Goal: Communication & Community: Participate in discussion

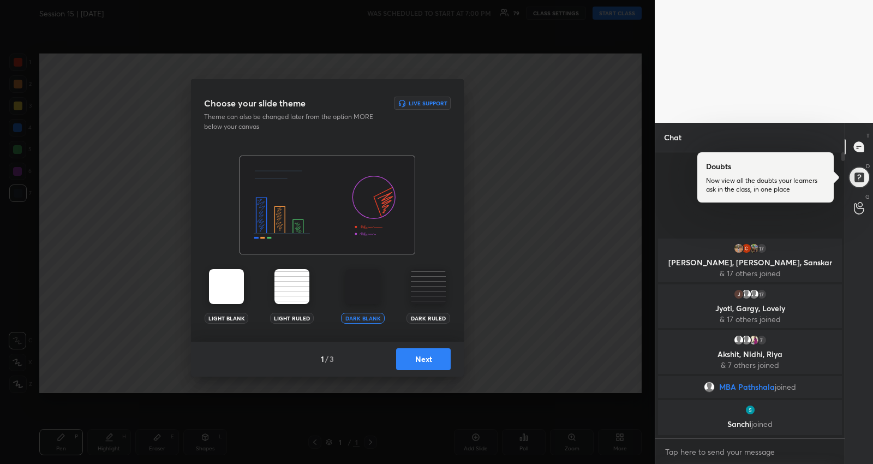
click at [431, 364] on button "Next" at bounding box center [423, 359] width 55 height 22
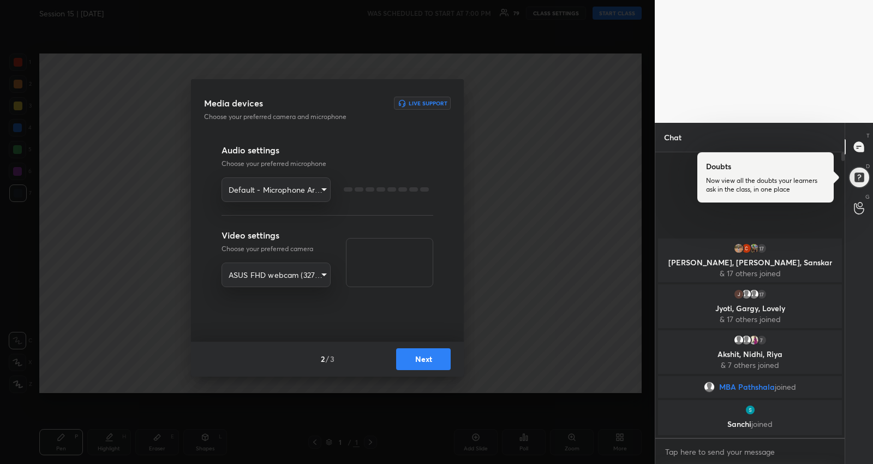
click at [431, 364] on button "Next" at bounding box center [423, 359] width 55 height 22
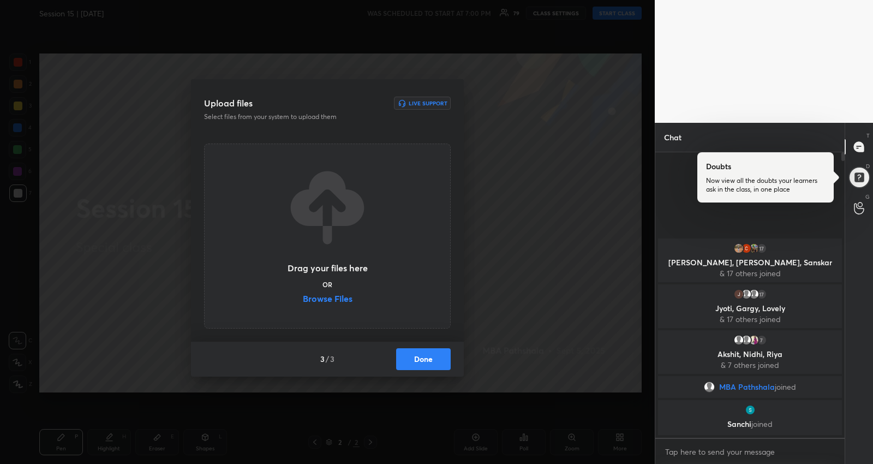
click at [428, 357] on button "Done" at bounding box center [423, 359] width 55 height 22
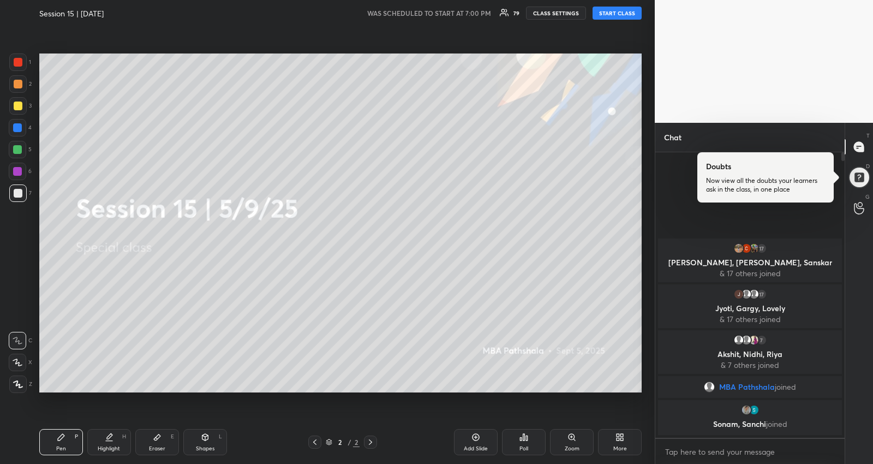
drag, startPoint x: 609, startPoint y: 15, endPoint x: 604, endPoint y: 28, distance: 13.5
click at [609, 15] on button "START CLASS" at bounding box center [616, 13] width 49 height 13
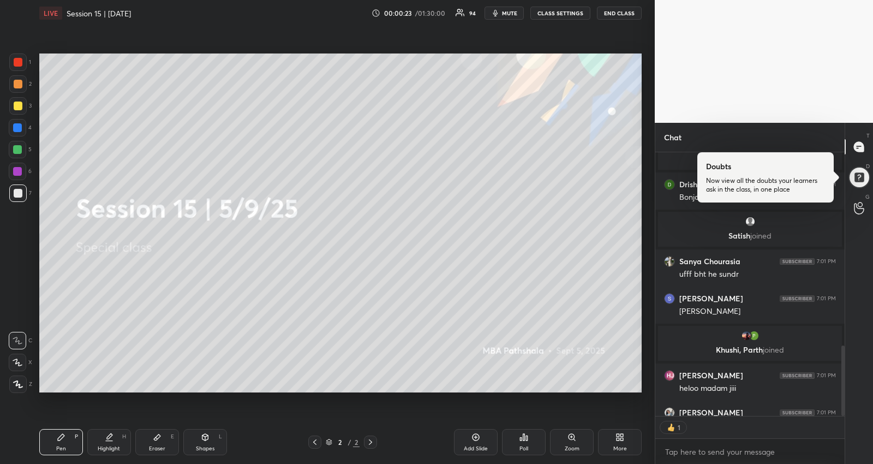
scroll to position [260, 187]
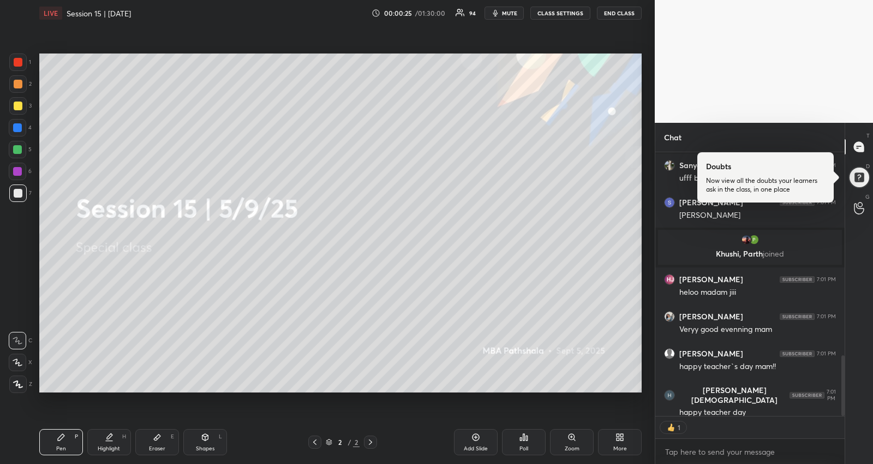
click at [811, 275] on div "[PERSON_NAME] 7:01 PM" at bounding box center [750, 279] width 172 height 11
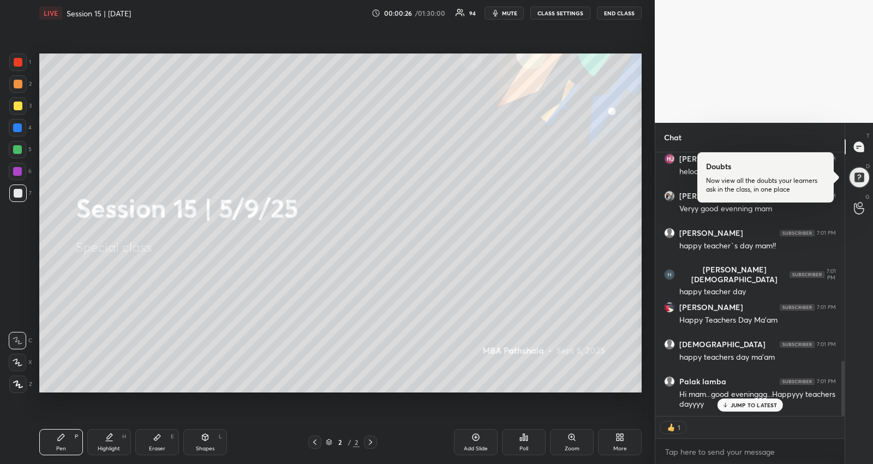
click at [821, 249] on div "[PERSON_NAME] 7:01 PM Happy teacher's day Ma'am Ritu Lata 7:01 PM hayee sundari…" at bounding box center [749, 283] width 189 height 263
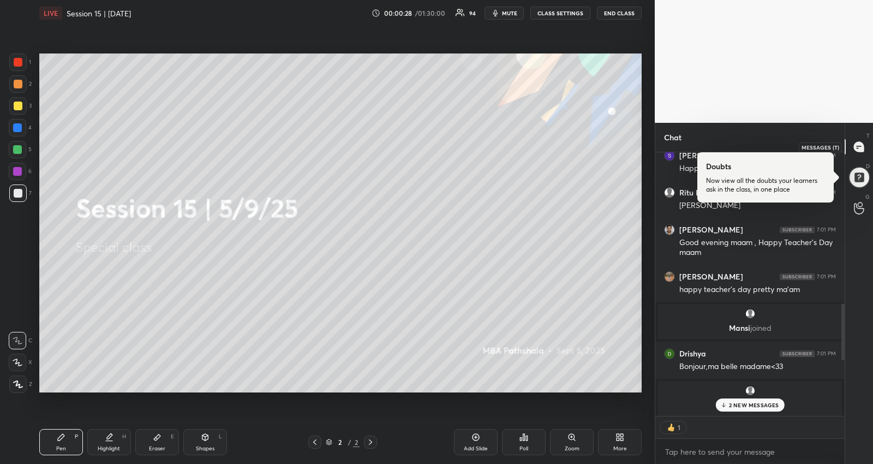
click at [858, 148] on icon at bounding box center [859, 147] width 10 height 10
click at [858, 176] on div at bounding box center [858, 176] width 23 height 23
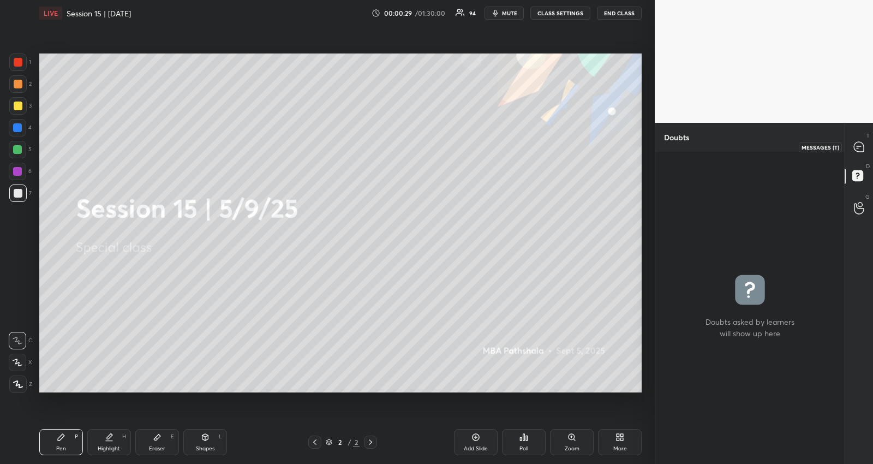
click at [855, 144] on icon at bounding box center [859, 147] width 10 height 10
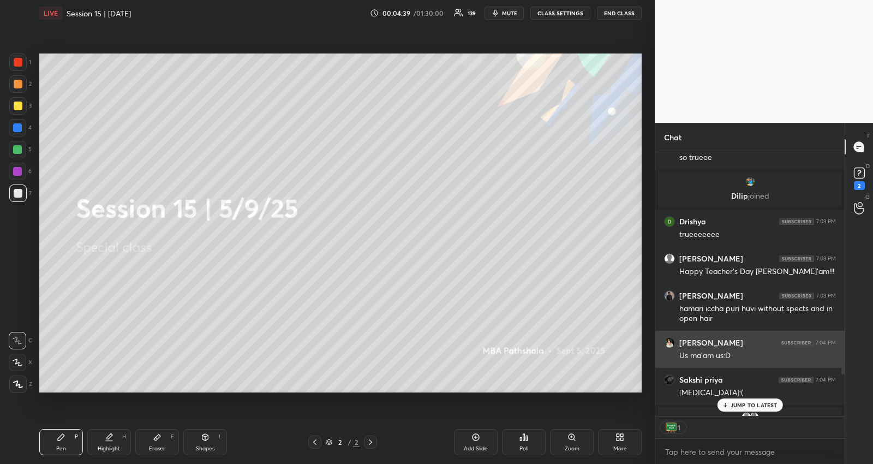
scroll to position [3, 3]
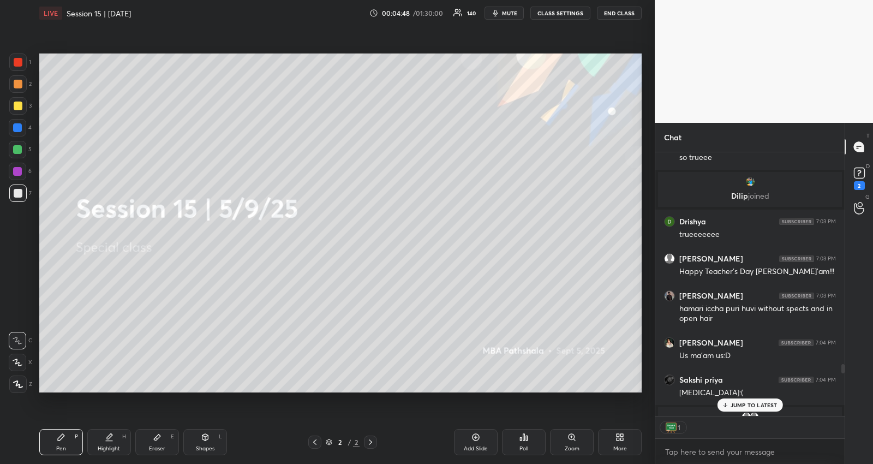
drag, startPoint x: 314, startPoint y: 440, endPoint x: 9, endPoint y: 273, distance: 347.8
click at [307, 436] on div "2 / 2" at bounding box center [342, 441] width 103 height 13
click at [315, 442] on icon at bounding box center [314, 441] width 9 height 9
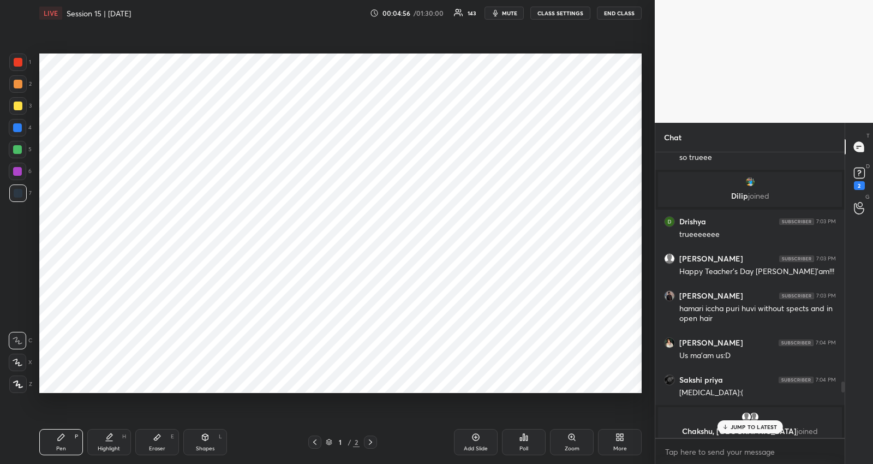
drag, startPoint x: 18, startPoint y: 383, endPoint x: 20, endPoint y: 375, distance: 8.3
click at [19, 384] on icon at bounding box center [18, 384] width 9 height 7
drag, startPoint x: 161, startPoint y: 440, endPoint x: 177, endPoint y: 399, distance: 43.9
click at [160, 440] on icon at bounding box center [157, 437] width 9 height 9
click at [67, 433] on div "Pen P" at bounding box center [61, 442] width 44 height 26
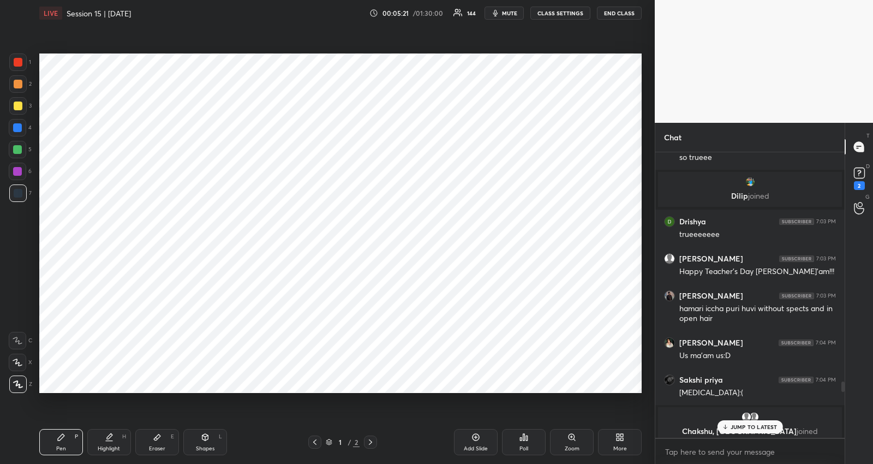
drag, startPoint x: 18, startPoint y: 64, endPoint x: 36, endPoint y: 77, distance: 22.3
click at [20, 63] on div at bounding box center [18, 62] width 9 height 9
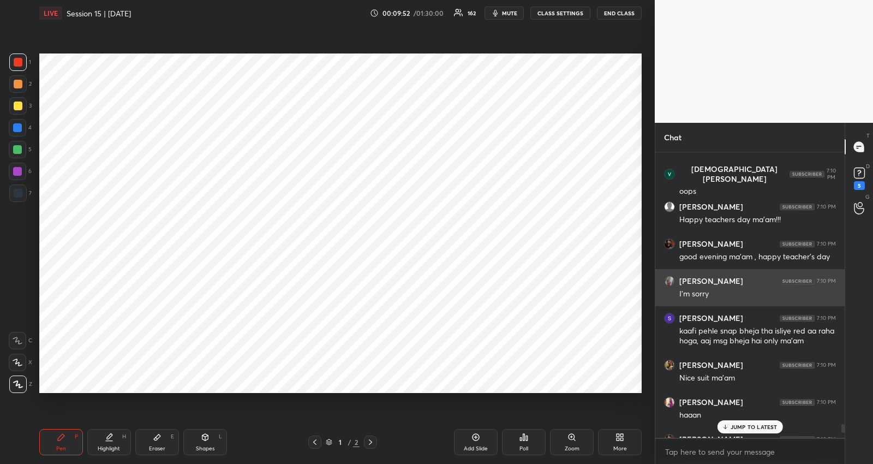
scroll to position [13092, 0]
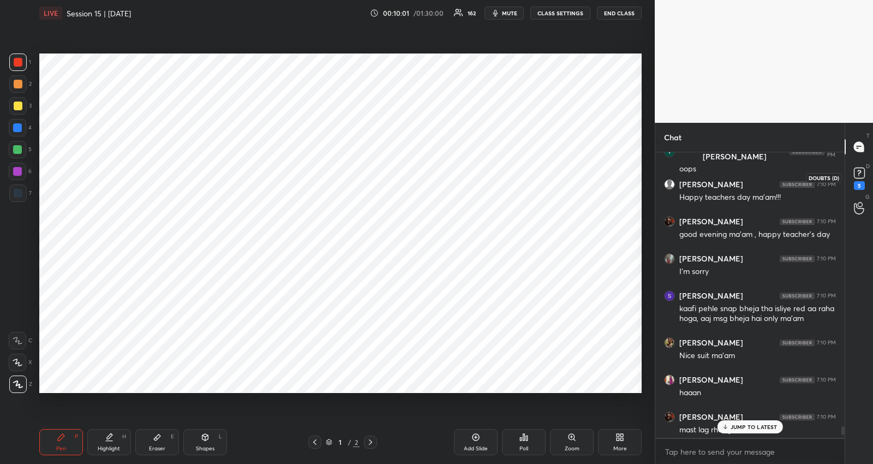
click at [861, 169] on rect at bounding box center [859, 173] width 10 height 10
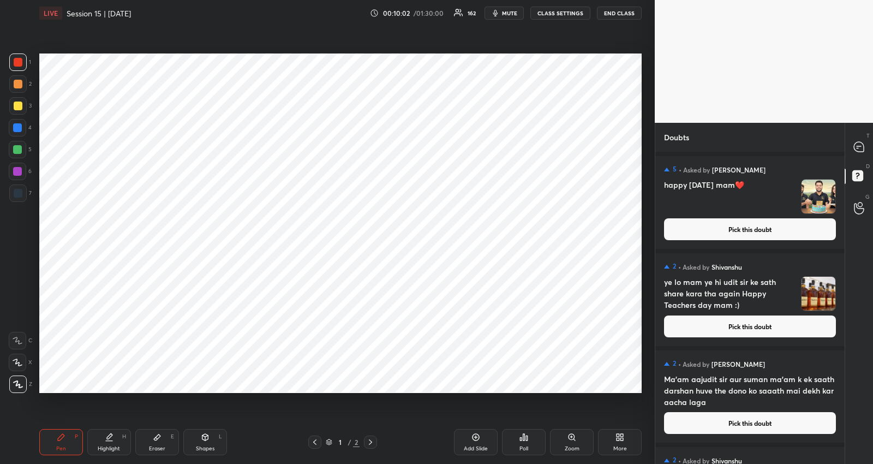
click at [810, 226] on button "Pick this doubt" at bounding box center [750, 229] width 172 height 22
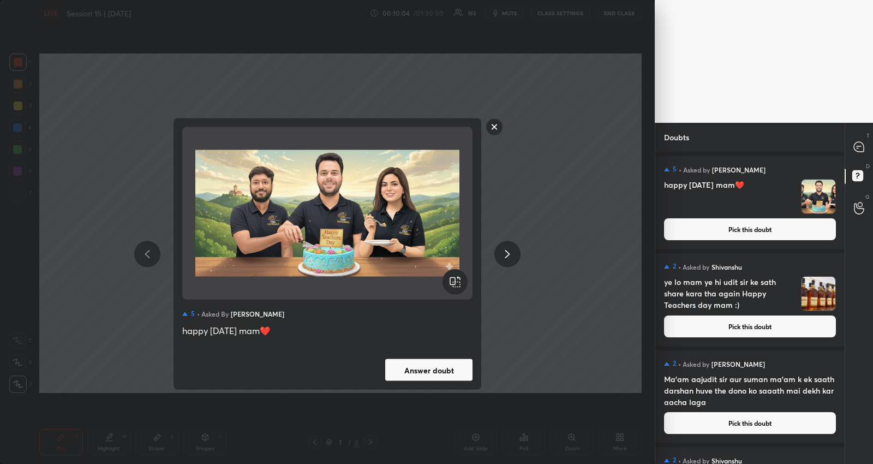
click at [412, 363] on button "Answer doubt" at bounding box center [428, 370] width 87 height 22
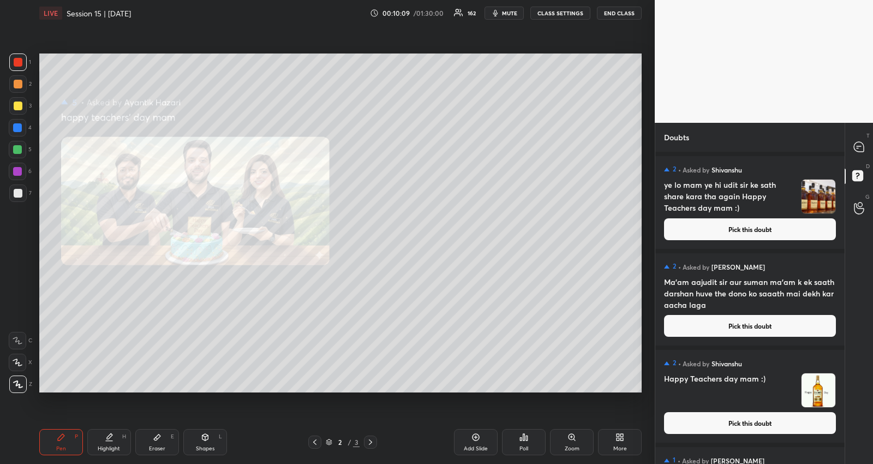
click at [564, 444] on div "Zoom" at bounding box center [572, 442] width 44 height 26
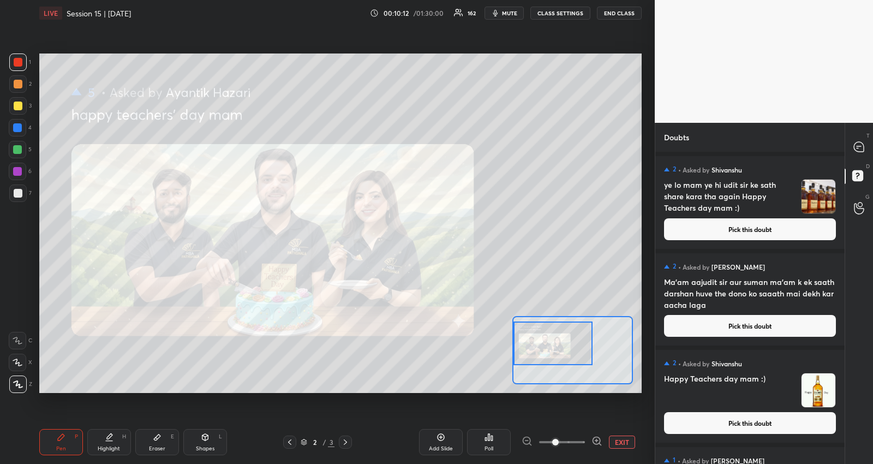
drag, startPoint x: 551, startPoint y: 349, endPoint x: 529, endPoint y: 343, distance: 23.7
click at [529, 343] on div at bounding box center [552, 343] width 79 height 44
click at [820, 229] on button "Pick this doubt" at bounding box center [750, 229] width 172 height 22
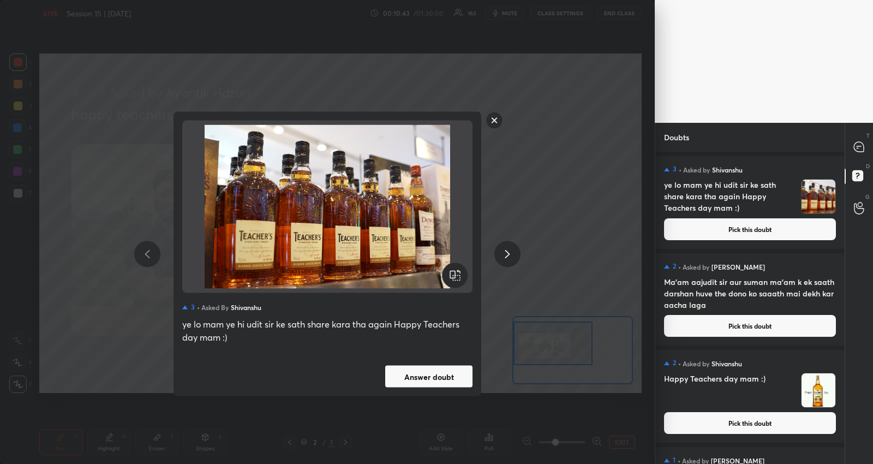
click at [412, 368] on button "Answer doubt" at bounding box center [428, 376] width 87 height 22
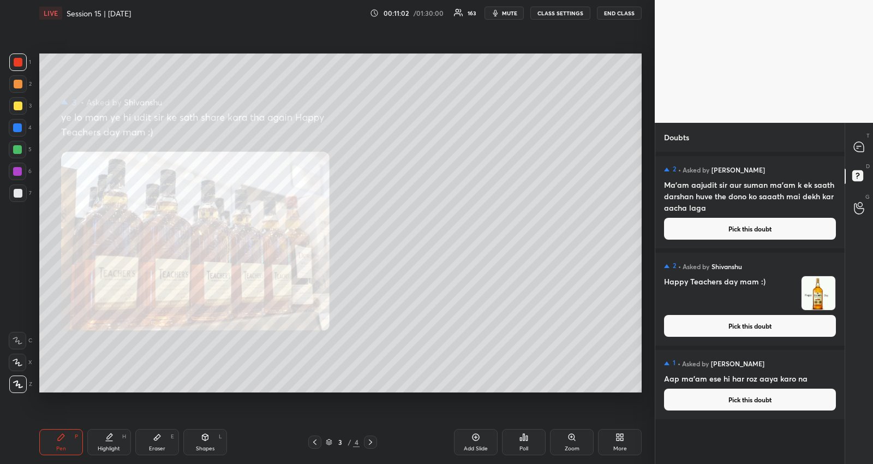
click at [724, 230] on button "Pick this doubt" at bounding box center [750, 229] width 172 height 22
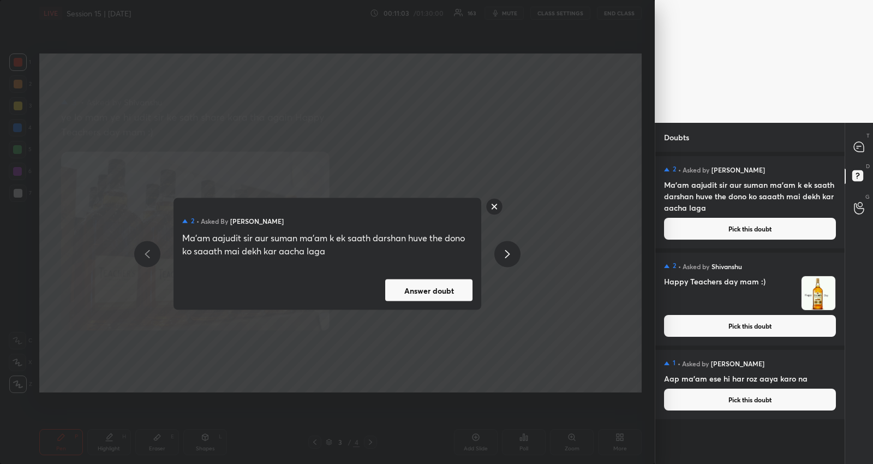
click at [397, 286] on button "Answer doubt" at bounding box center [428, 290] width 87 height 22
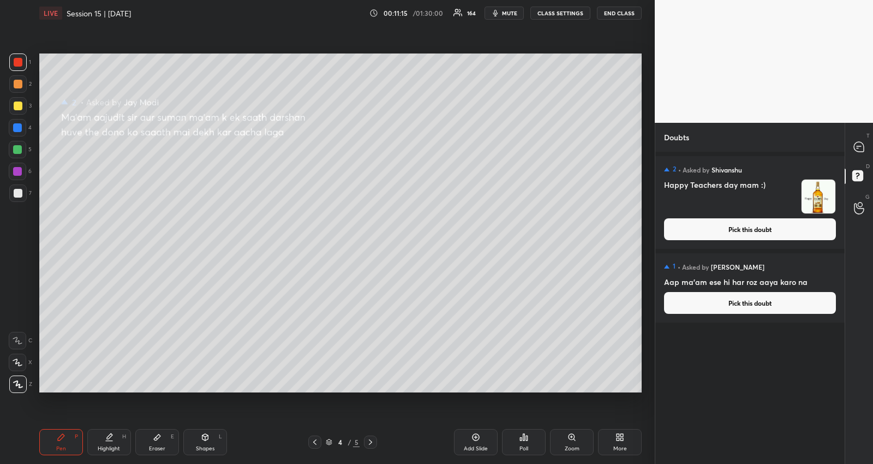
drag, startPoint x: 809, startPoint y: 230, endPoint x: 773, endPoint y: 249, distance: 41.5
click at [806, 229] on button "Pick this doubt" at bounding box center [750, 229] width 172 height 22
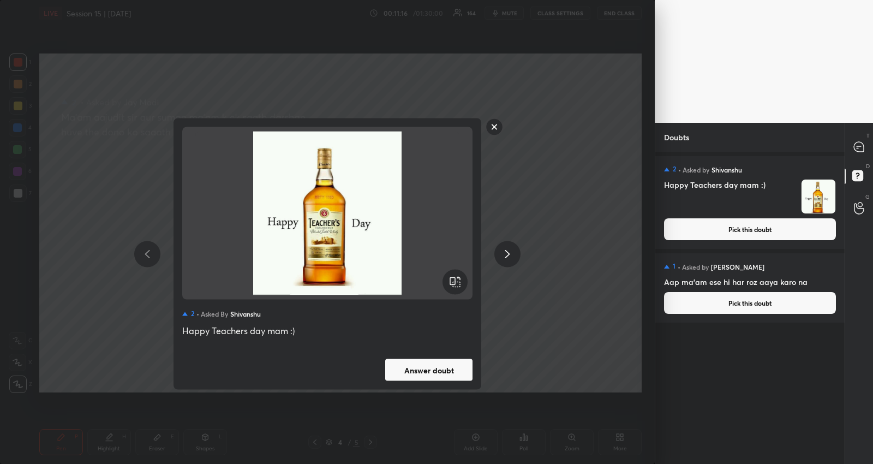
click at [391, 369] on button "Answer doubt" at bounding box center [428, 370] width 87 height 22
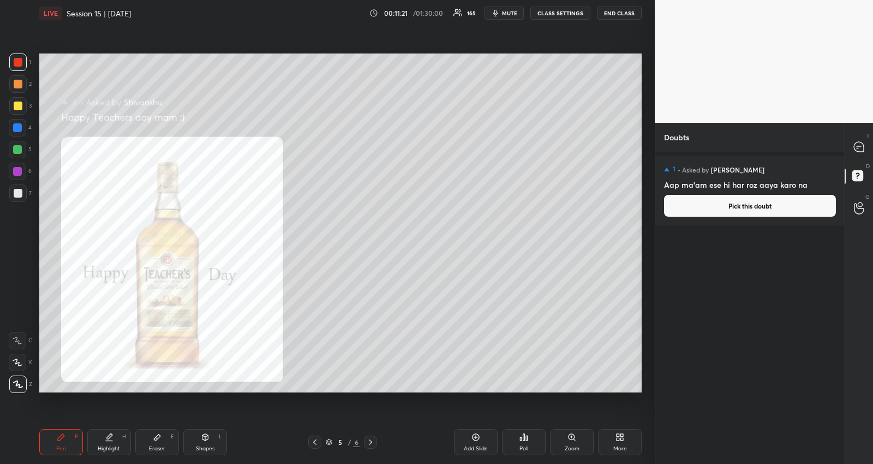
click at [764, 202] on button "Pick this doubt" at bounding box center [750, 206] width 172 height 22
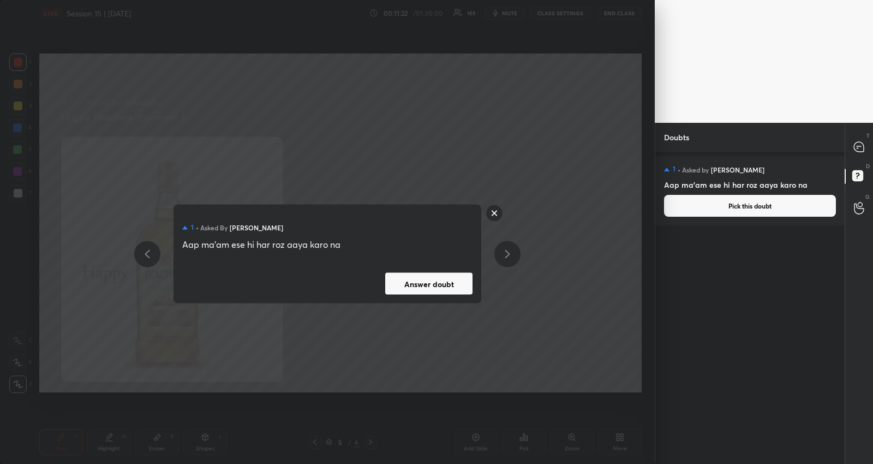
click at [441, 281] on button "Answer doubt" at bounding box center [428, 284] width 87 height 22
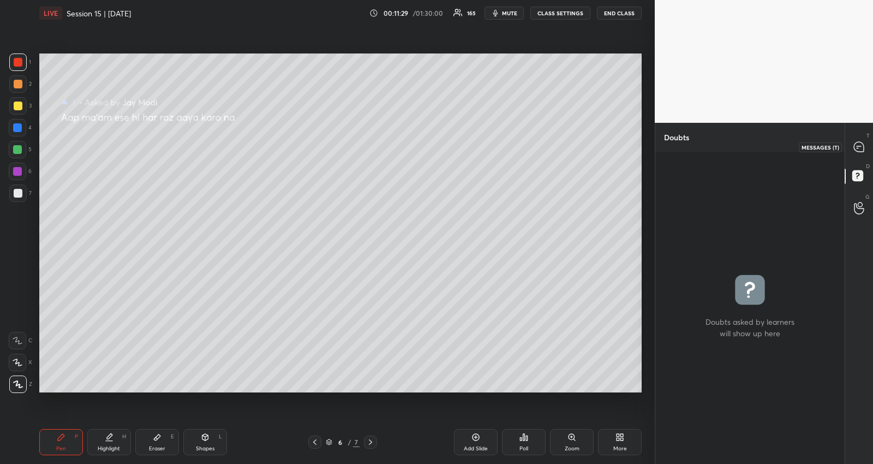
click at [862, 151] on icon at bounding box center [859, 147] width 10 height 10
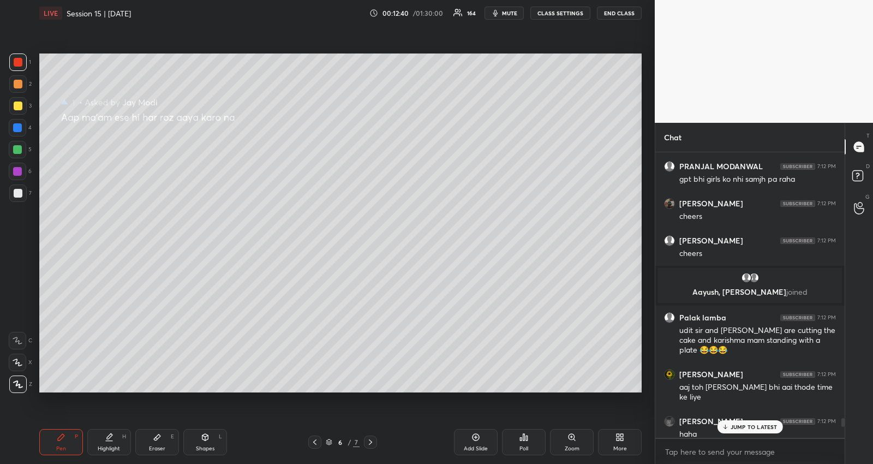
scroll to position [13767, 0]
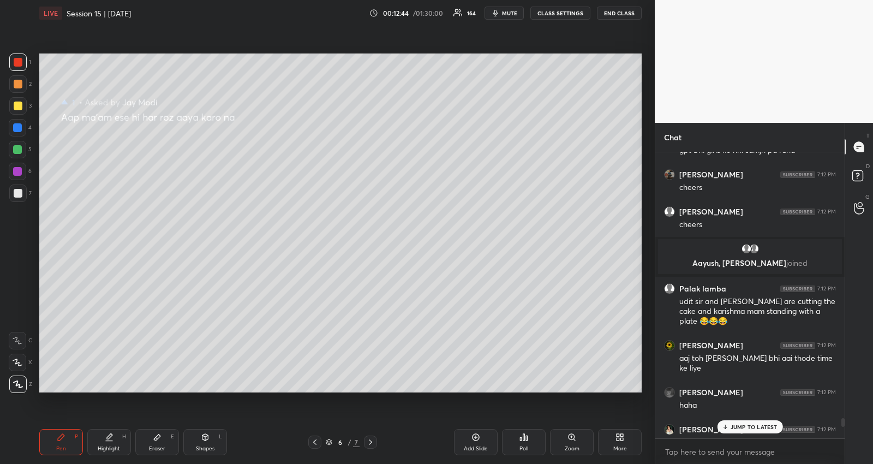
click at [312, 445] on icon at bounding box center [314, 441] width 9 height 9
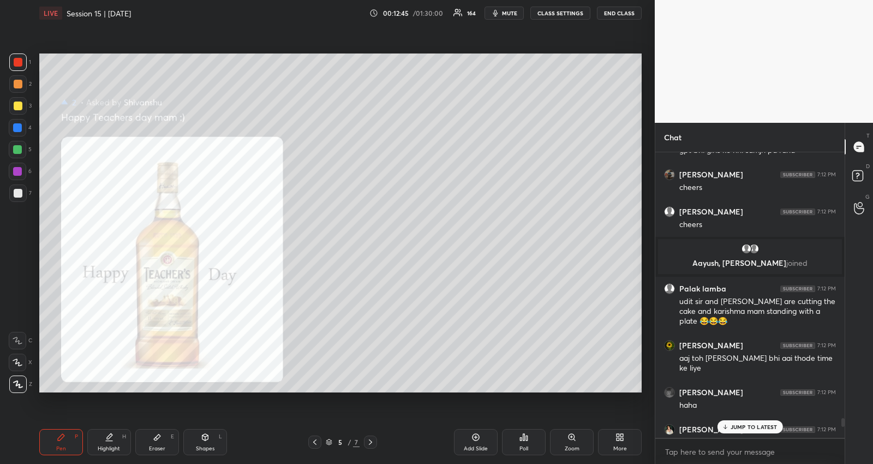
click at [312, 445] on icon at bounding box center [314, 441] width 9 height 9
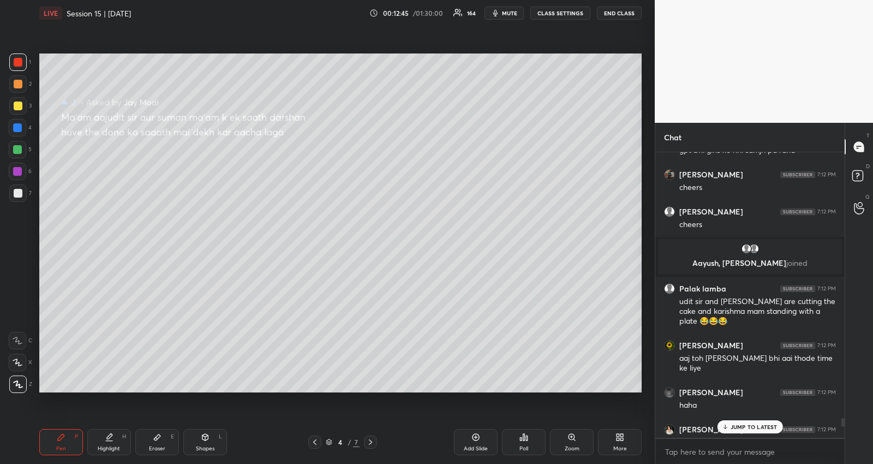
click at [312, 445] on icon at bounding box center [314, 441] width 9 height 9
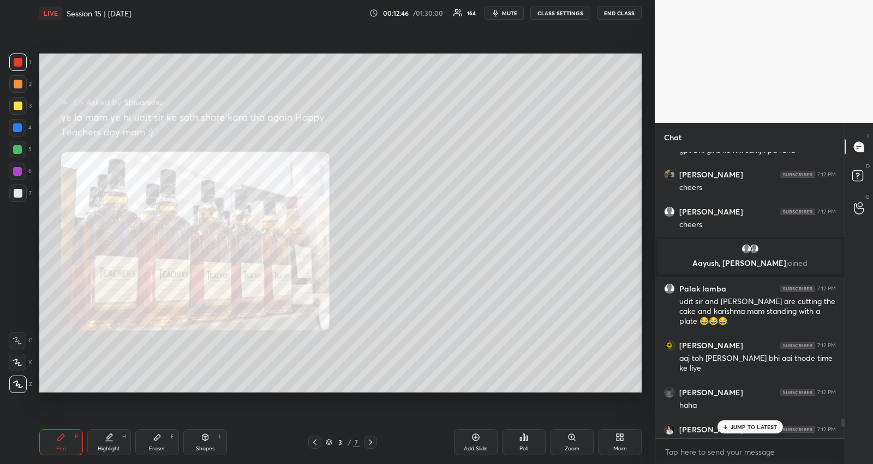
click at [312, 445] on icon at bounding box center [314, 441] width 9 height 9
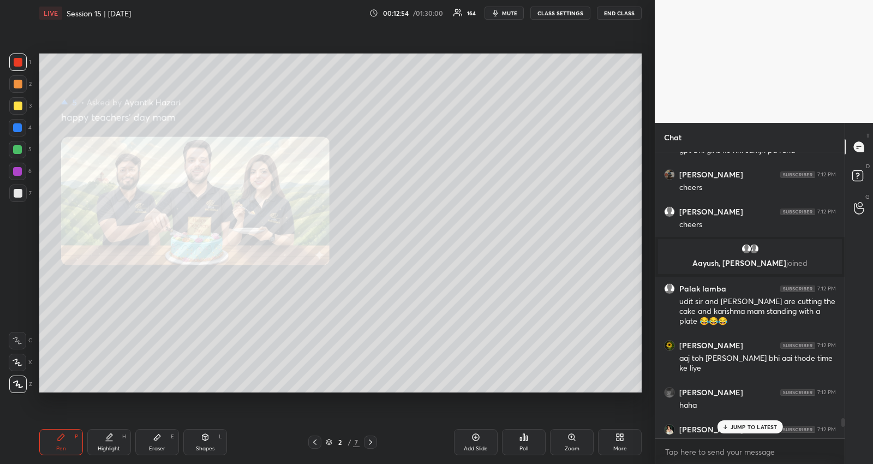
click at [571, 446] on div "Zoom" at bounding box center [572, 448] width 15 height 5
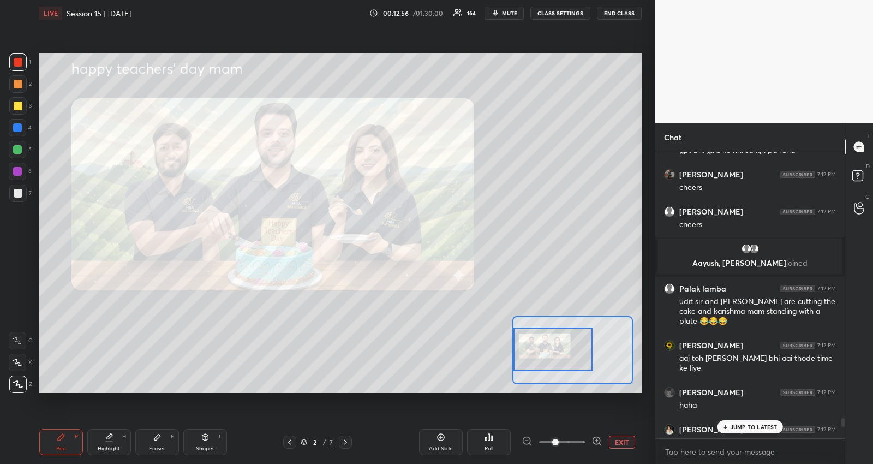
drag, startPoint x: 542, startPoint y: 358, endPoint x: 515, endPoint y: 357, distance: 26.7
click at [515, 357] on div at bounding box center [552, 349] width 79 height 44
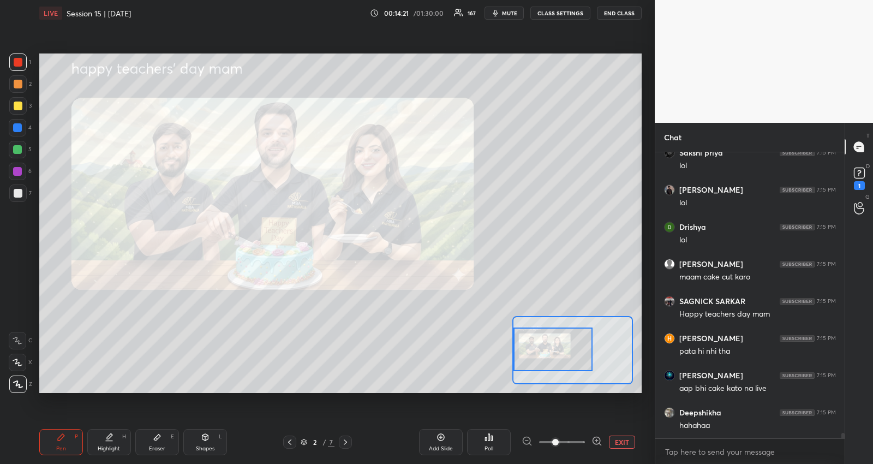
scroll to position [16592, 0]
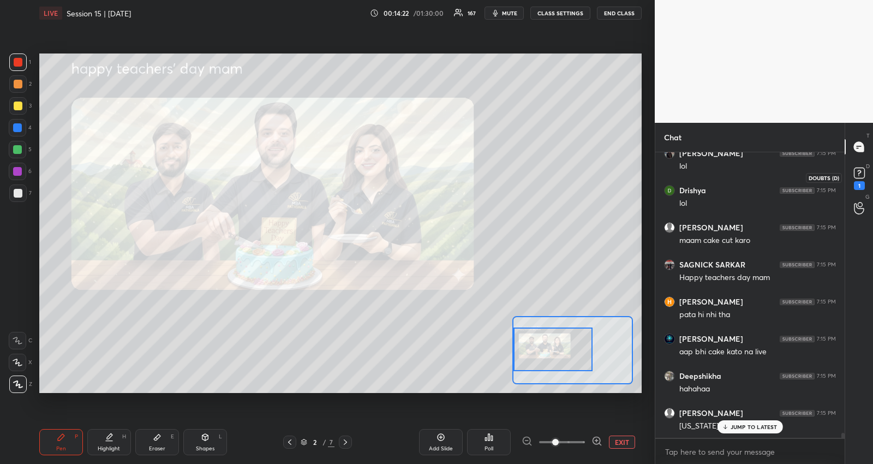
click at [860, 172] on icon at bounding box center [859, 173] width 16 height 16
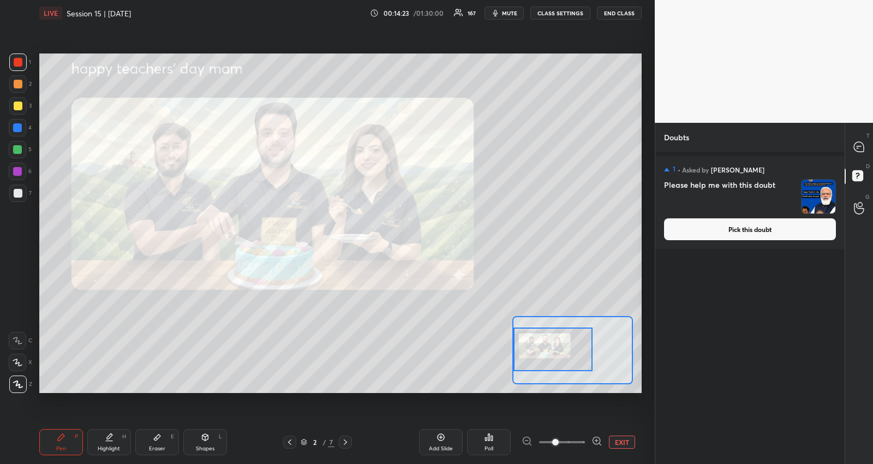
drag, startPoint x: 773, startPoint y: 230, endPoint x: 723, endPoint y: 262, distance: 60.4
click at [773, 230] on button "Pick this doubt" at bounding box center [750, 229] width 172 height 22
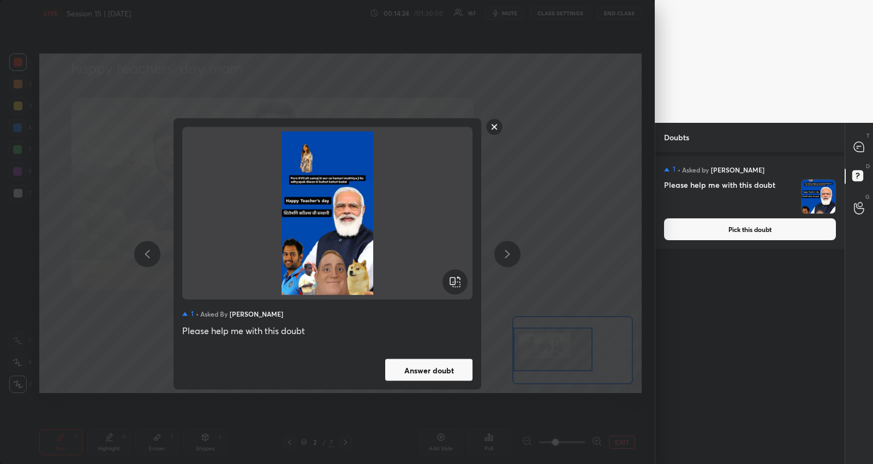
click at [427, 370] on button "Answer doubt" at bounding box center [428, 370] width 87 height 22
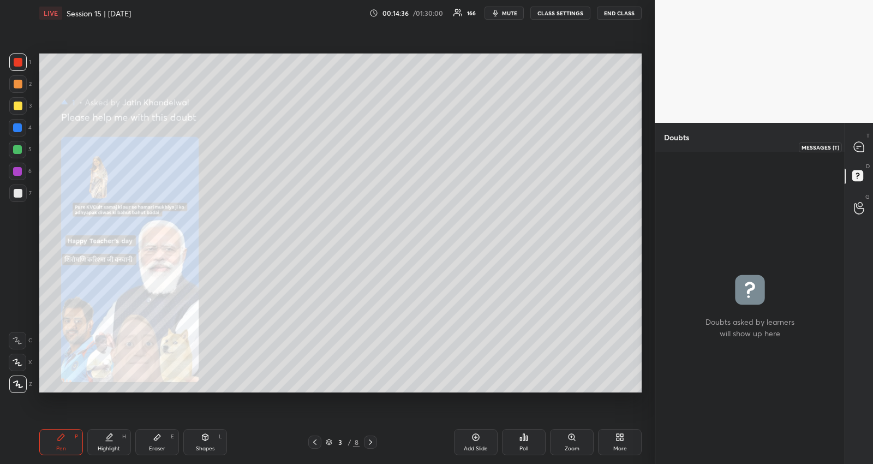
drag, startPoint x: 863, startPoint y: 147, endPoint x: 857, endPoint y: 155, distance: 9.8
click at [860, 147] on icon at bounding box center [859, 147] width 10 height 10
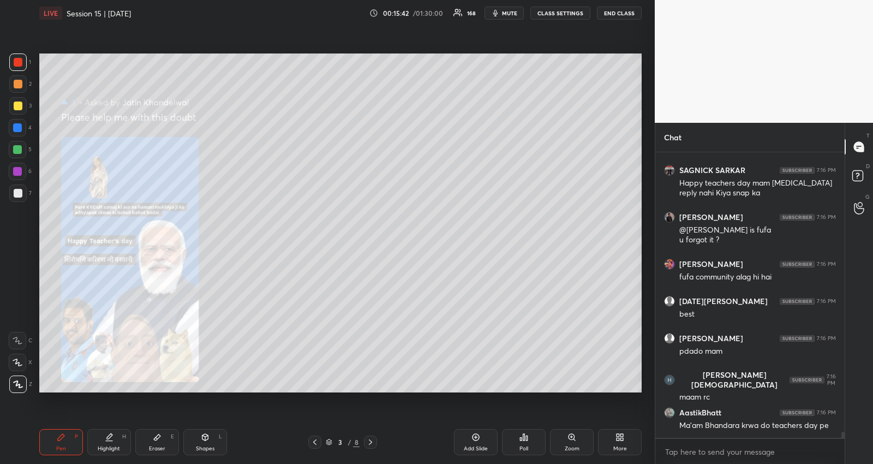
scroll to position [13131, 0]
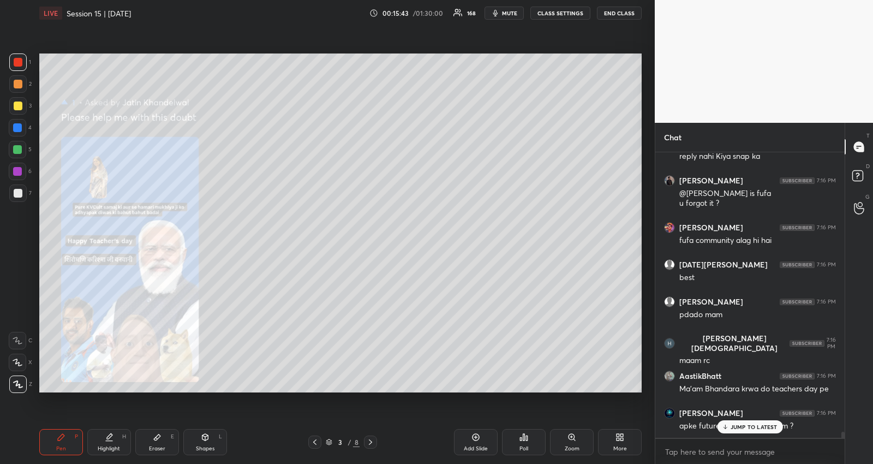
click at [754, 427] on div "[PERSON_NAME] 7:16 PM krni h kyaaa [DATE][PERSON_NAME] 7:16 PM @[PERSON_NAME] d…" at bounding box center [749, 294] width 189 height 285
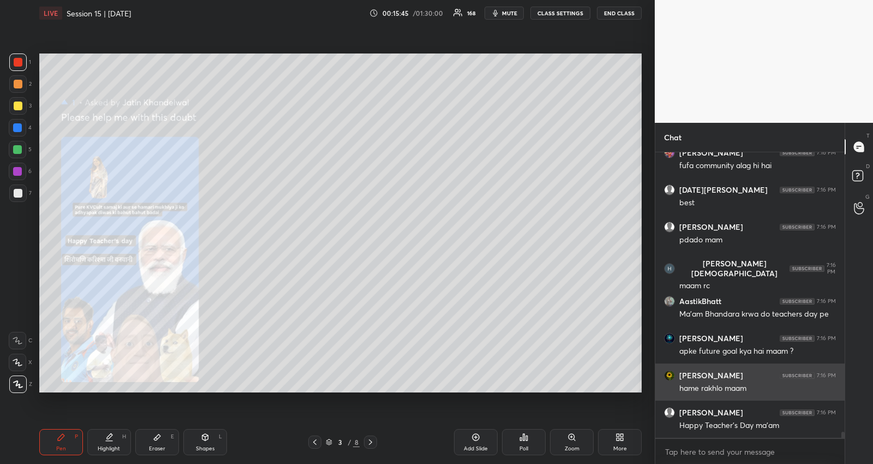
scroll to position [13242, 0]
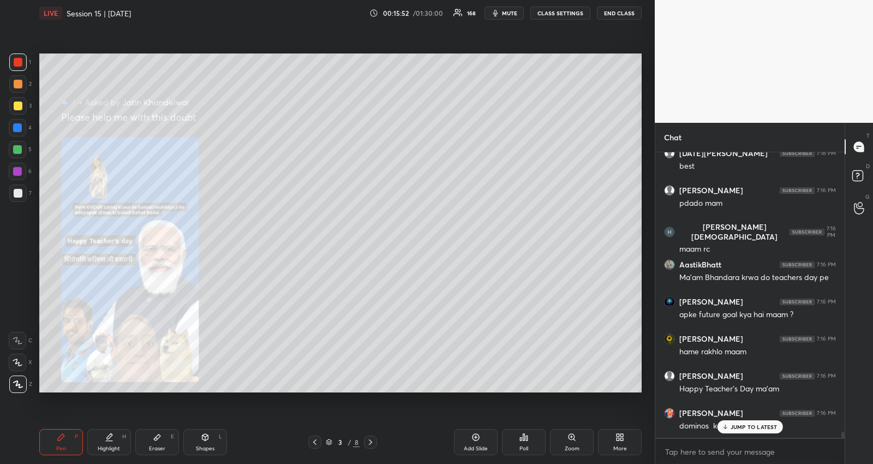
click at [743, 421] on div "[PERSON_NAME] 7:16 PM fufa ji [PERSON_NAME] 7:16 PM fufa pro max anurag 7:16 PM…" at bounding box center [749, 294] width 189 height 285
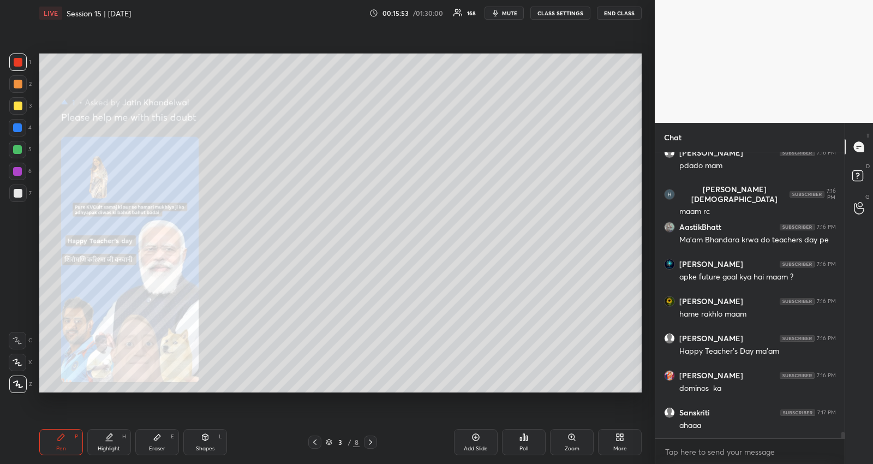
click at [625, 443] on div "More" at bounding box center [620, 442] width 44 height 26
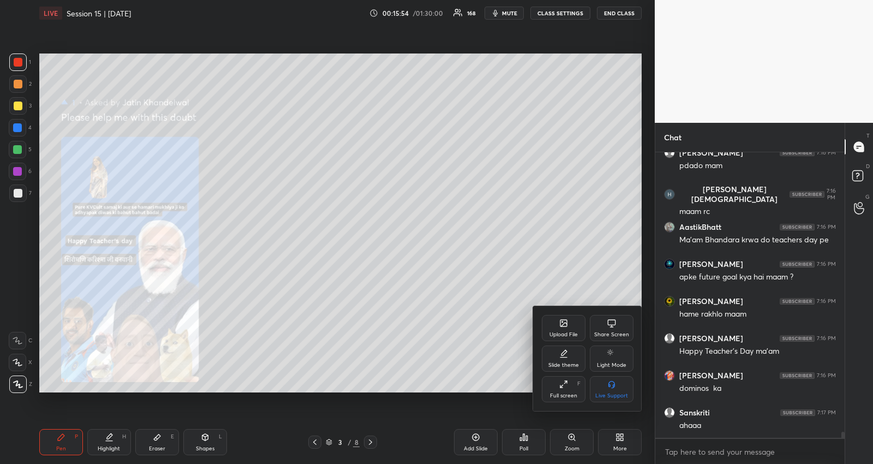
click at [566, 327] on icon at bounding box center [563, 323] width 9 height 9
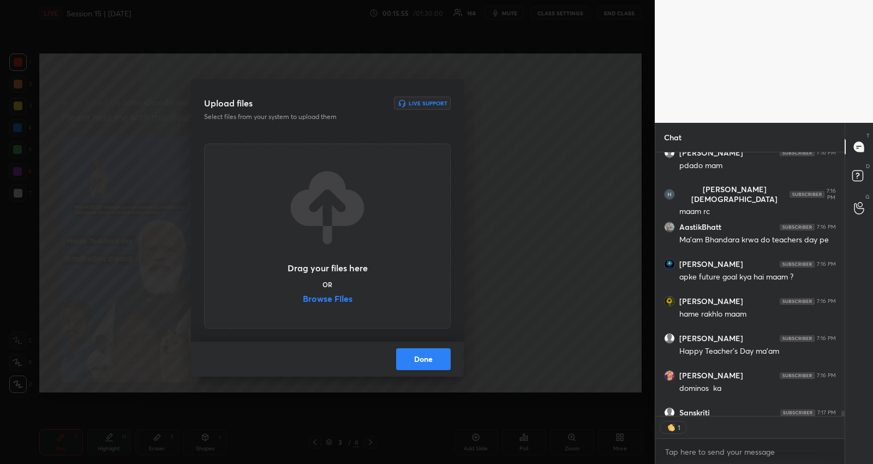
scroll to position [3, 3]
click at [347, 296] on label "Browse Files" at bounding box center [328, 299] width 50 height 11
click at [303, 296] on input "Browse Files" at bounding box center [303, 299] width 0 height 11
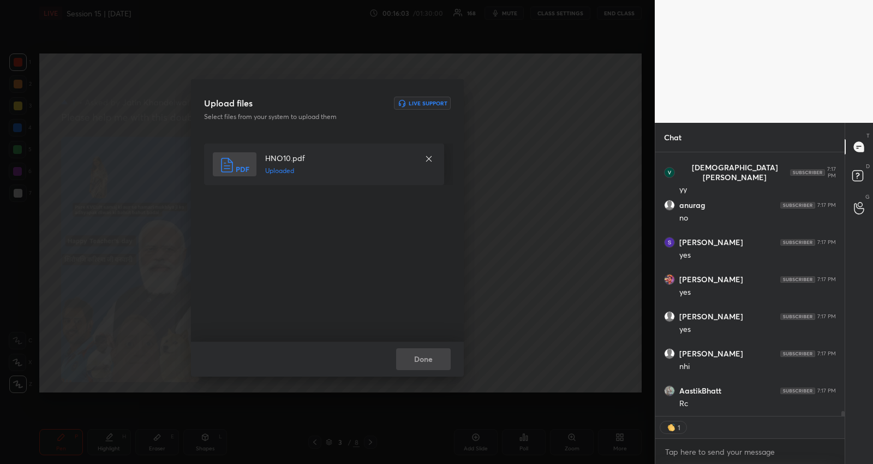
scroll to position [13635, 0]
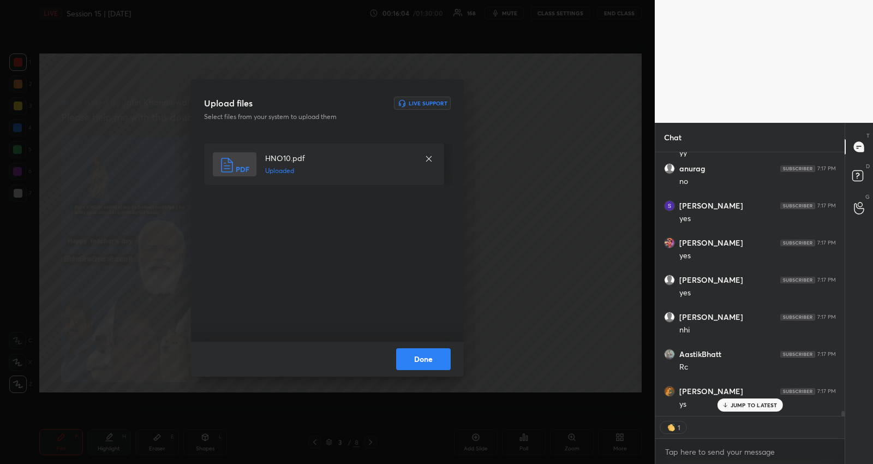
click at [435, 359] on button "Done" at bounding box center [423, 359] width 55 height 22
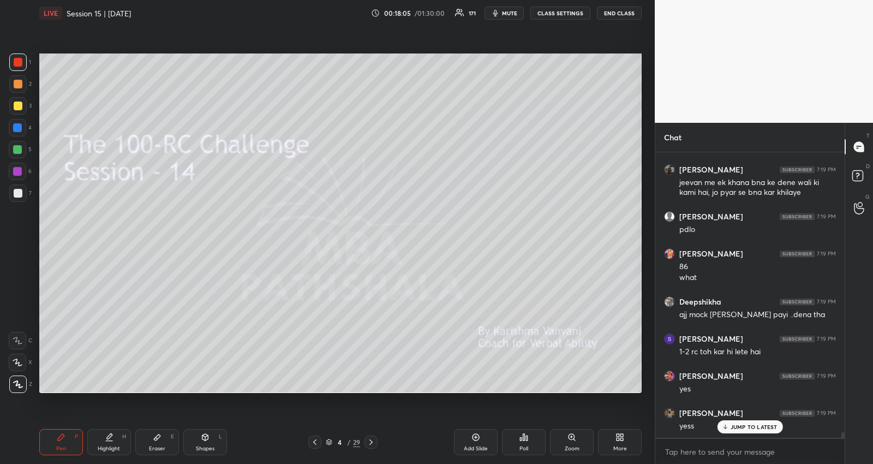
scroll to position [15324, 0]
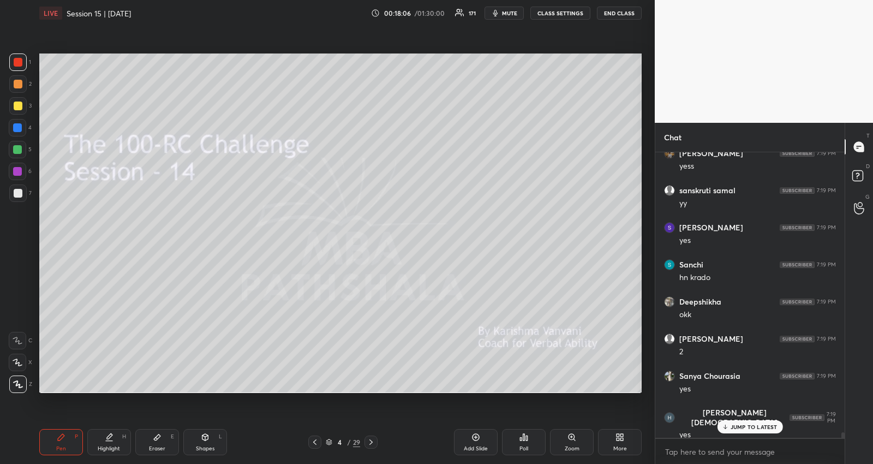
drag, startPoint x: 326, startPoint y: 439, endPoint x: 334, endPoint y: 410, distance: 30.0
click at [326, 439] on icon at bounding box center [329, 442] width 7 height 7
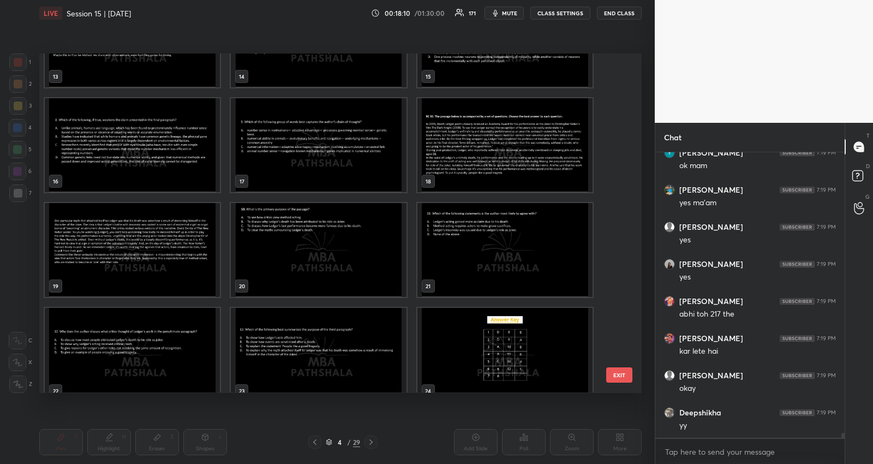
scroll to position [15694, 0]
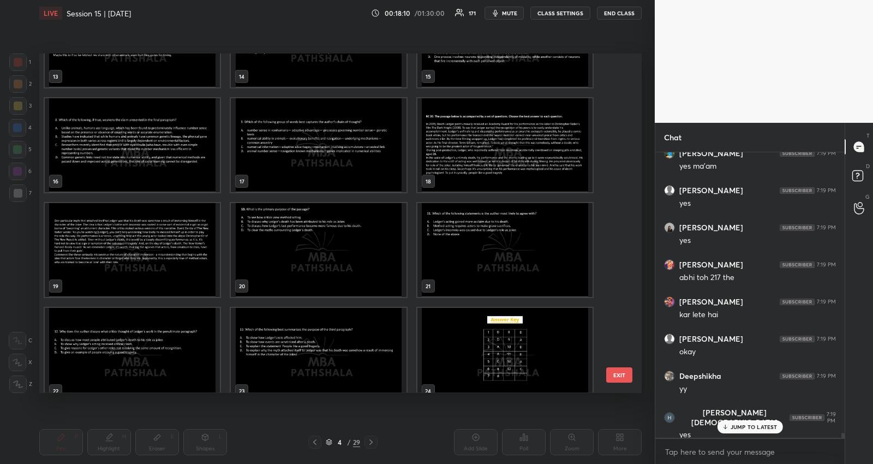
click at [495, 154] on img "grid" at bounding box center [504, 145] width 175 height 94
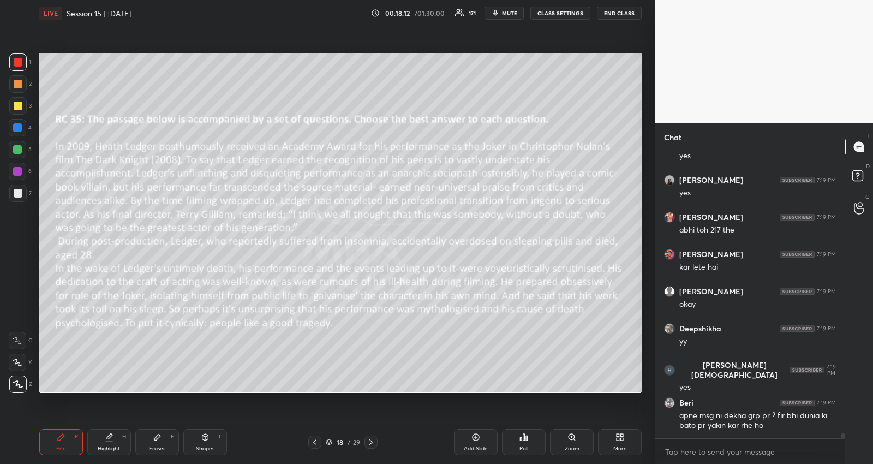
scroll to position [15778, 0]
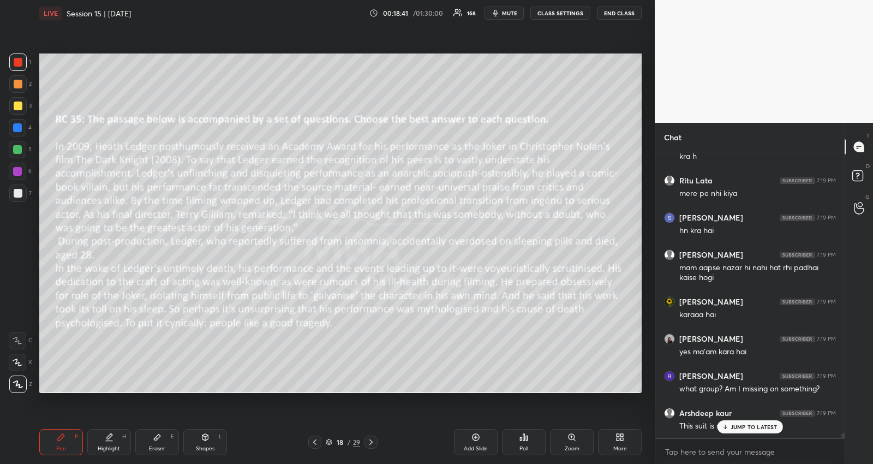
click at [743, 424] on p "JUMP TO LATEST" at bounding box center [753, 426] width 47 height 7
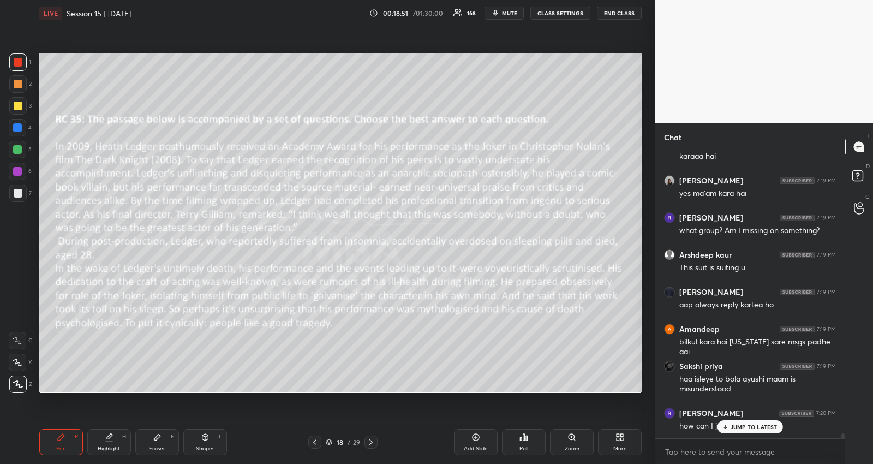
click at [740, 426] on p "JUMP TO LATEST" at bounding box center [753, 426] width 47 height 7
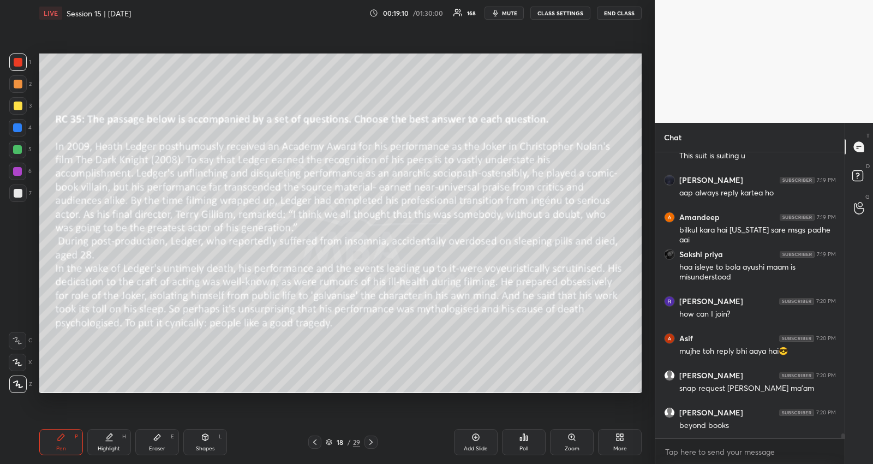
click at [696, 454] on body "1 2 3 4 5 6 7 R O A L C X Z Erase all C X Z LIVE Session 15 | [DATE] 00:19:10 /…" at bounding box center [436, 232] width 873 height 464
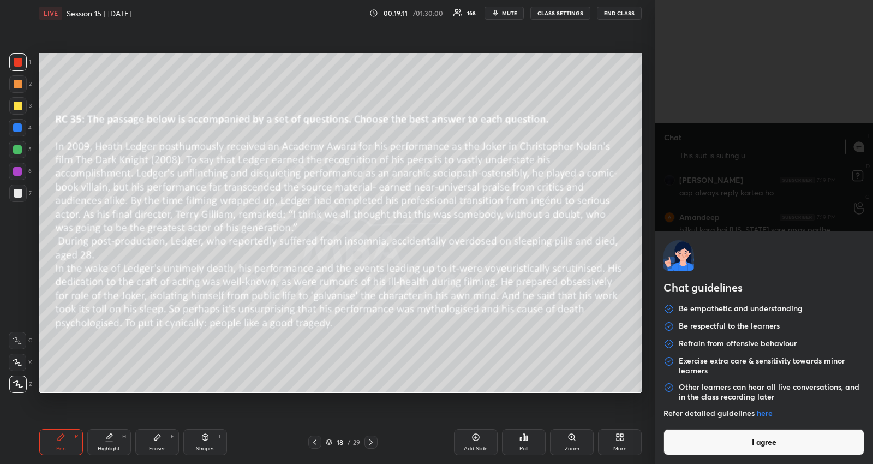
scroll to position [17507, 0]
click at [698, 450] on button "I agree" at bounding box center [763, 442] width 201 height 26
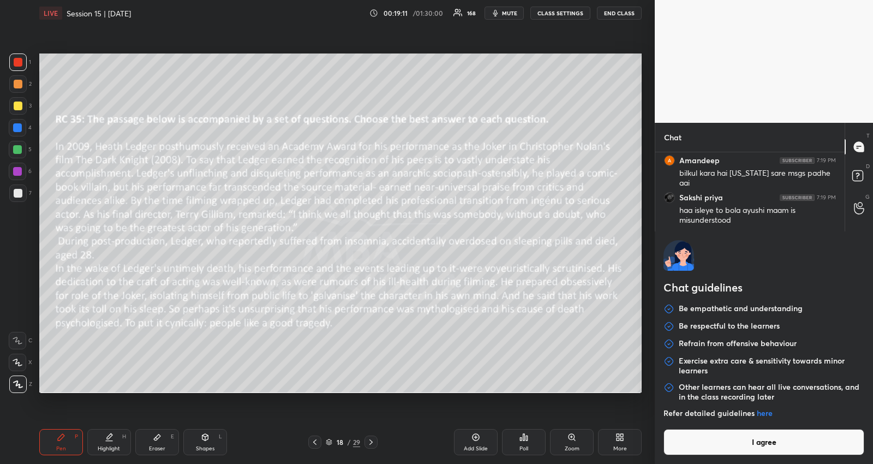
type textarea "x"
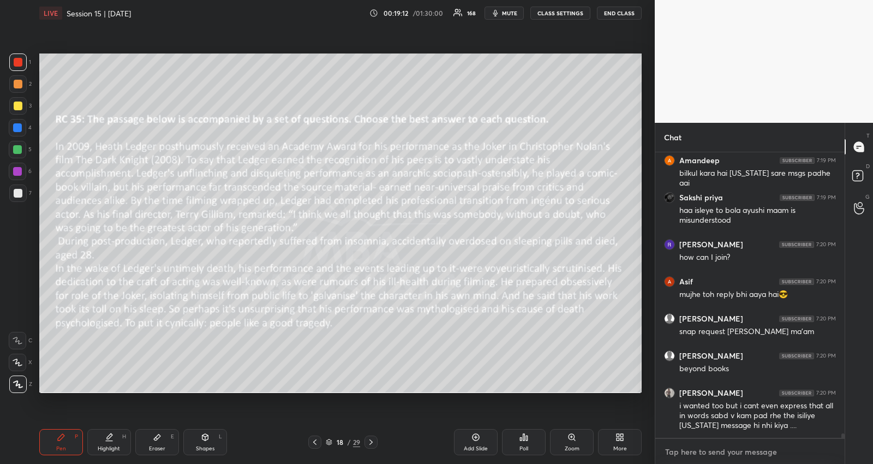
click at [698, 450] on textarea at bounding box center [750, 451] width 172 height 17
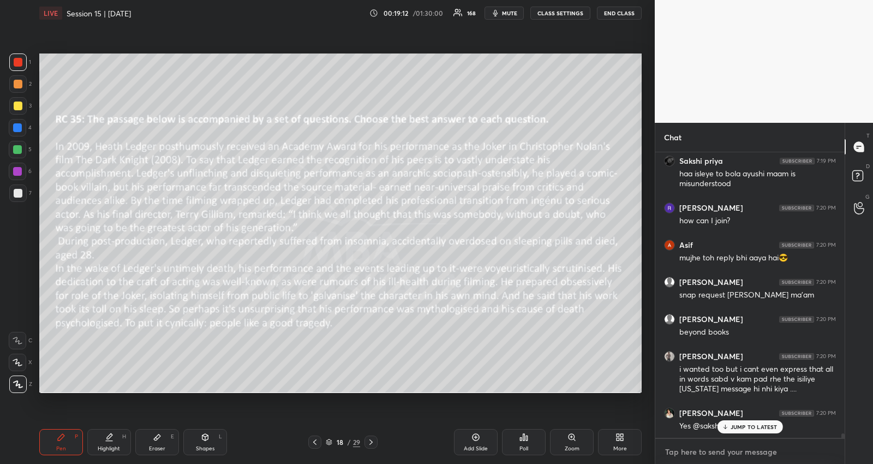
paste textarea "[DOMAIN_NAME][URL]"
type textarea "[DOMAIN_NAME][URL]"
type textarea "x"
type textarea "[DOMAIN_NAME][URL]"
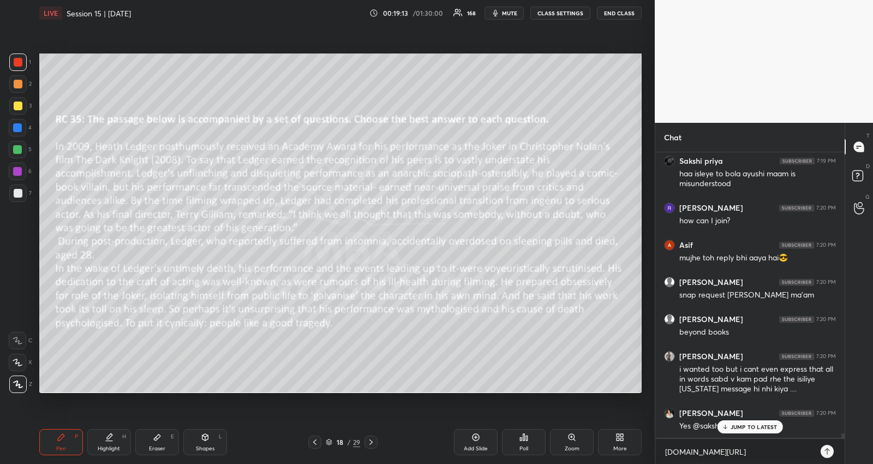
type textarea "x"
click at [826, 452] on icon at bounding box center [827, 451] width 9 height 9
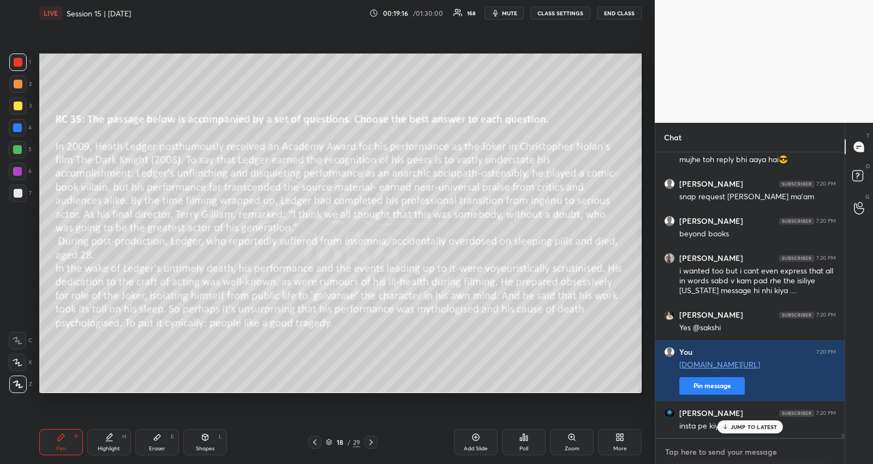
scroll to position [17679, 0]
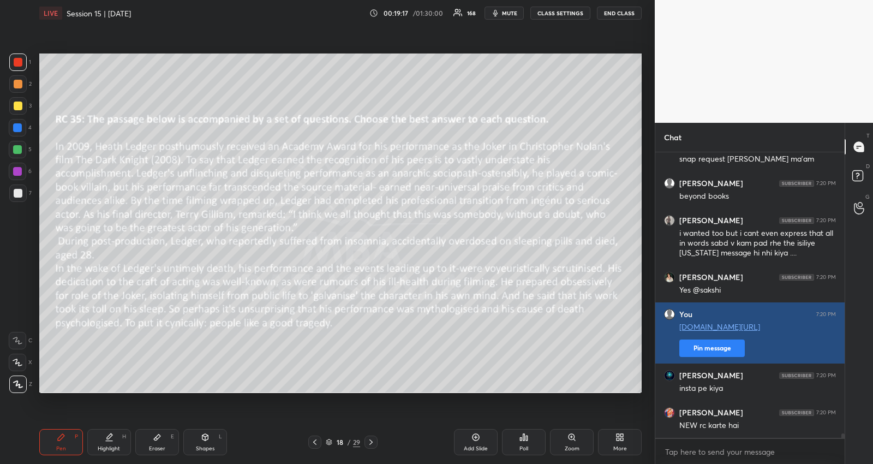
type textarea "x"
click at [732, 351] on button "Pin message" at bounding box center [711, 347] width 65 height 17
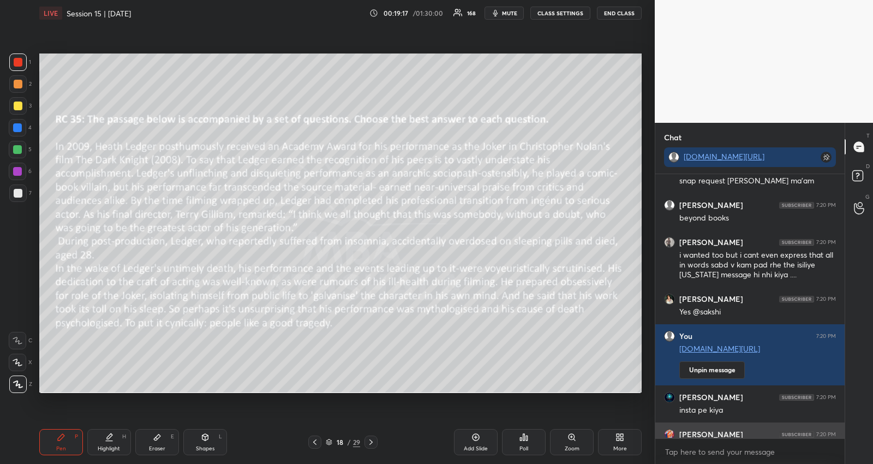
scroll to position [17738, 0]
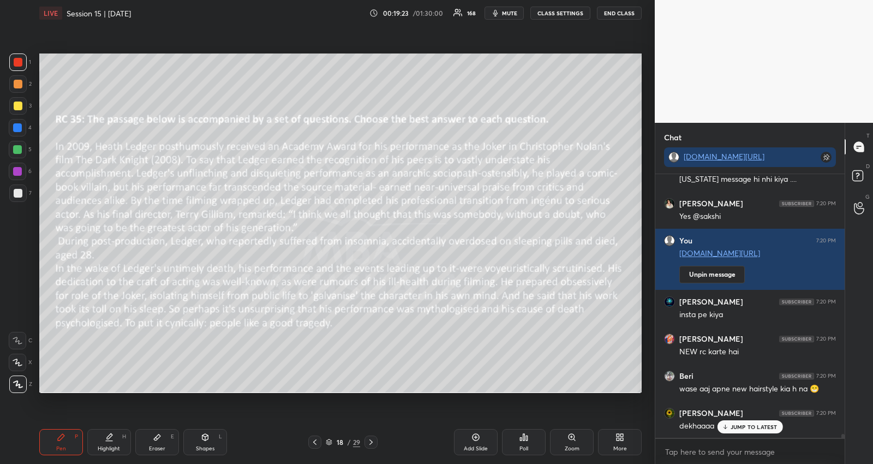
click at [753, 424] on p "JUMP TO LATEST" at bounding box center [753, 426] width 47 height 7
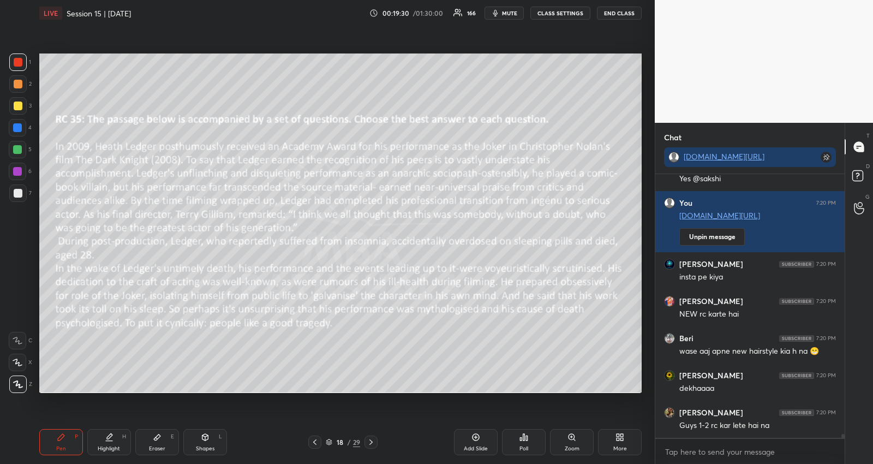
scroll to position [17849, 0]
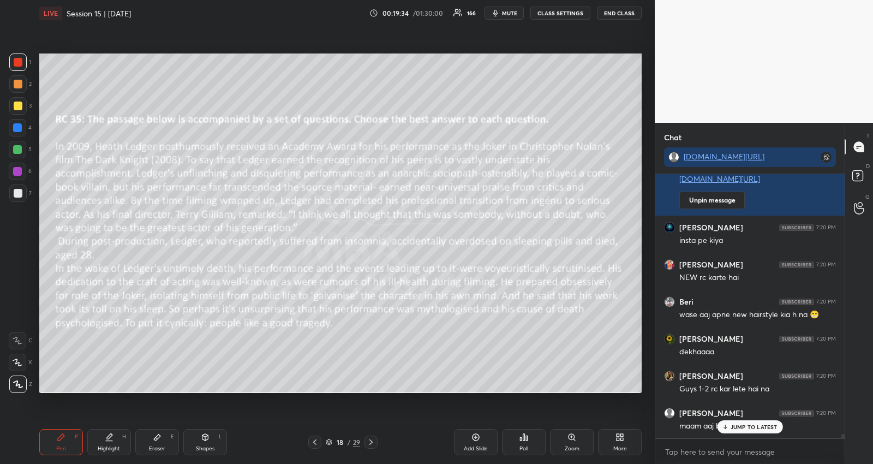
click at [728, 424] on icon at bounding box center [724, 426] width 7 height 7
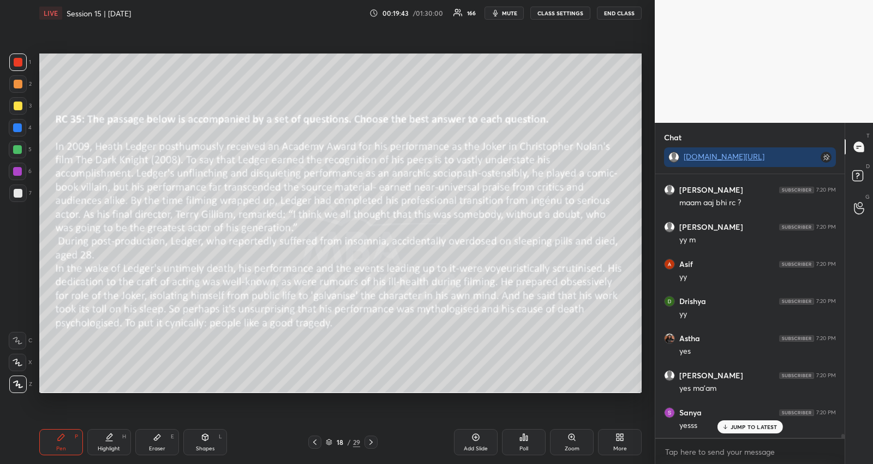
scroll to position [18118, 0]
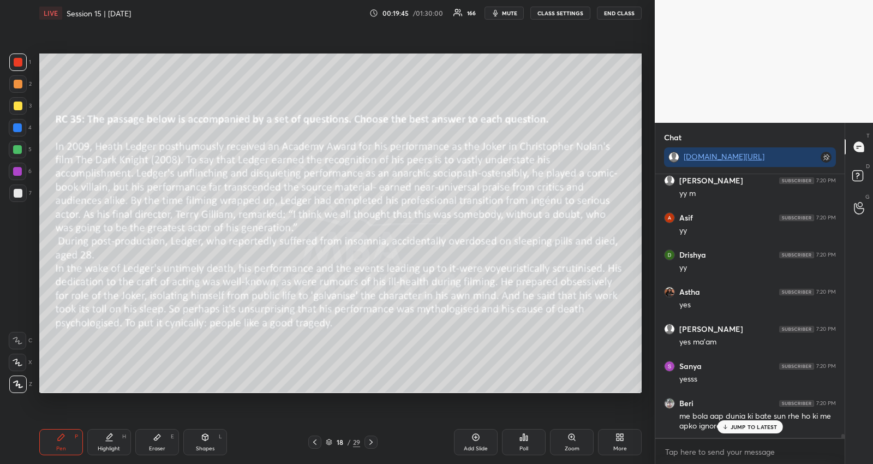
click at [745, 429] on p "JUMP TO LATEST" at bounding box center [753, 426] width 47 height 7
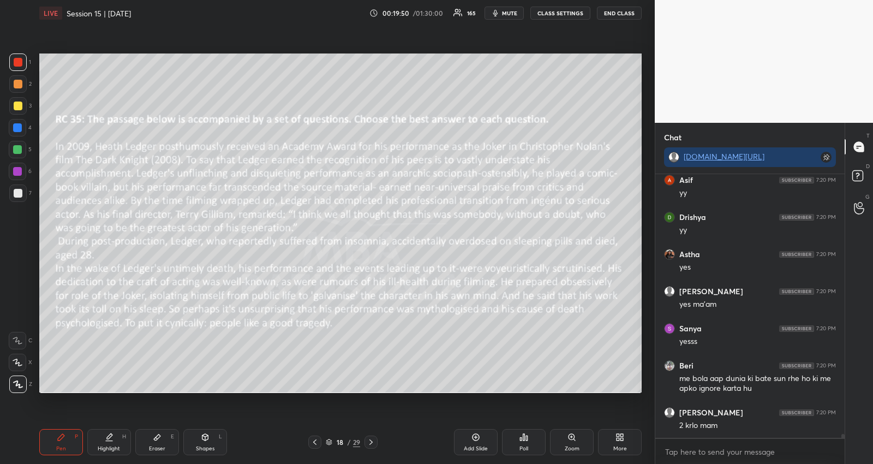
scroll to position [18193, 0]
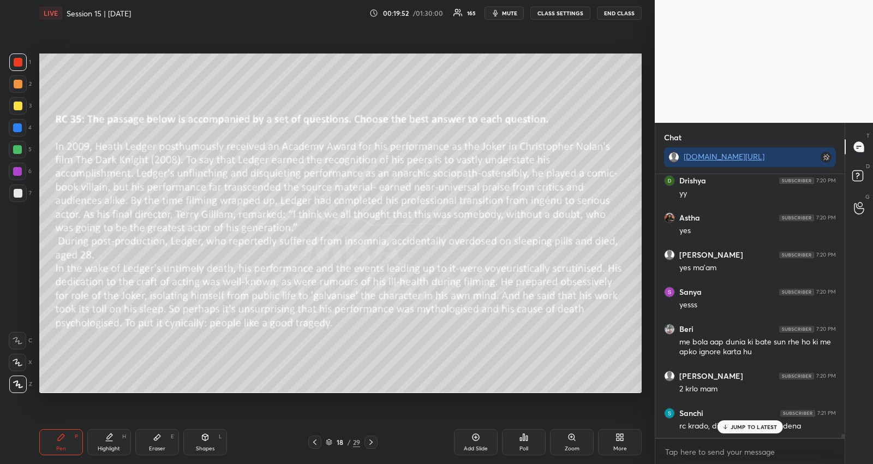
click at [752, 425] on p "JUMP TO LATEST" at bounding box center [753, 426] width 47 height 7
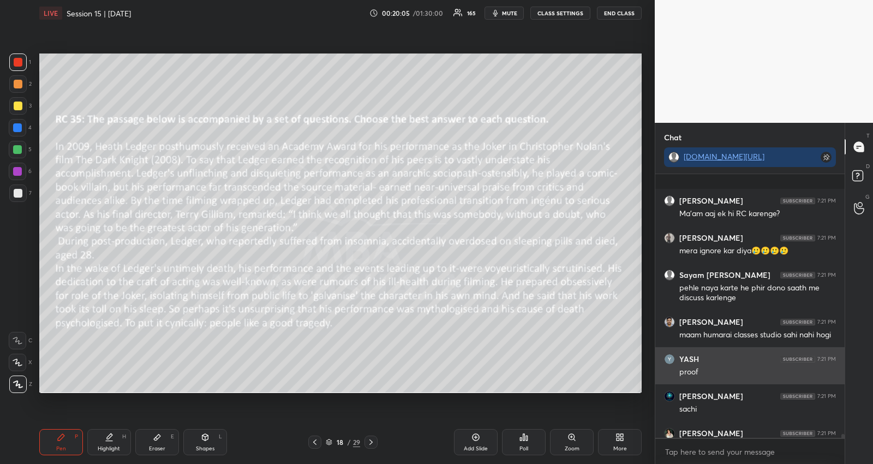
scroll to position [18439, 0]
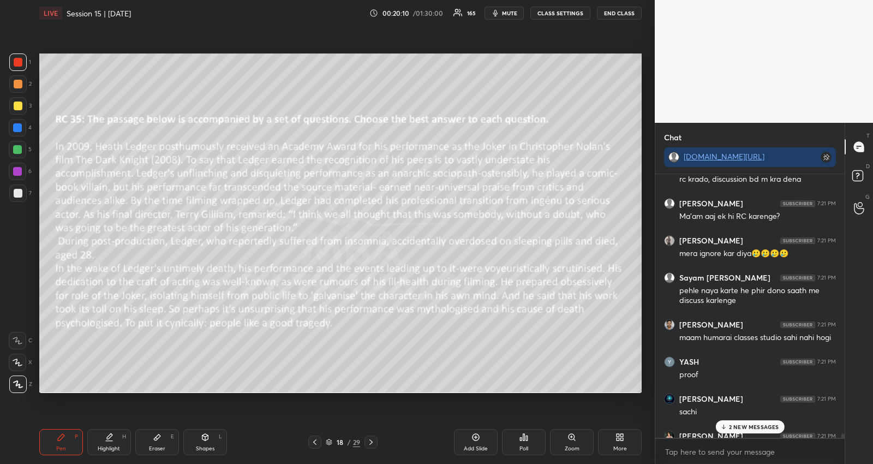
click at [370, 442] on icon at bounding box center [371, 441] width 9 height 9
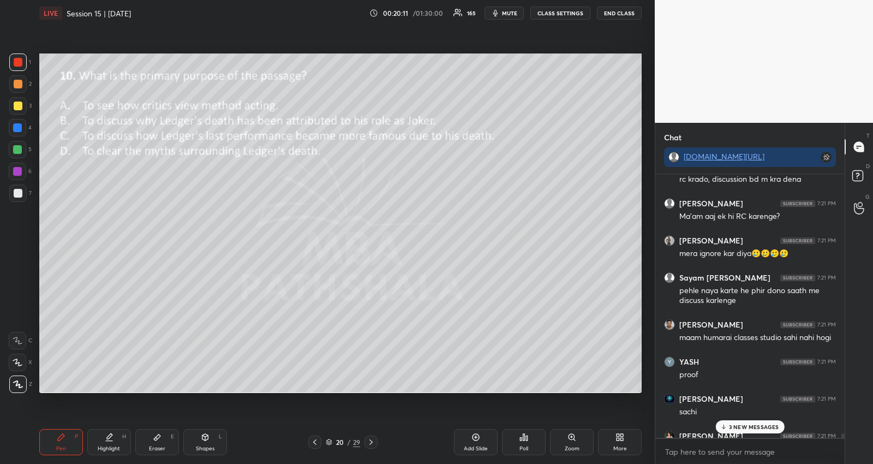
click at [370, 442] on icon at bounding box center [371, 441] width 9 height 9
click at [377, 442] on div "23 / 29" at bounding box center [342, 441] width 103 height 13
click at [373, 441] on icon at bounding box center [371, 441] width 9 height 9
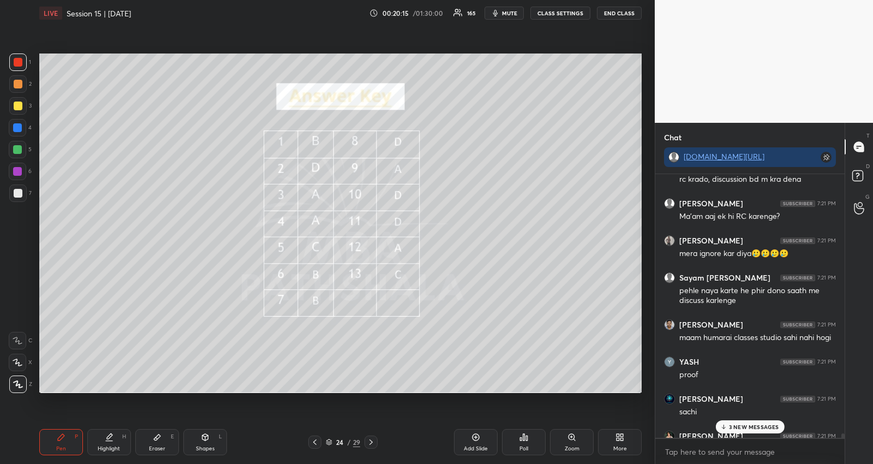
click at [616, 438] on icon at bounding box center [617, 438] width 3 height 3
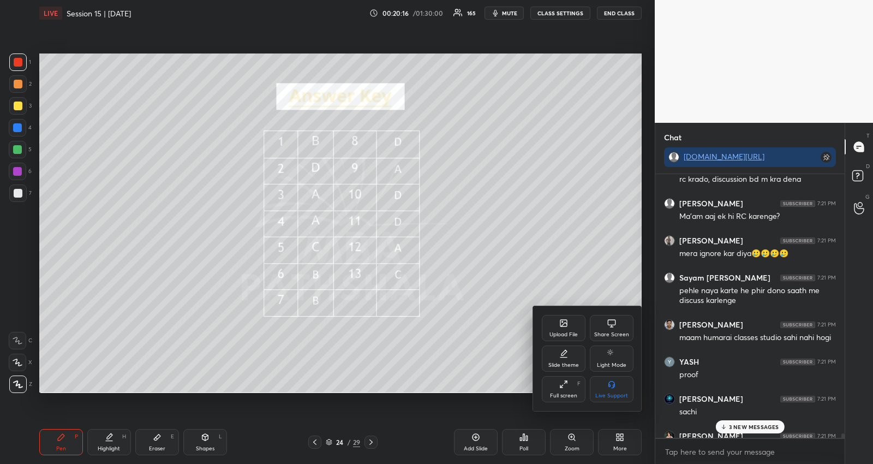
click at [568, 326] on div "Upload File" at bounding box center [564, 328] width 44 height 26
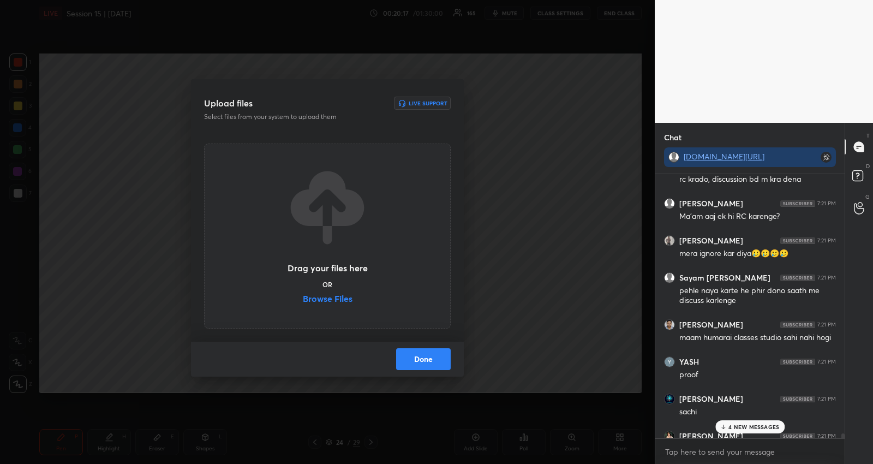
click at [337, 299] on label "Browse Files" at bounding box center [328, 299] width 50 height 11
click at [303, 299] on input "Browse Files" at bounding box center [303, 299] width 0 height 11
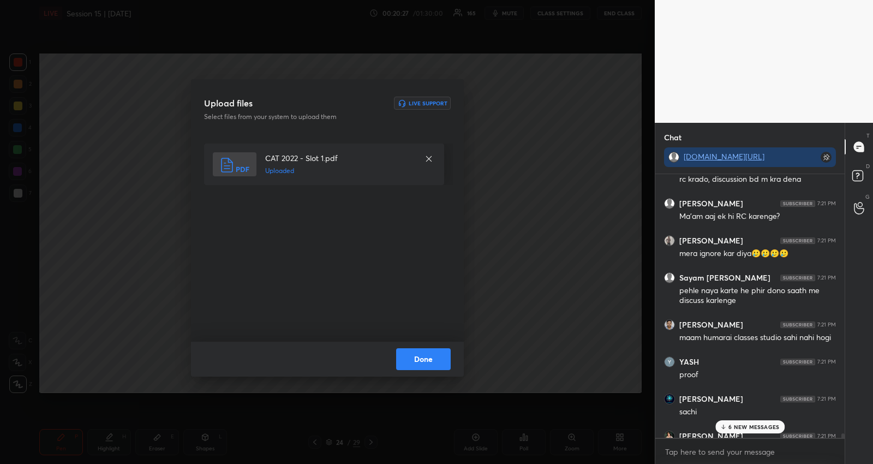
click at [431, 356] on button "Done" at bounding box center [423, 359] width 55 height 22
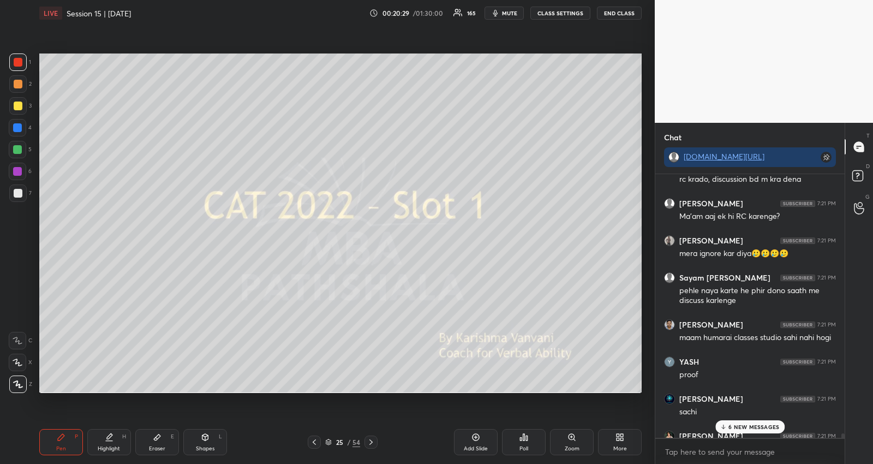
click at [373, 442] on icon at bounding box center [371, 441] width 9 height 9
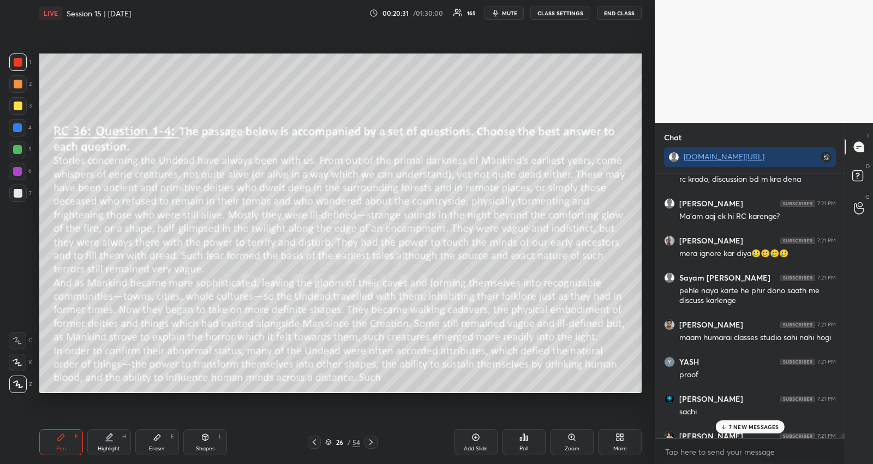
click at [372, 440] on icon at bounding box center [371, 441] width 9 height 9
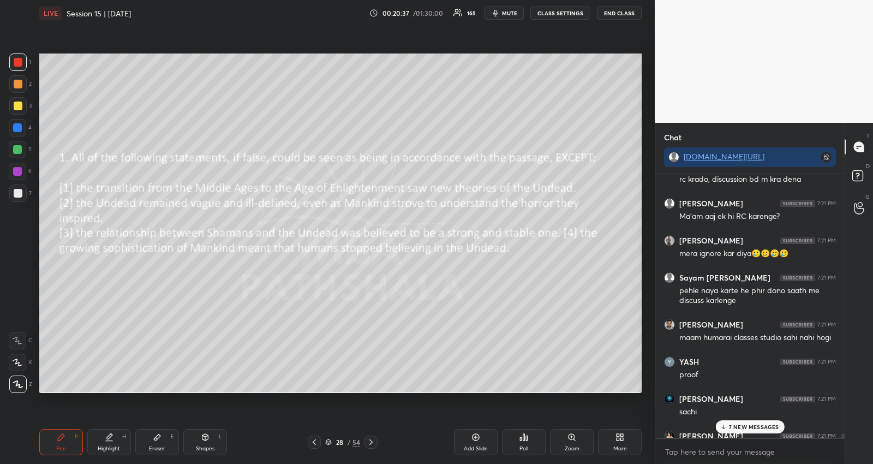
click at [372, 440] on icon at bounding box center [371, 441] width 9 height 9
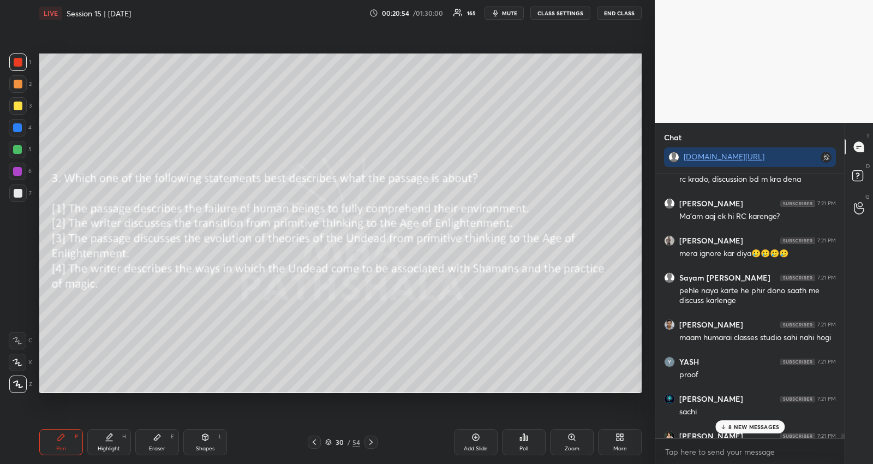
click at [372, 440] on icon at bounding box center [371, 441] width 9 height 9
click at [318, 438] on icon at bounding box center [314, 441] width 9 height 9
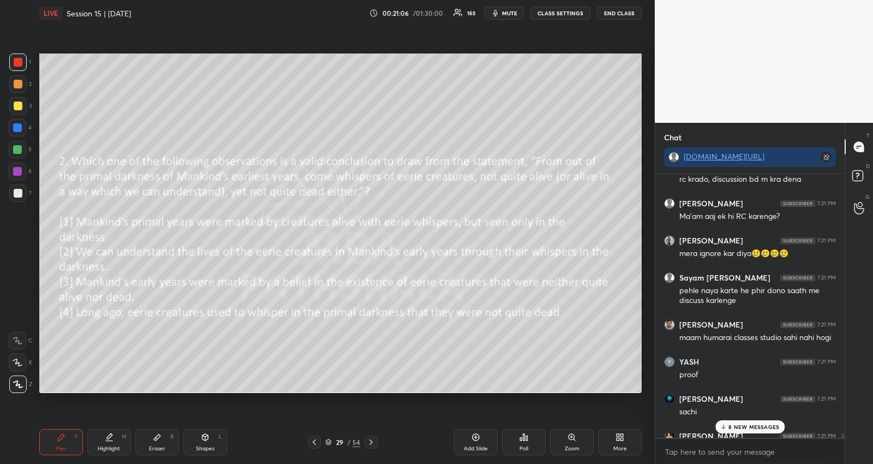
click at [318, 438] on icon at bounding box center [314, 441] width 9 height 9
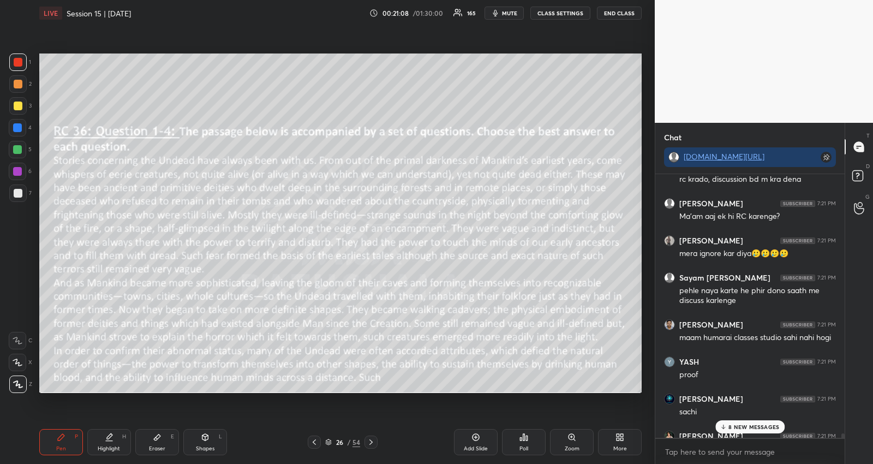
click at [525, 443] on div "Poll" at bounding box center [524, 442] width 44 height 26
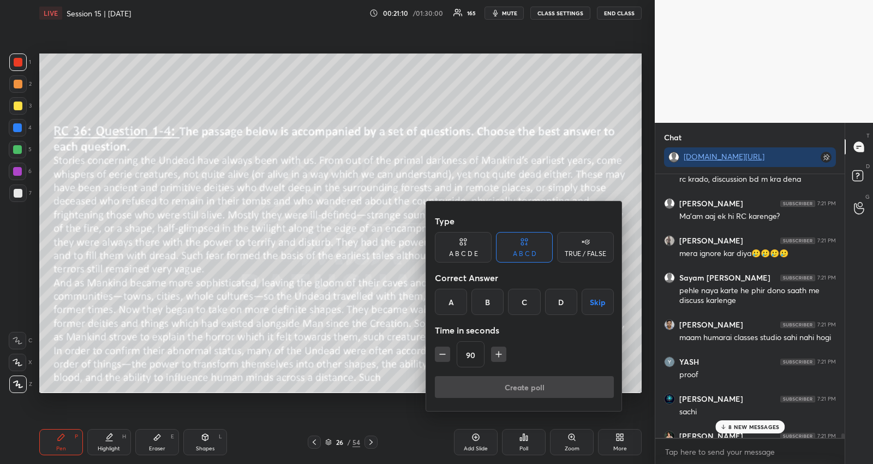
click at [496, 349] on icon "button" at bounding box center [498, 354] width 11 height 11
click at [498, 349] on icon "button" at bounding box center [503, 354] width 11 height 11
type input "120"
click at [592, 298] on button "Skip" at bounding box center [597, 302] width 32 height 26
click at [526, 389] on button "Create poll" at bounding box center [524, 387] width 179 height 22
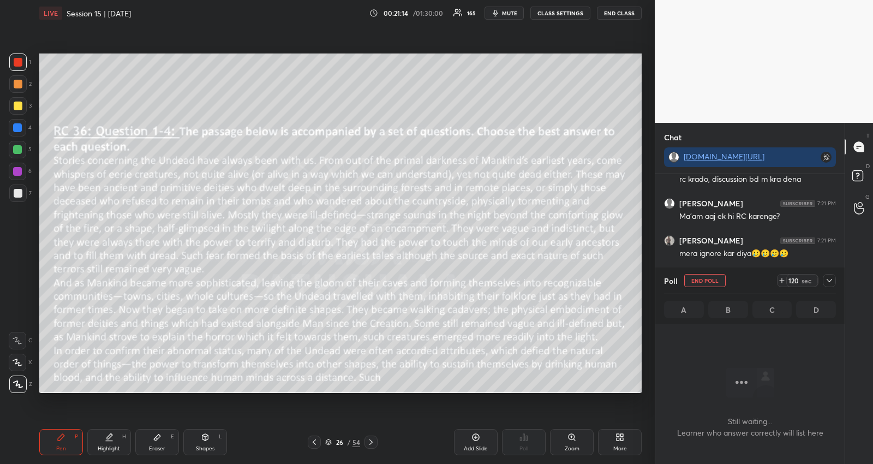
scroll to position [17030, 0]
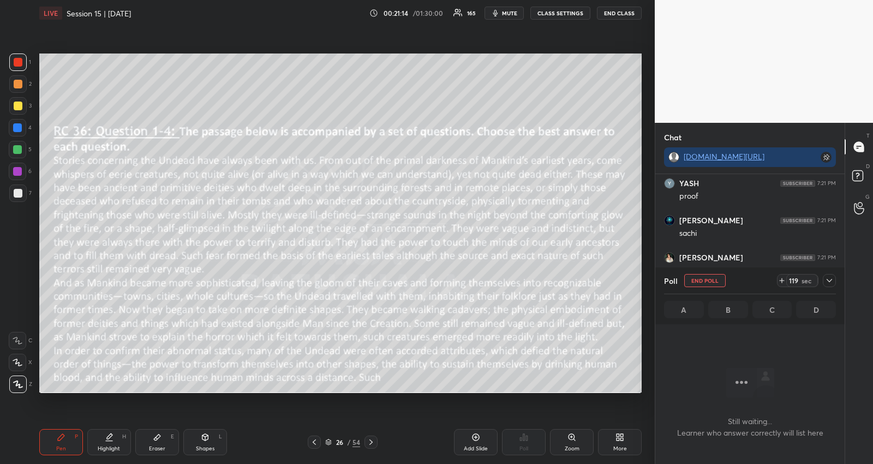
drag, startPoint x: 832, startPoint y: 280, endPoint x: 796, endPoint y: 302, distance: 42.4
click at [832, 281] on icon at bounding box center [829, 280] width 9 height 9
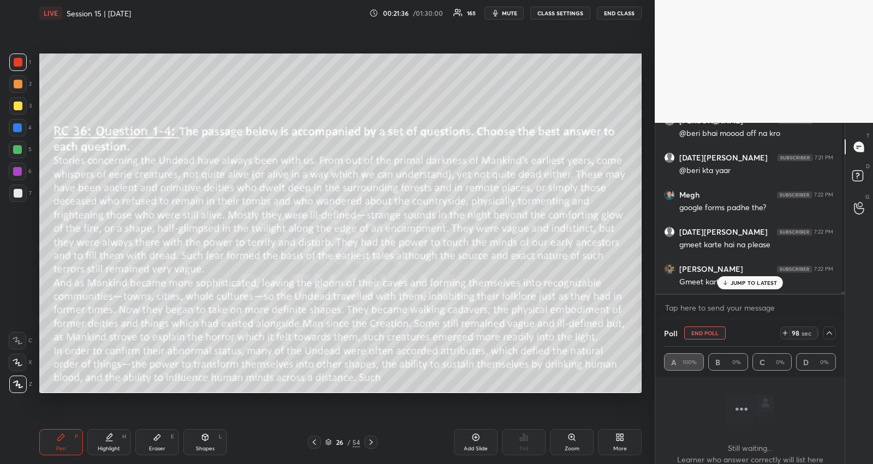
scroll to position [88, 0]
click at [755, 281] on p "JUMP TO LATEST" at bounding box center [753, 281] width 47 height 7
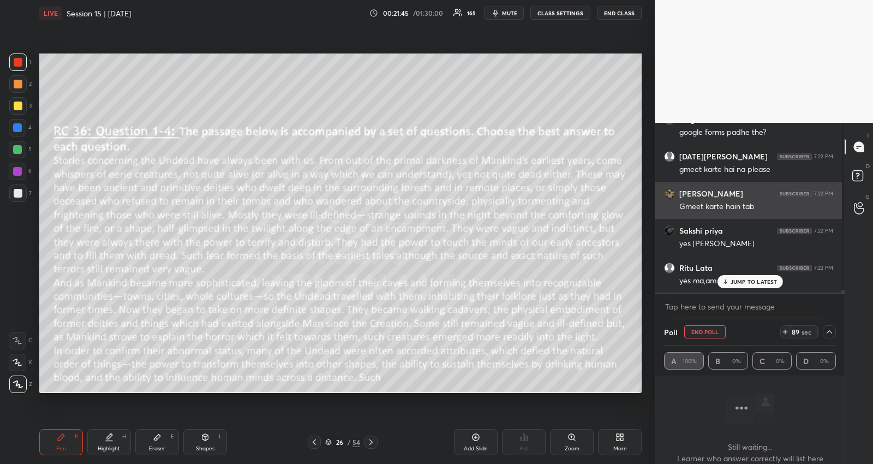
scroll to position [17490, 0]
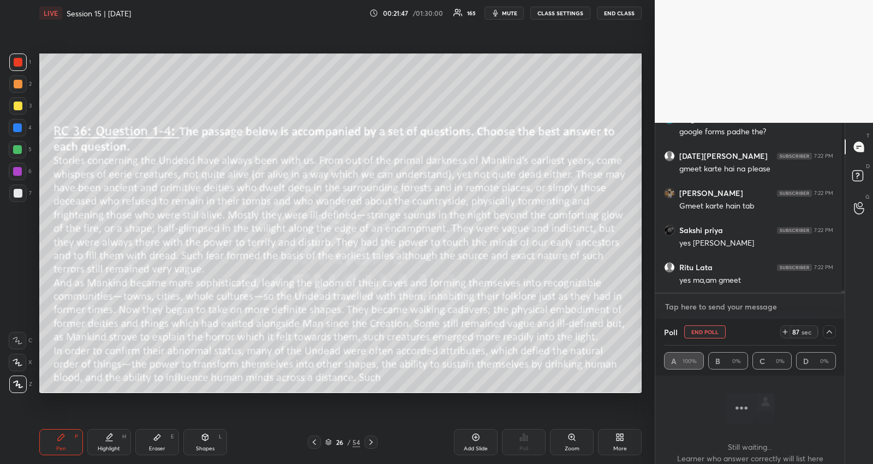
click at [743, 311] on textarea at bounding box center [750, 306] width 172 height 17
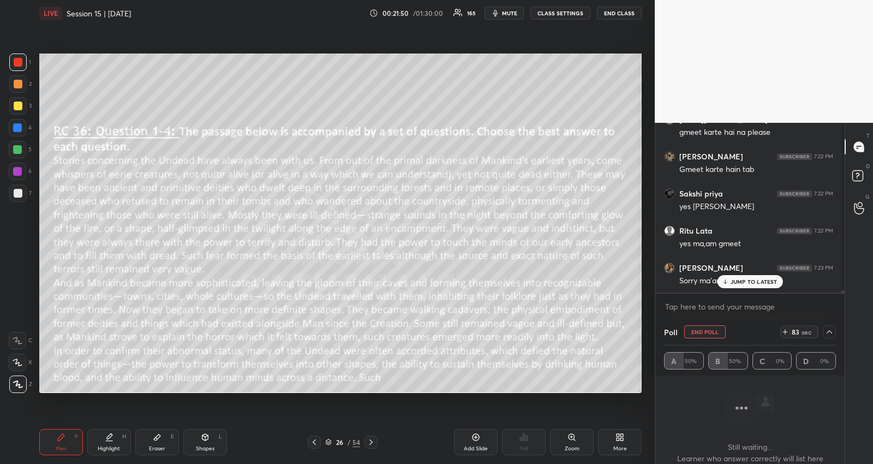
click at [747, 278] on p "JUMP TO LATEST" at bounding box center [753, 281] width 47 height 7
click at [743, 298] on textarea at bounding box center [750, 306] width 172 height 17
click at [743, 279] on p "JUMP TO LATEST" at bounding box center [753, 281] width 47 height 7
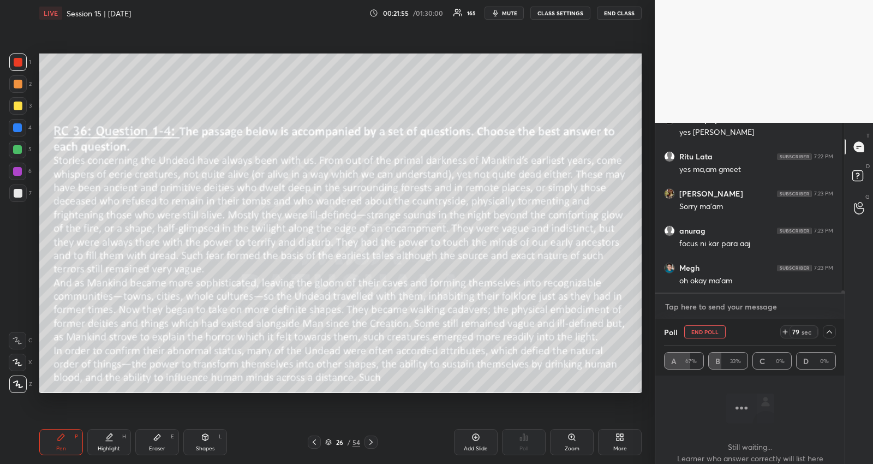
click at [736, 306] on textarea at bounding box center [750, 306] width 172 height 17
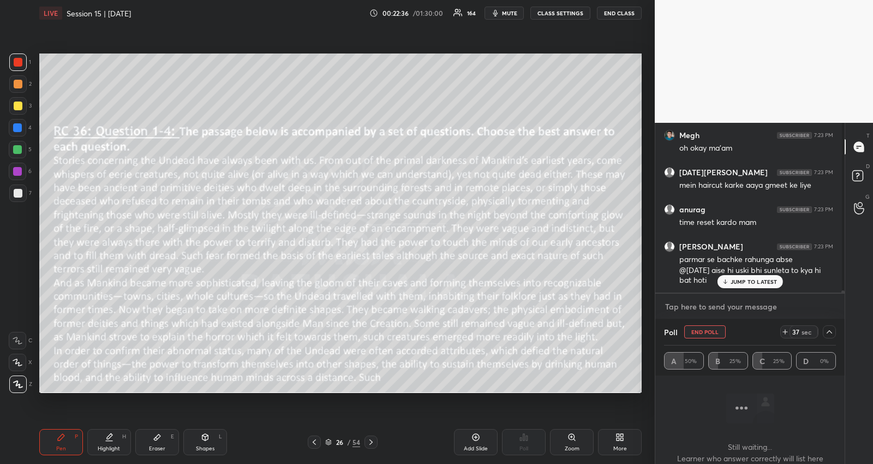
scroll to position [17770, 0]
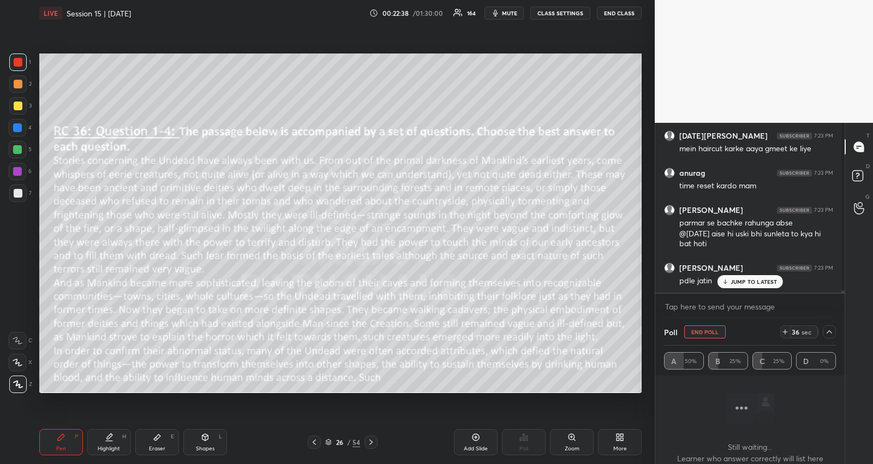
click at [830, 333] on icon at bounding box center [829, 331] width 9 height 9
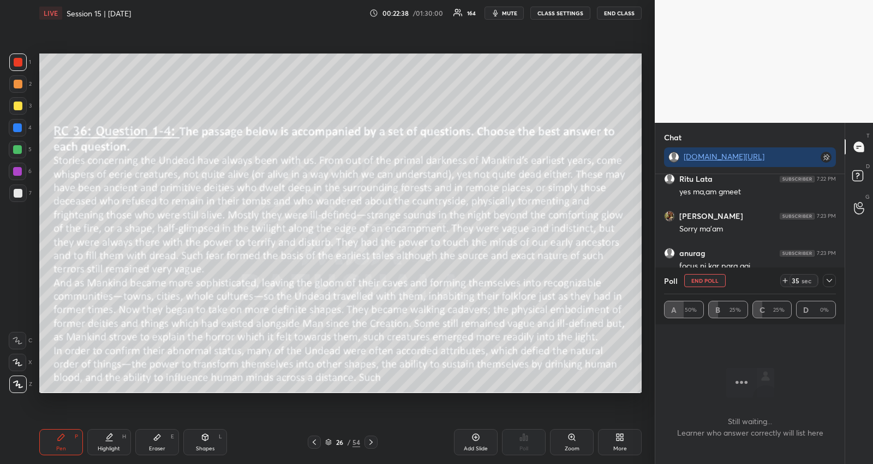
scroll to position [17357, 0]
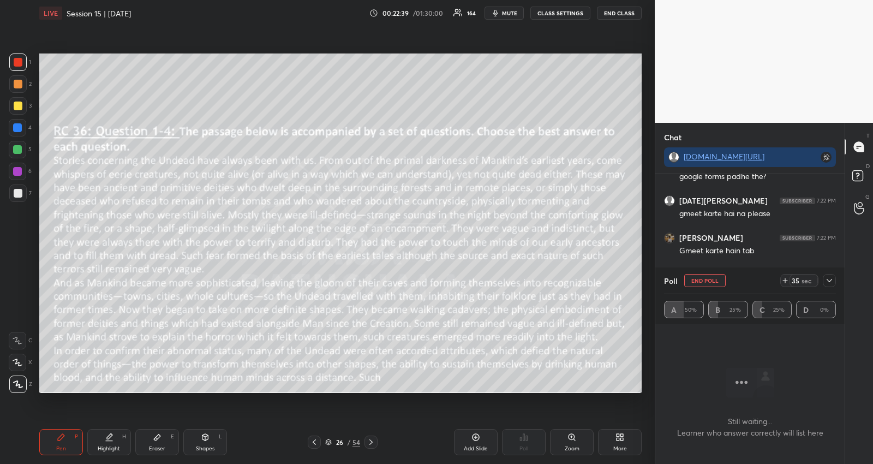
click at [826, 278] on icon at bounding box center [829, 280] width 9 height 9
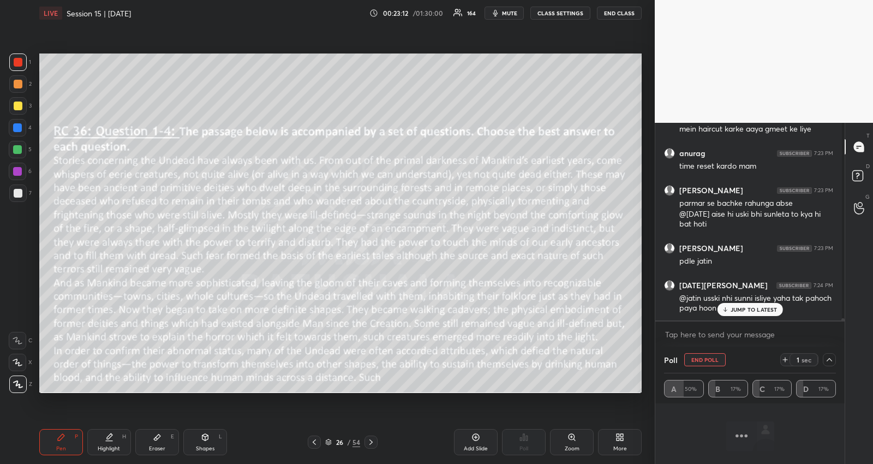
scroll to position [17677, 0]
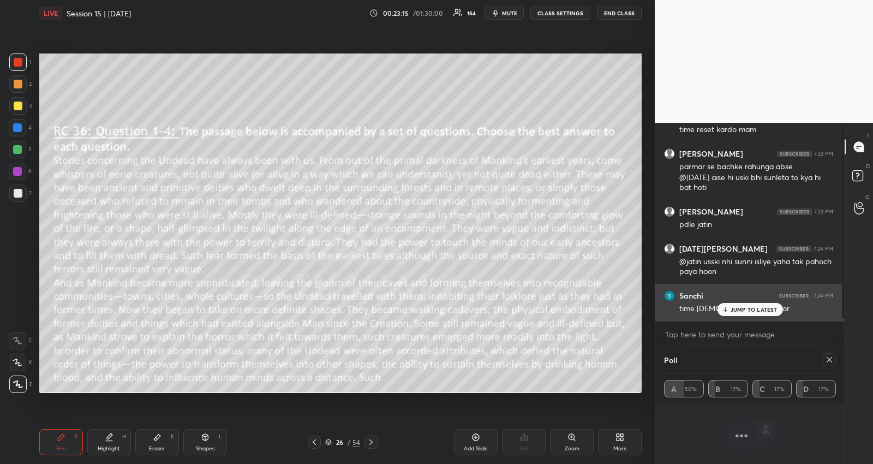
click at [738, 302] on div "time [DEMOGRAPHIC_DATA] or" at bounding box center [756, 307] width 154 height 13
click at [730, 308] on p "JUMP TO LATEST" at bounding box center [753, 309] width 47 height 7
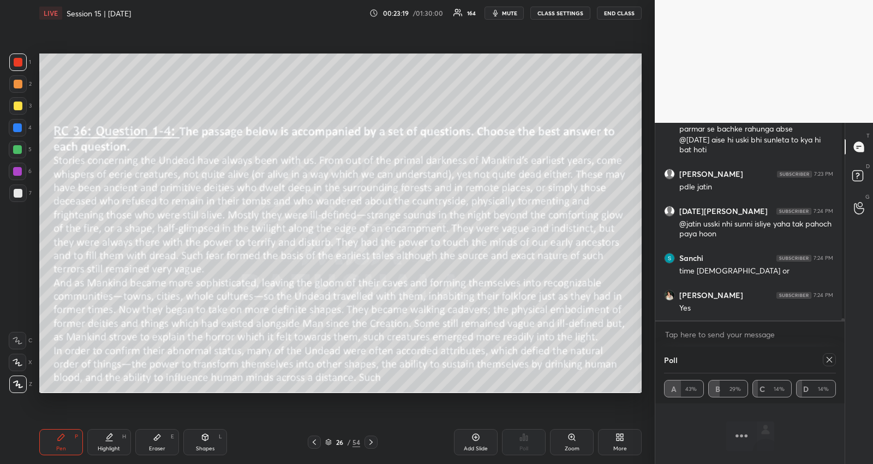
scroll to position [17752, 0]
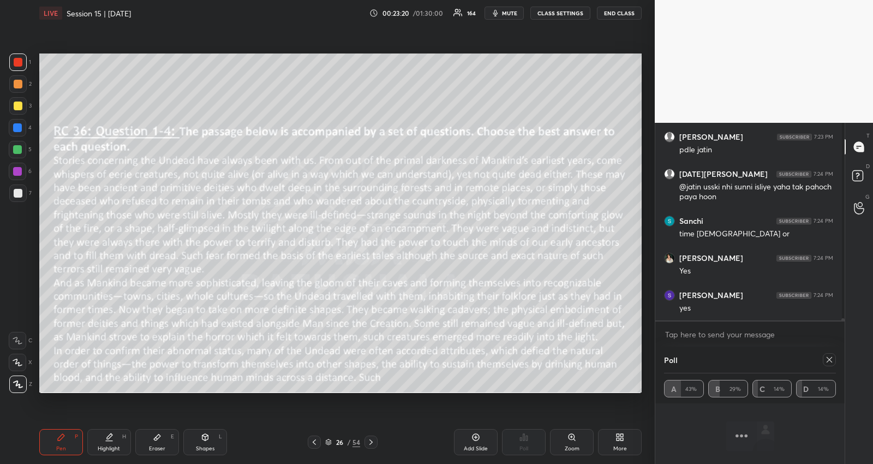
click at [828, 362] on icon at bounding box center [829, 359] width 9 height 9
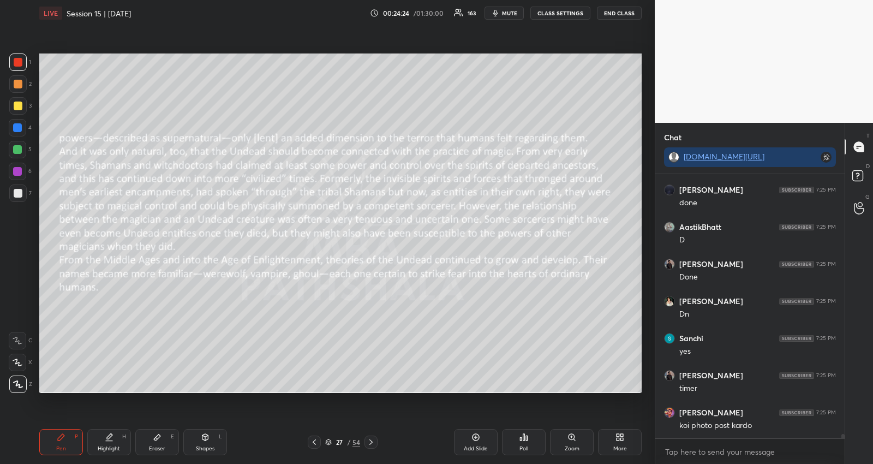
scroll to position [18393, 0]
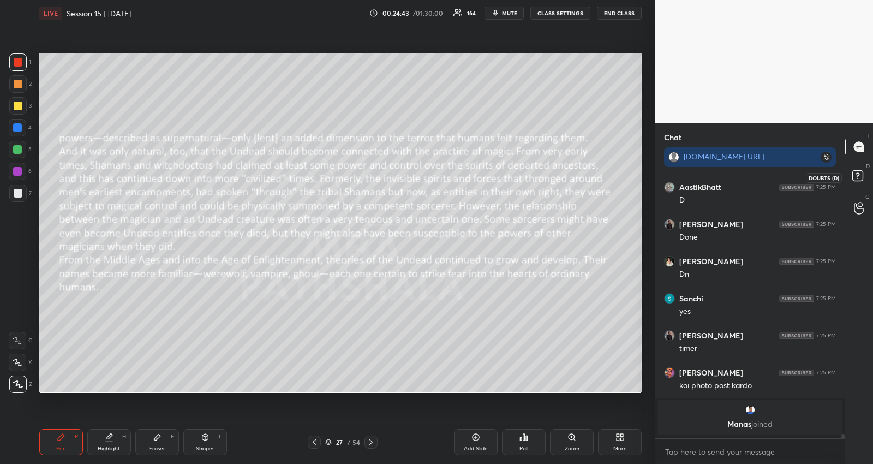
click at [855, 171] on rect at bounding box center [857, 176] width 10 height 10
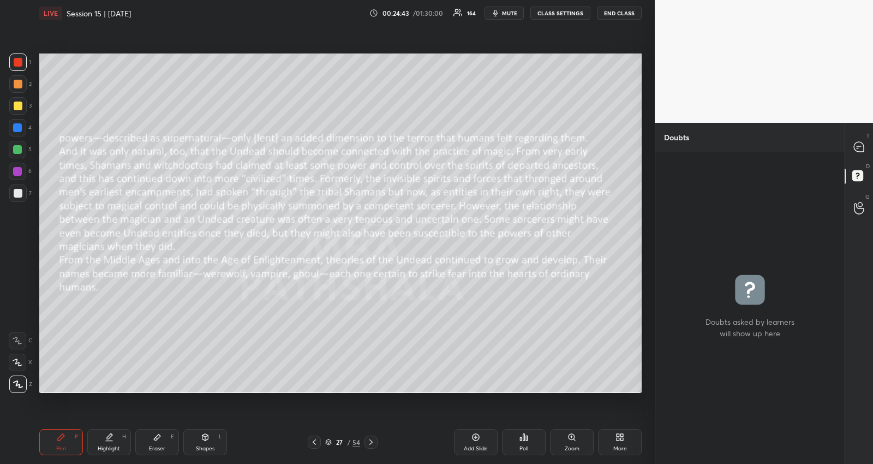
scroll to position [309, 187]
click at [856, 149] on icon at bounding box center [859, 147] width 10 height 10
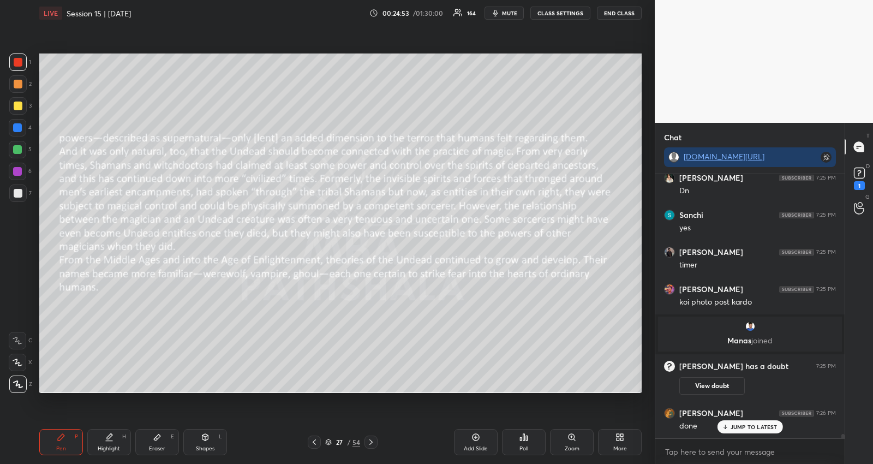
scroll to position [18274, 0]
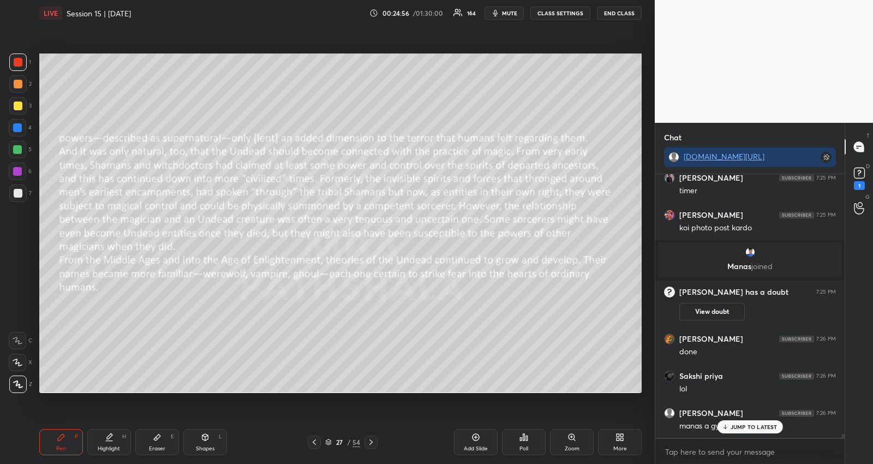
click at [743, 427] on p "JUMP TO LATEST" at bounding box center [753, 426] width 47 height 7
click at [733, 449] on textarea at bounding box center [750, 451] width 172 height 17
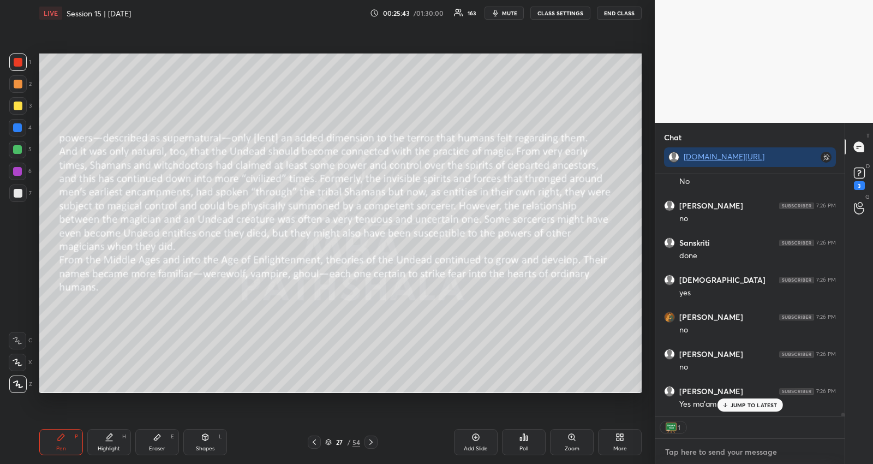
scroll to position [19204, 0]
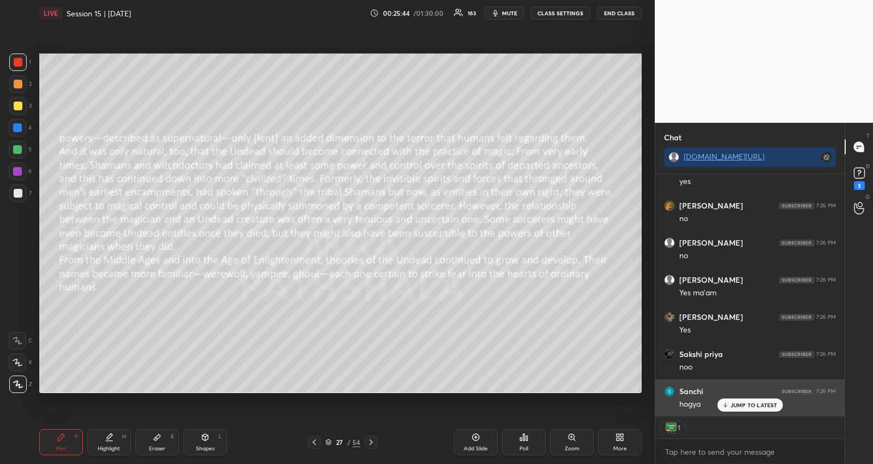
click at [760, 397] on div "hogya" at bounding box center [757, 403] width 157 height 13
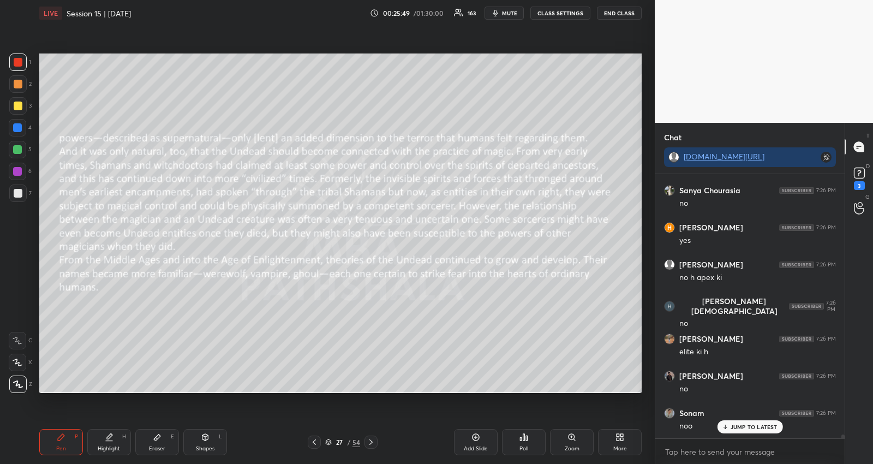
scroll to position [19479, 0]
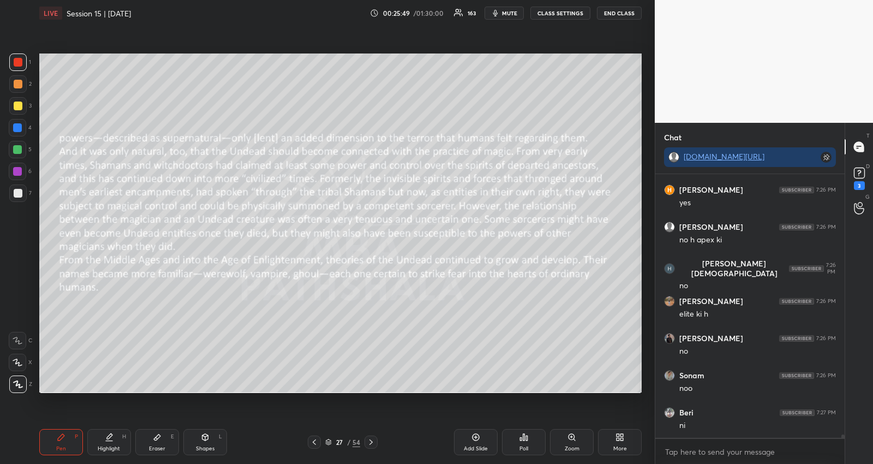
click at [752, 427] on div "Sanchi 7:26 PM hogya Sanya Chourasia 7:26 PM no [PERSON_NAME] 7:26 PM yes [PERS…" at bounding box center [749, 305] width 189 height 263
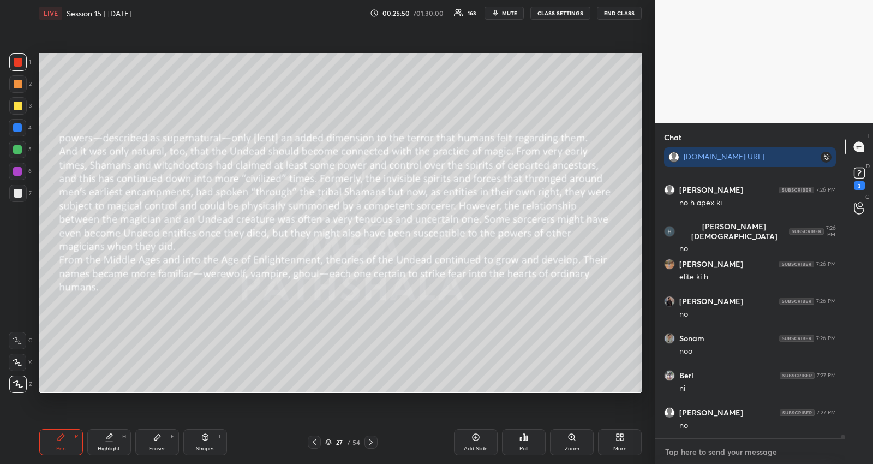
click at [735, 448] on textarea at bounding box center [750, 451] width 172 height 17
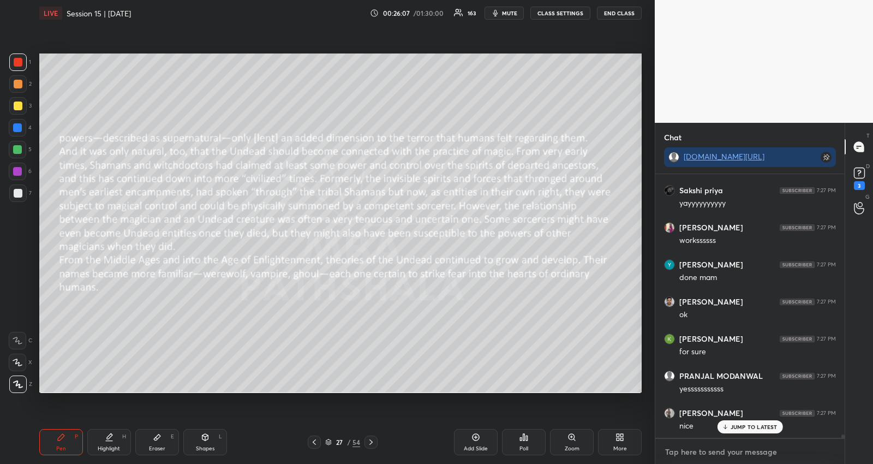
scroll to position [20061, 0]
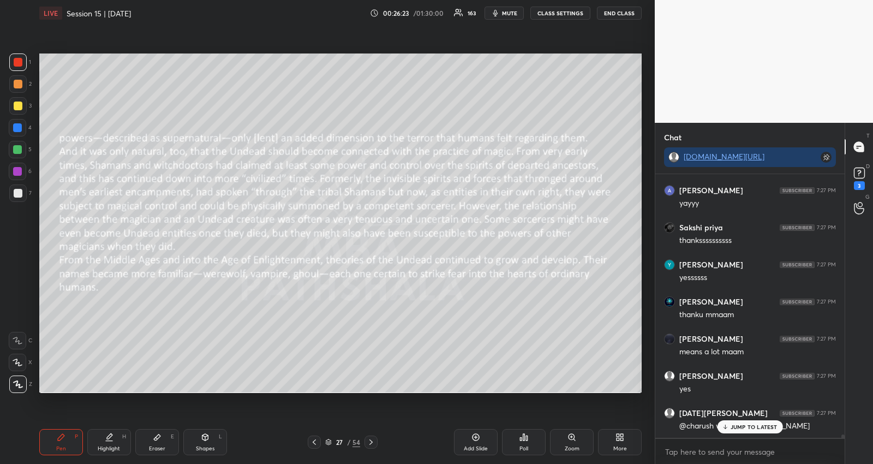
click at [757, 424] on p "JUMP TO LATEST" at bounding box center [753, 426] width 47 height 7
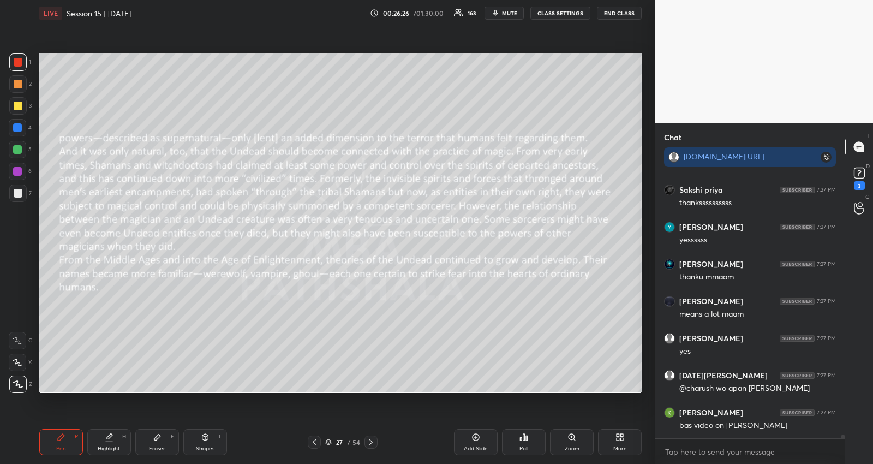
click at [369, 441] on icon at bounding box center [371, 441] width 9 height 9
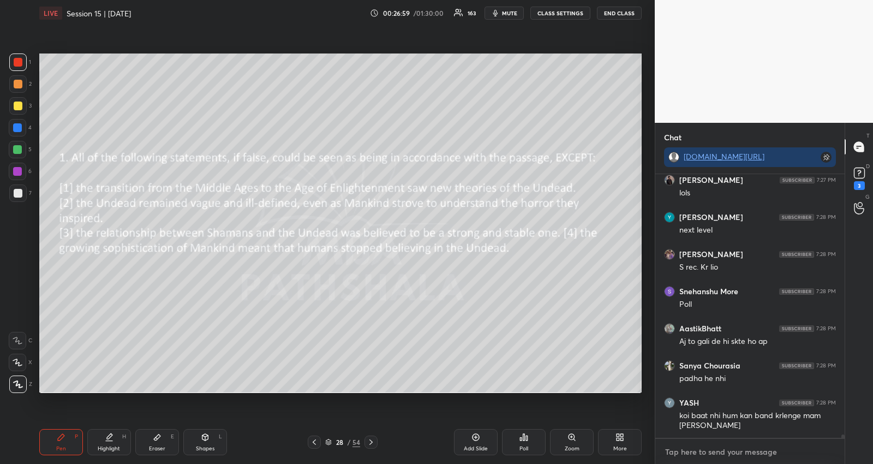
click at [719, 449] on textarea at bounding box center [750, 451] width 172 height 17
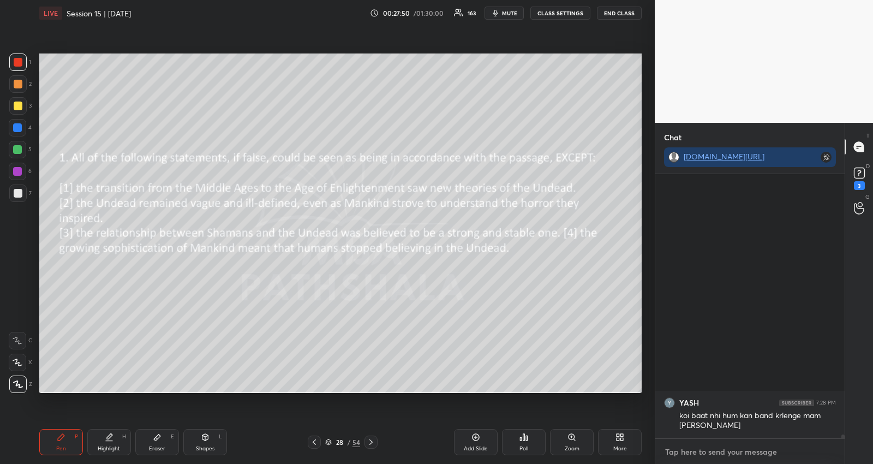
scroll to position [21781, 0]
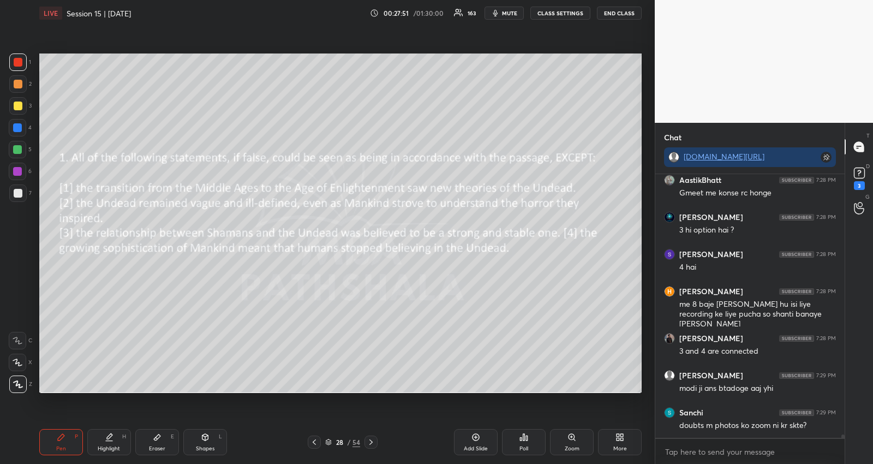
type textarea "x"
click at [530, 433] on div "Poll" at bounding box center [524, 442] width 44 height 26
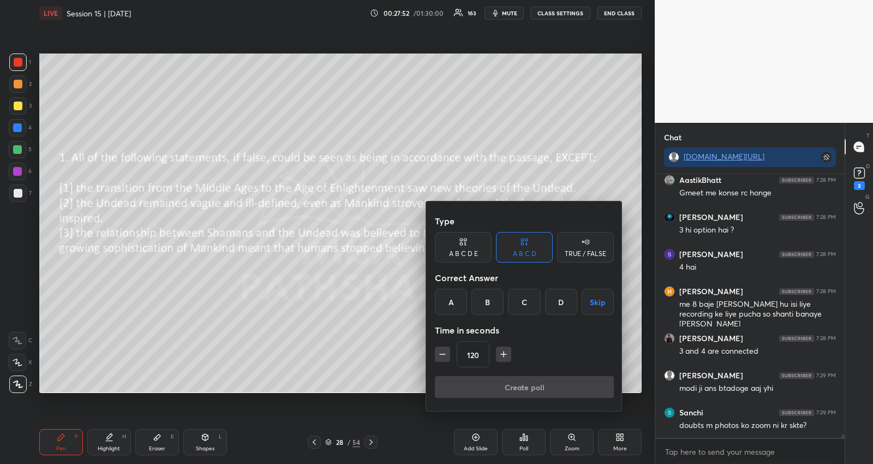
click at [457, 296] on div "A" at bounding box center [451, 302] width 32 height 26
click at [445, 352] on icon "button" at bounding box center [442, 354] width 11 height 11
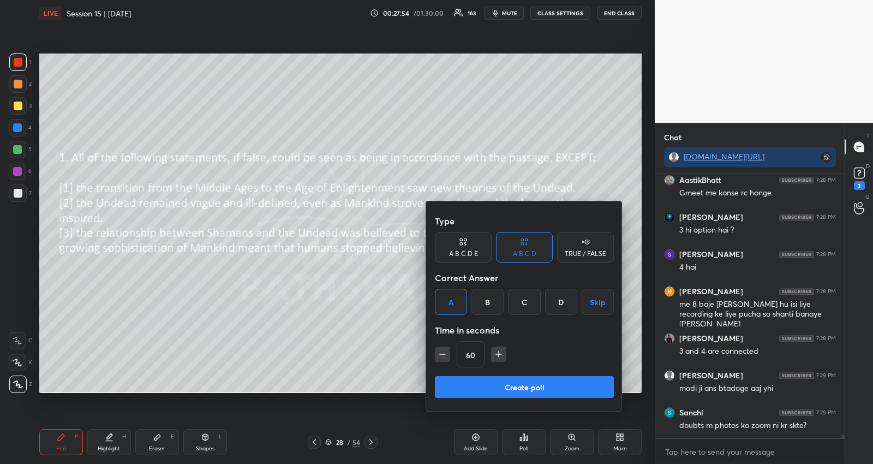
click at [443, 355] on icon "button" at bounding box center [442, 354] width 11 height 11
type input "45"
click at [453, 385] on button "Create poll" at bounding box center [524, 387] width 179 height 22
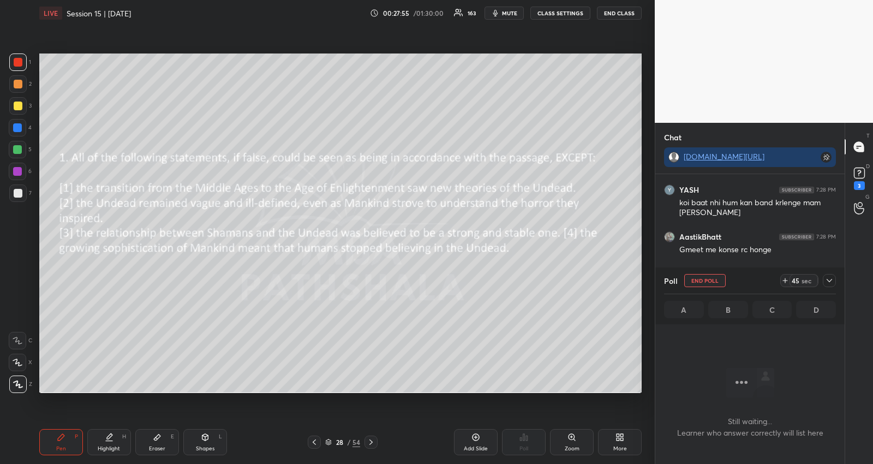
scroll to position [21012, 0]
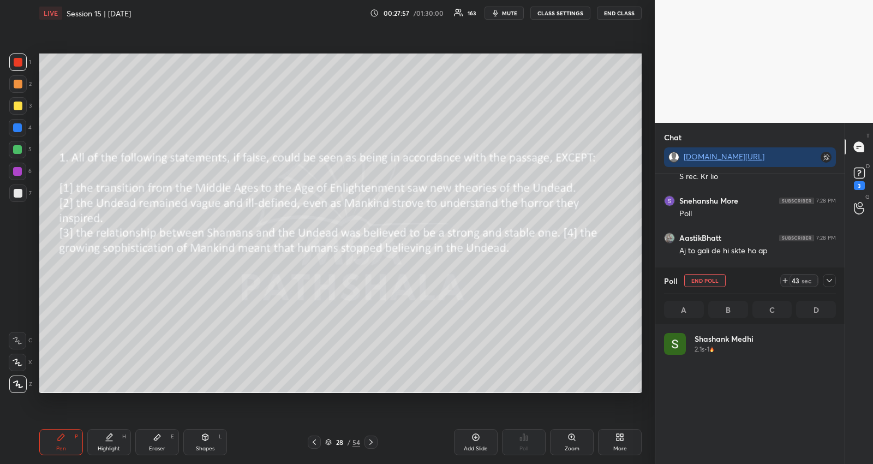
click at [829, 279] on icon at bounding box center [829, 280] width 9 height 9
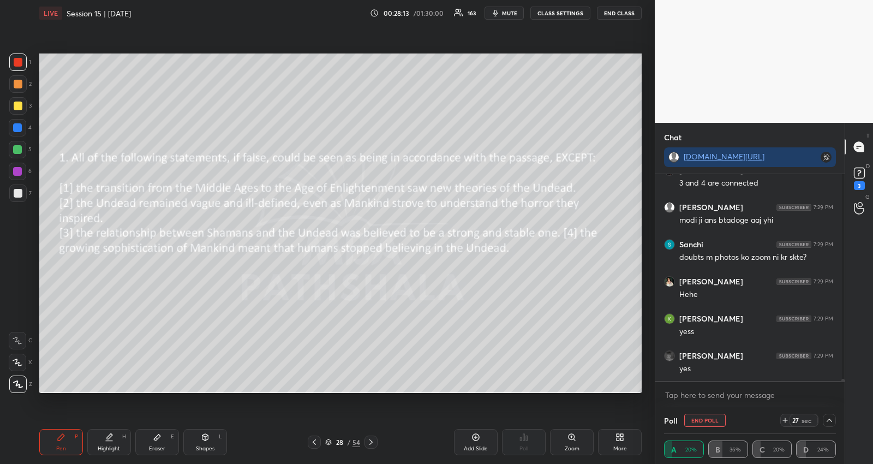
scroll to position [21396, 0]
click at [753, 393] on textarea at bounding box center [750, 394] width 172 height 17
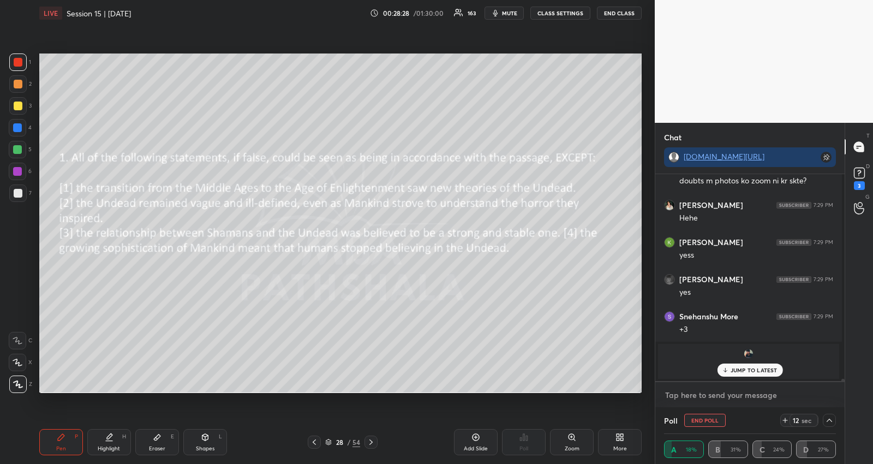
scroll to position [21364, 0]
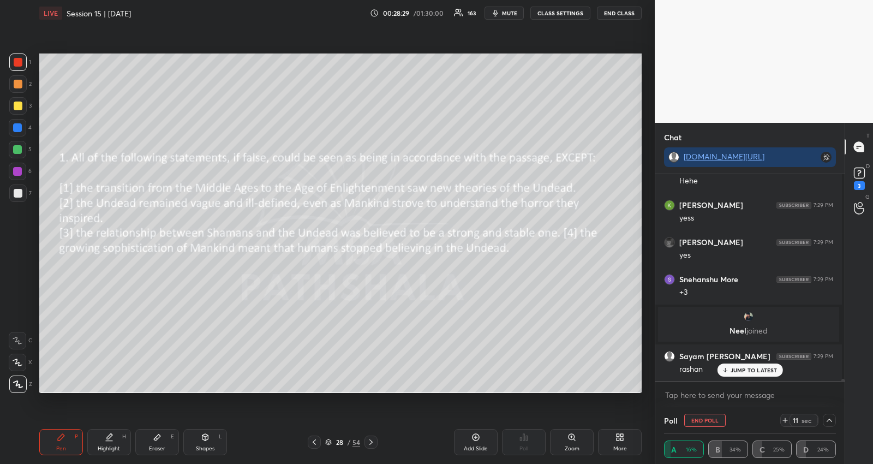
click at [753, 369] on p "JUMP TO LATEST" at bounding box center [753, 370] width 47 height 7
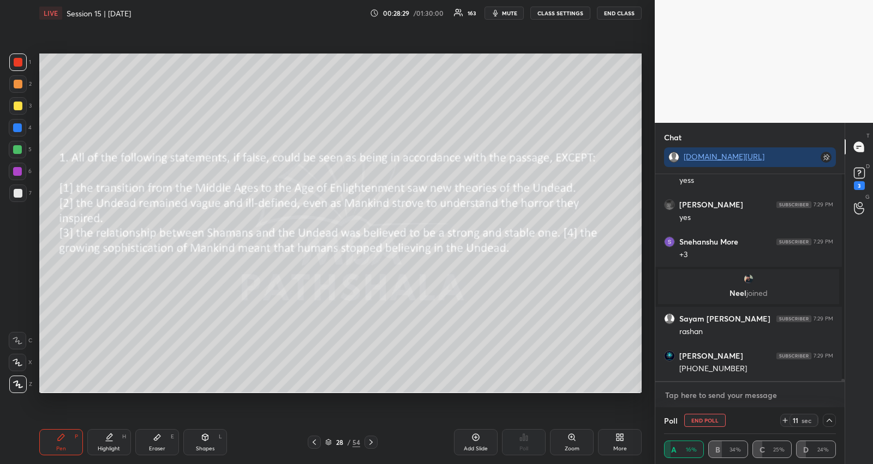
click at [728, 395] on textarea at bounding box center [750, 394] width 172 height 17
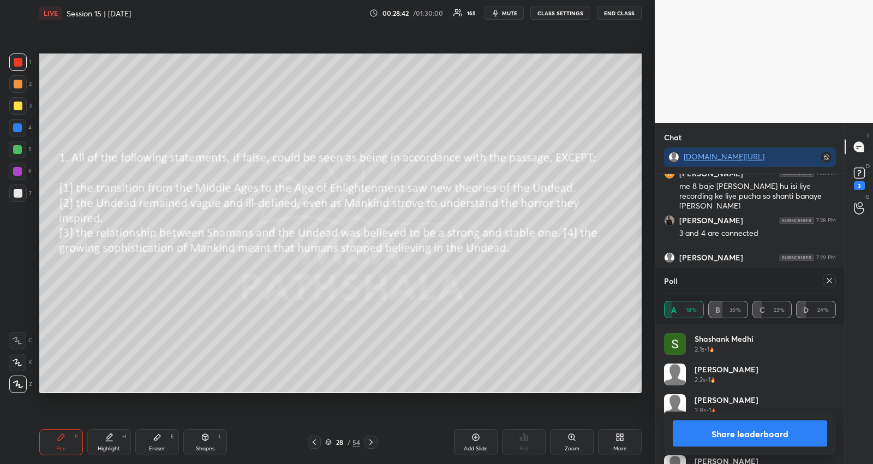
drag, startPoint x: 829, startPoint y: 280, endPoint x: 822, endPoint y: 279, distance: 7.1
click at [825, 279] on icon at bounding box center [829, 280] width 9 height 9
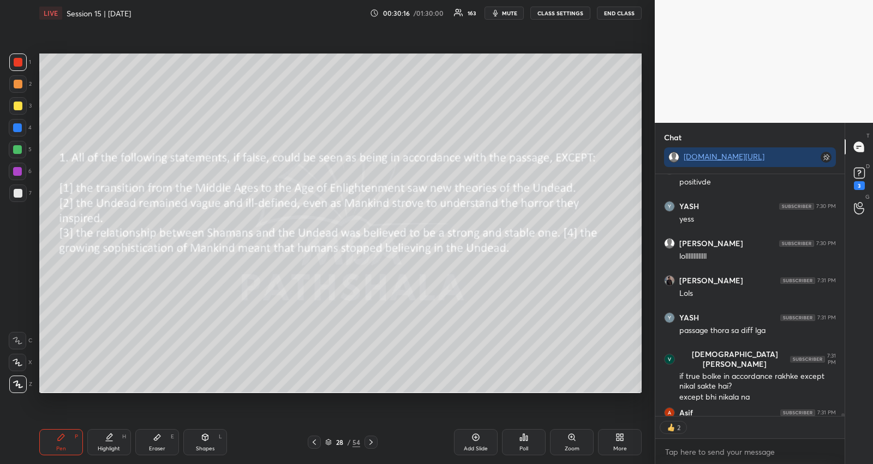
scroll to position [22561, 0]
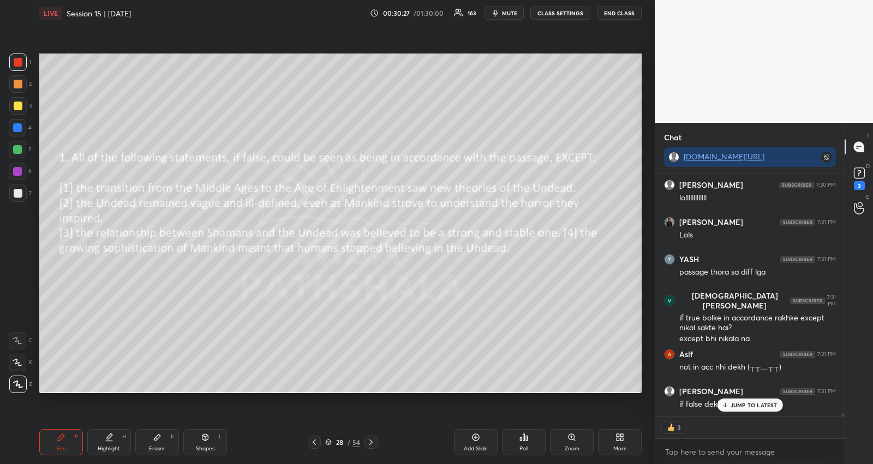
click at [747, 404] on p "JUMP TO LATEST" at bounding box center [753, 404] width 47 height 7
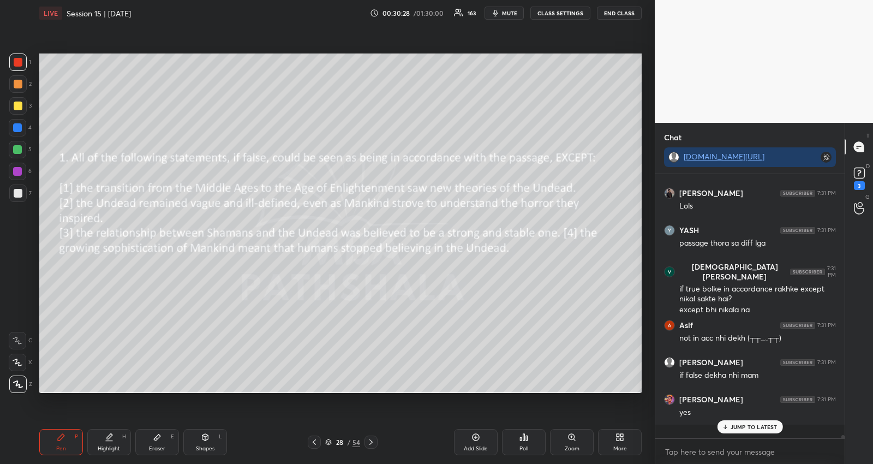
scroll to position [22577, 0]
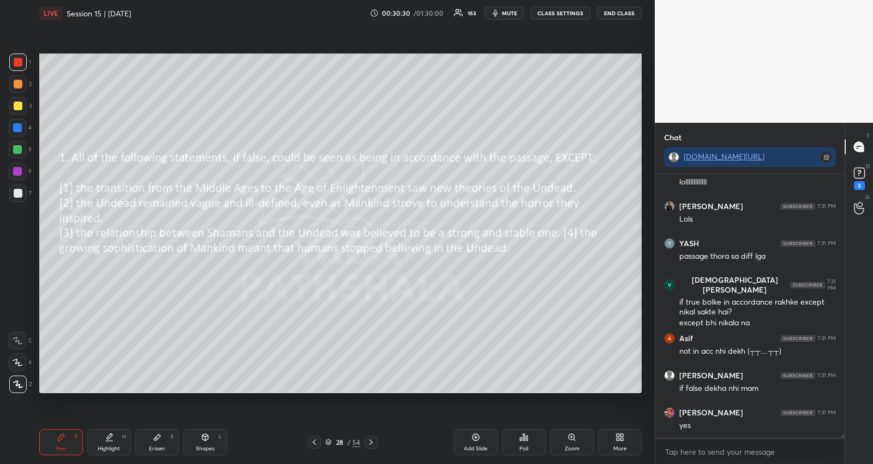
click at [369, 438] on icon at bounding box center [371, 441] width 9 height 9
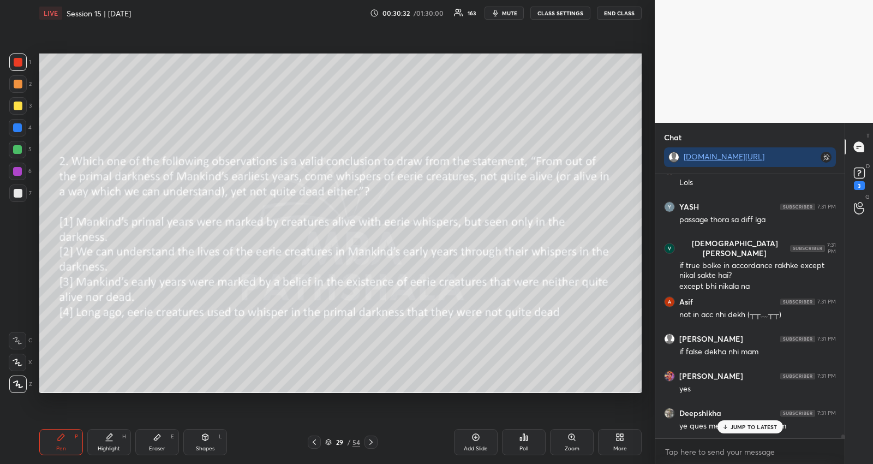
scroll to position [22651, 0]
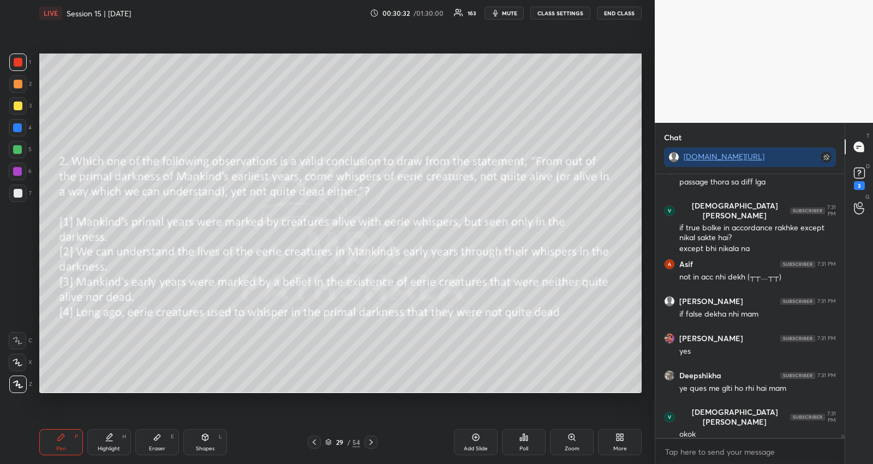
click at [758, 429] on div "okok" at bounding box center [757, 434] width 157 height 11
click at [725, 455] on textarea at bounding box center [750, 451] width 172 height 17
type textarea "x"
click at [531, 441] on div "Poll" at bounding box center [524, 442] width 44 height 26
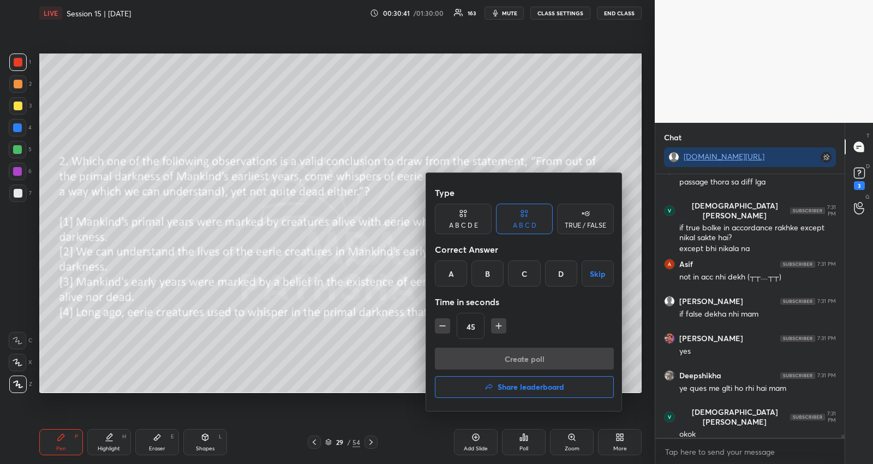
click at [529, 275] on div "C" at bounding box center [524, 273] width 32 height 26
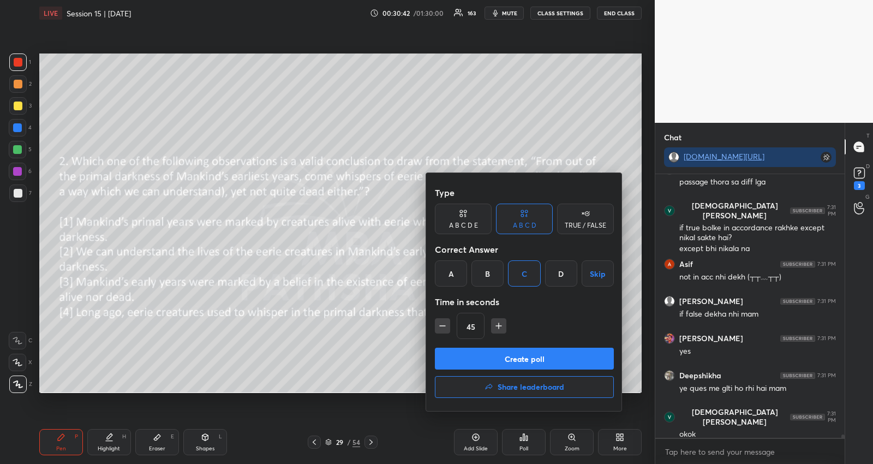
click at [497, 327] on icon "button" at bounding box center [498, 325] width 11 height 11
type input "60"
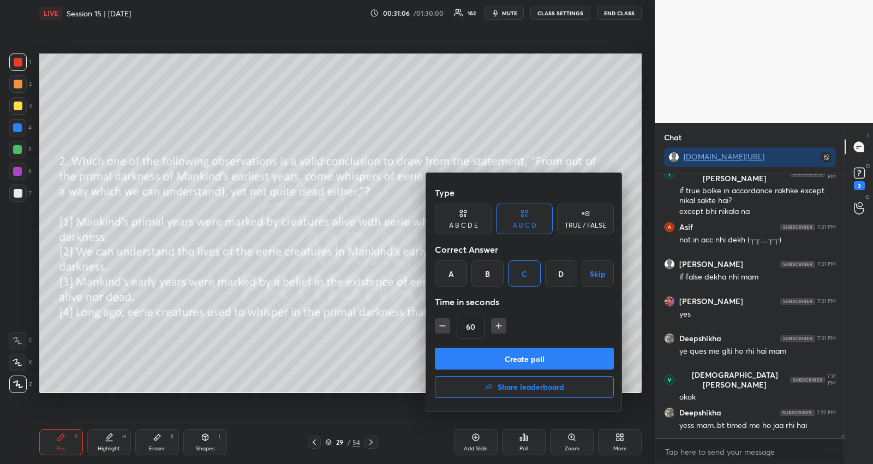
scroll to position [22725, 0]
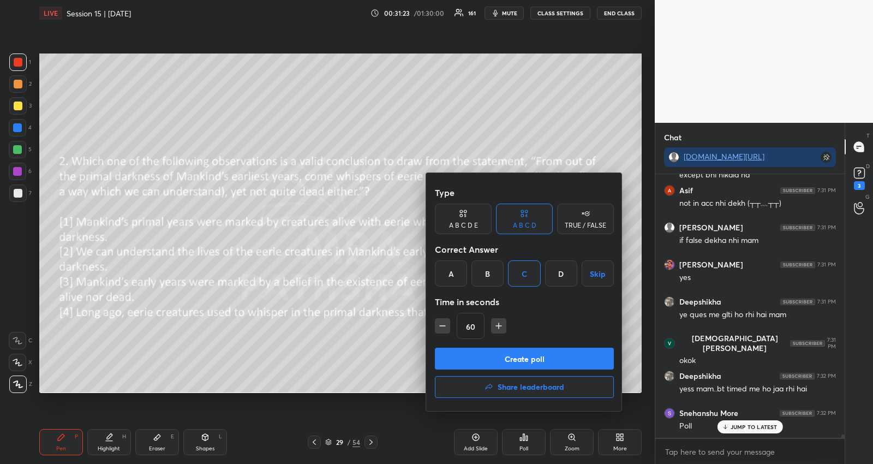
click at [477, 358] on button "Create poll" at bounding box center [524, 358] width 179 height 22
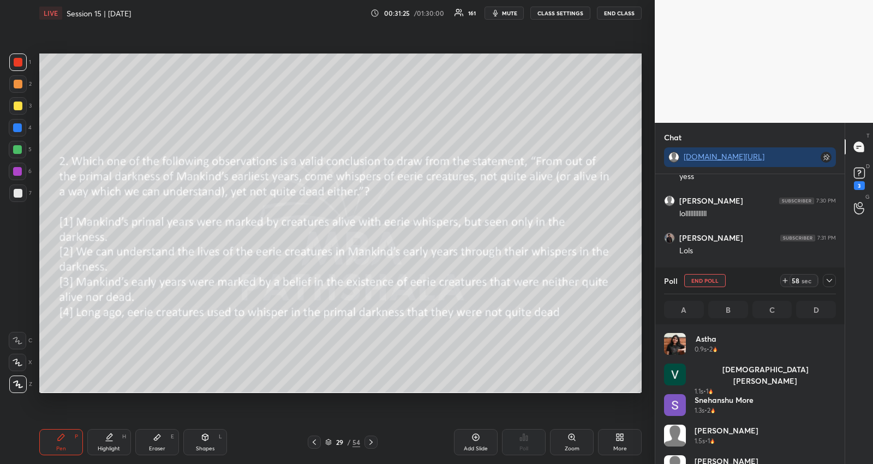
scroll to position [128, 169]
click at [833, 280] on icon at bounding box center [829, 280] width 9 height 9
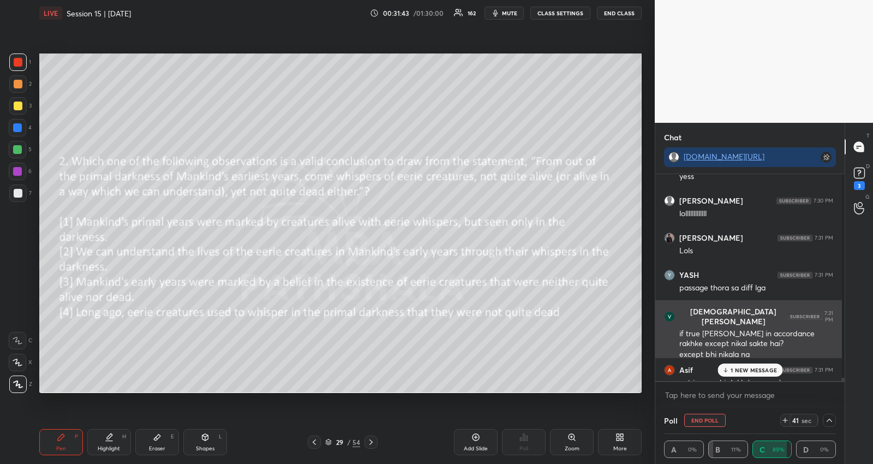
scroll to position [3, 1]
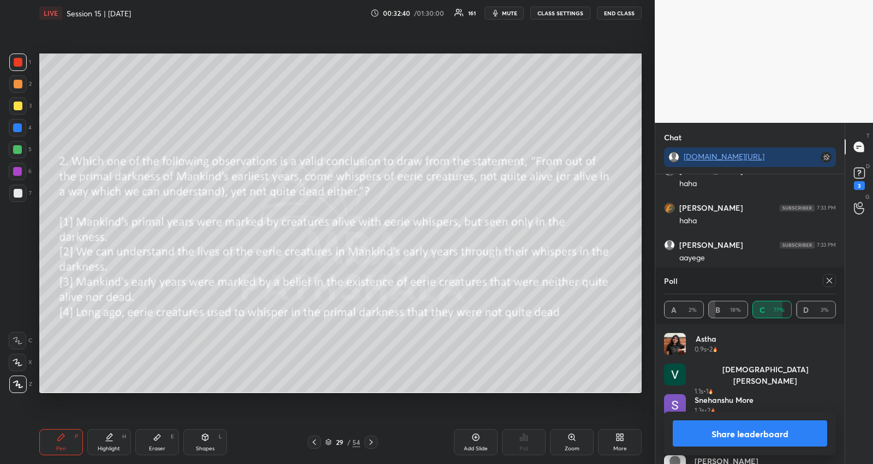
click at [830, 278] on icon at bounding box center [829, 280] width 9 height 9
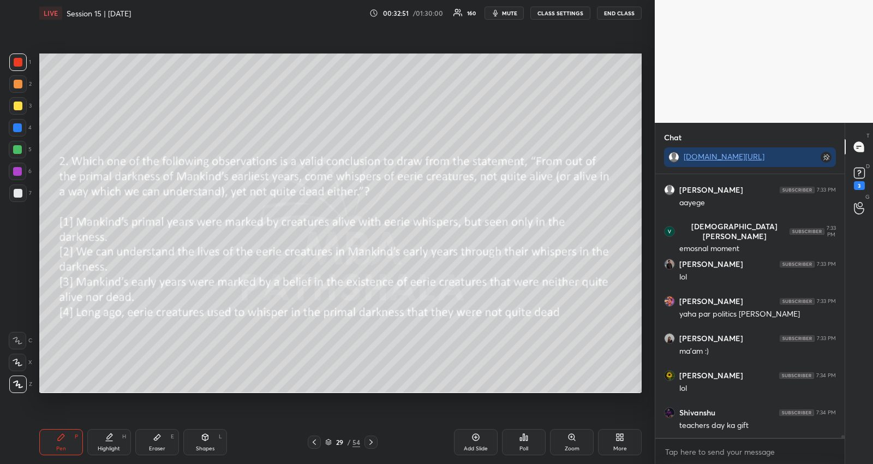
click at [367, 438] on icon at bounding box center [371, 441] width 9 height 9
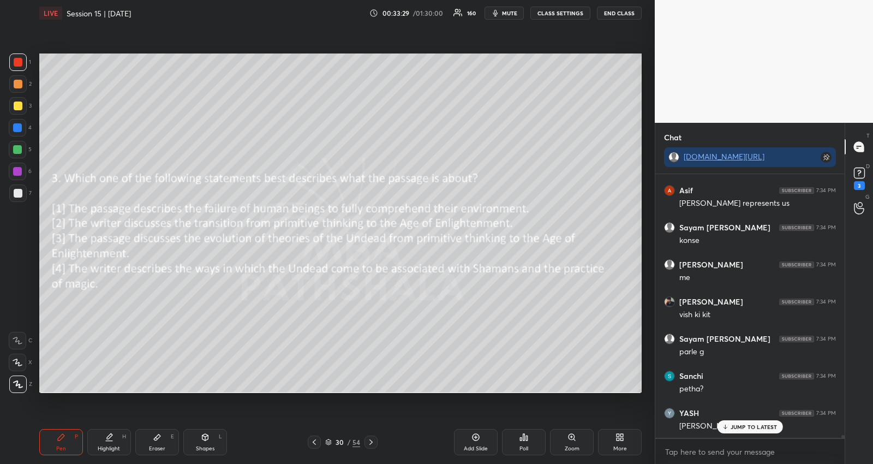
click at [751, 427] on p "JUMP TO LATEST" at bounding box center [753, 426] width 47 height 7
click at [727, 448] on textarea at bounding box center [750, 451] width 172 height 17
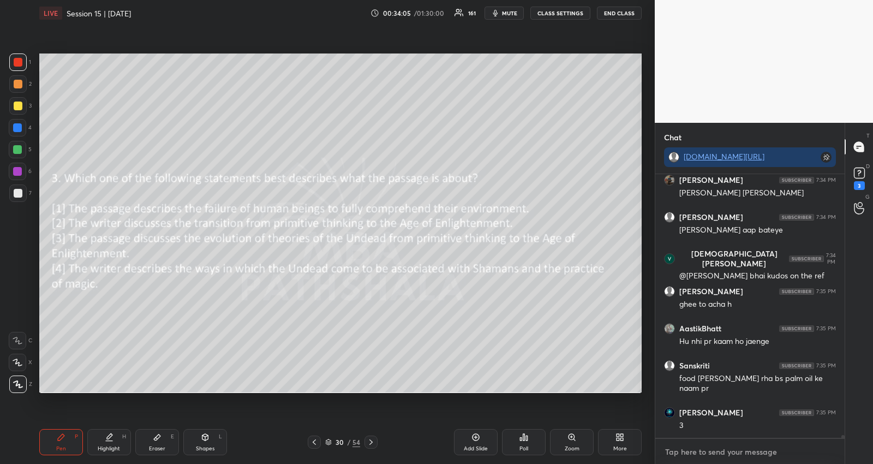
scroll to position [24408, 0]
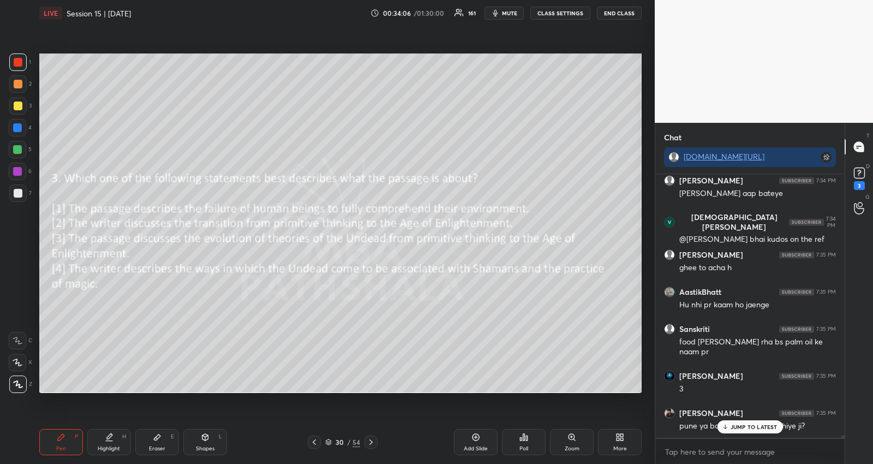
click at [508, 443] on div "Poll" at bounding box center [524, 442] width 44 height 26
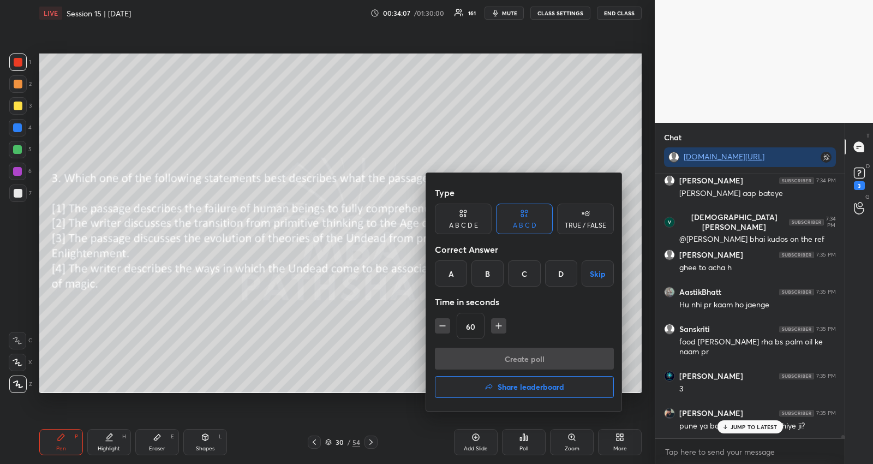
click at [533, 274] on div "C" at bounding box center [524, 273] width 32 height 26
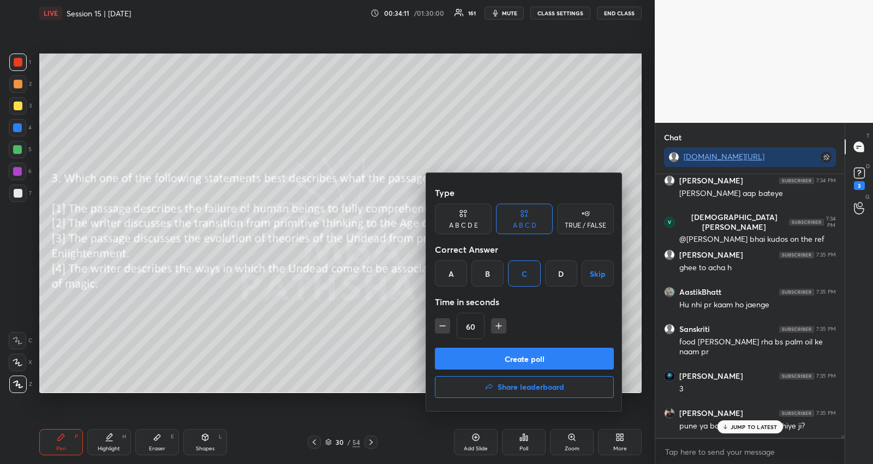
click at [506, 353] on button "Create poll" at bounding box center [524, 358] width 179 height 22
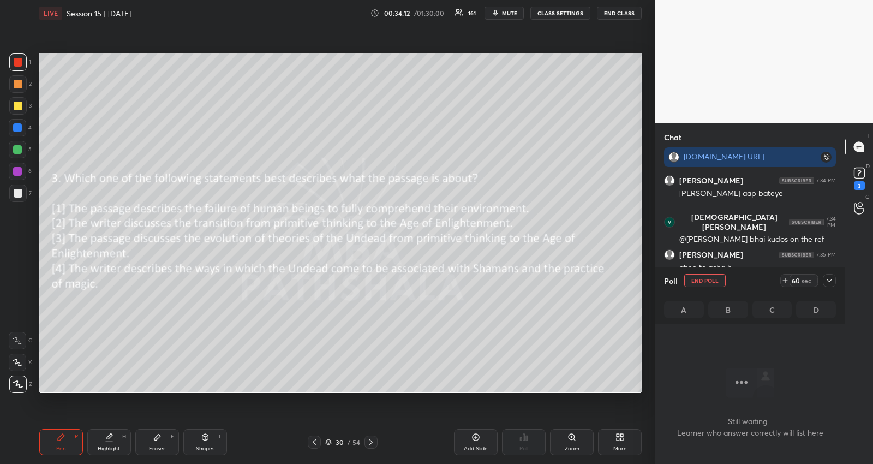
scroll to position [23902, 0]
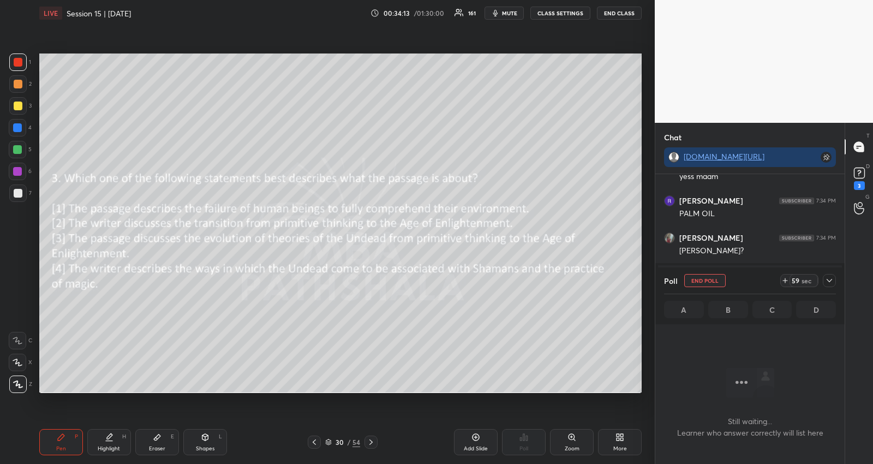
click at [833, 278] on icon at bounding box center [829, 280] width 9 height 9
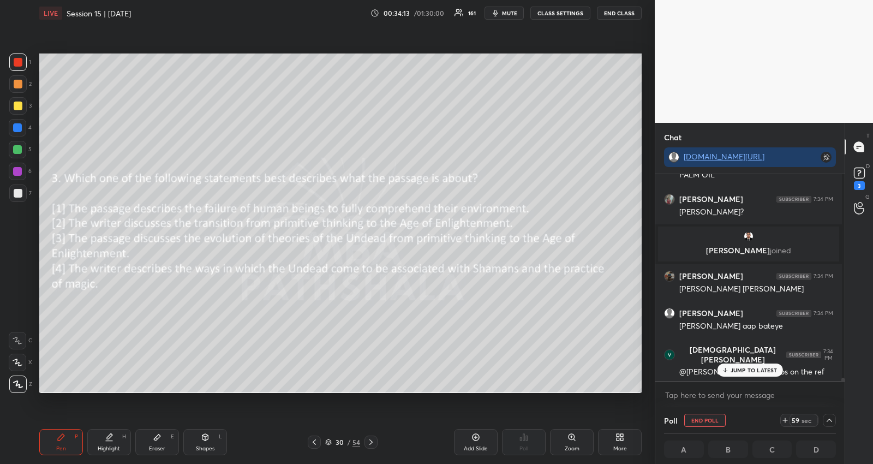
scroll to position [23986, 0]
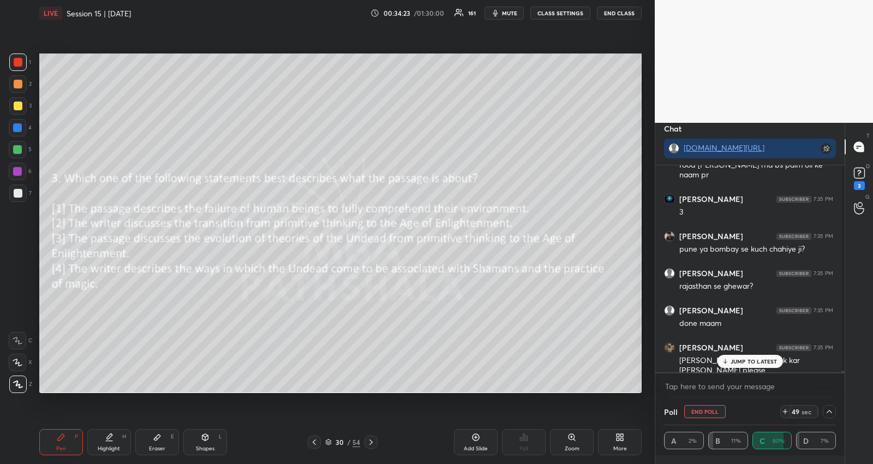
click at [757, 358] on p "JUMP TO LATEST" at bounding box center [753, 361] width 47 height 7
click at [750, 386] on textarea at bounding box center [750, 385] width 172 height 17
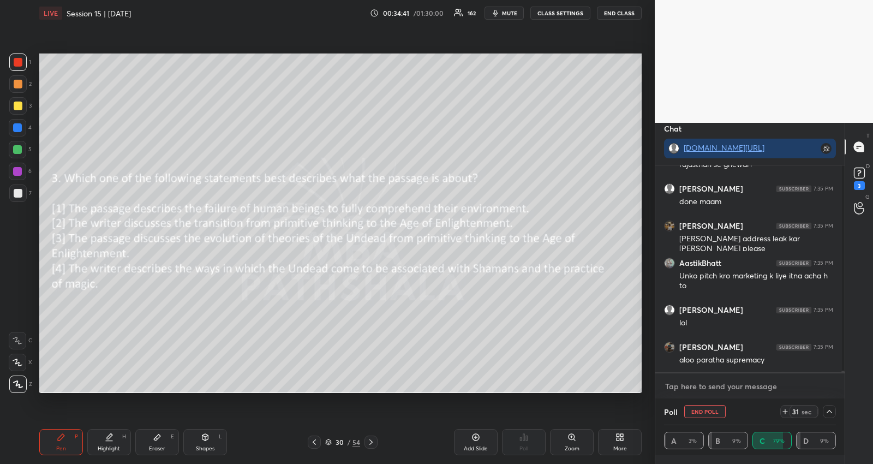
scroll to position [24400, 0]
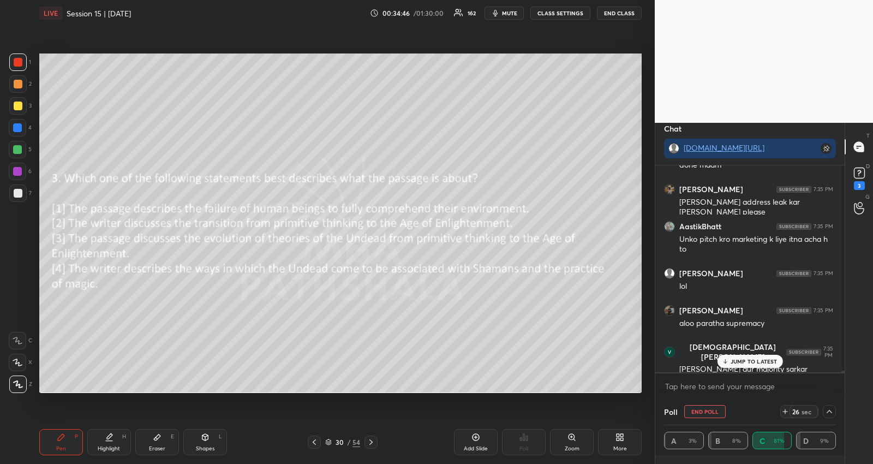
click at [760, 364] on p "JUMP TO LATEST" at bounding box center [753, 361] width 47 height 7
click at [744, 382] on textarea at bounding box center [750, 385] width 172 height 17
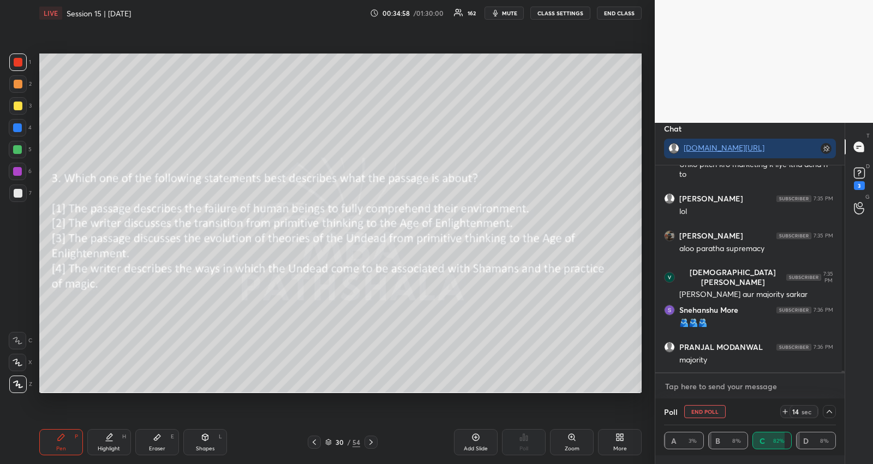
scroll to position [24511, 0]
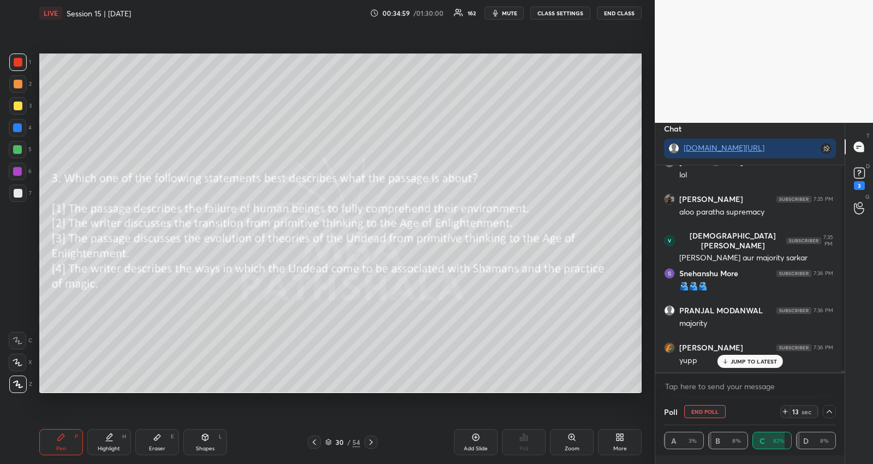
click at [743, 358] on p "JUMP TO LATEST" at bounding box center [753, 361] width 47 height 7
click at [736, 389] on textarea at bounding box center [750, 385] width 172 height 17
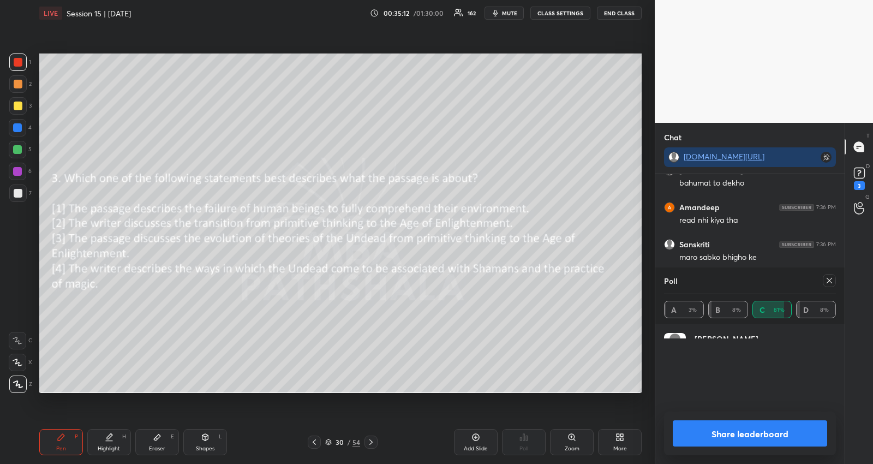
scroll to position [230, 187]
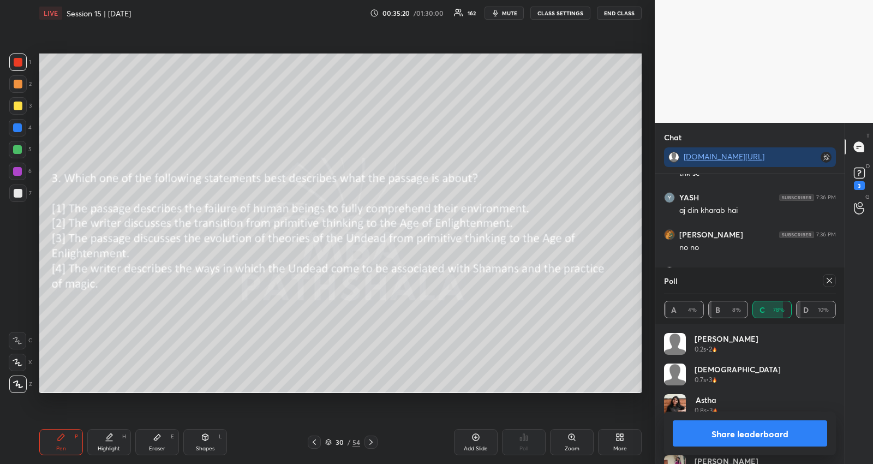
click at [829, 283] on icon at bounding box center [829, 280] width 9 height 9
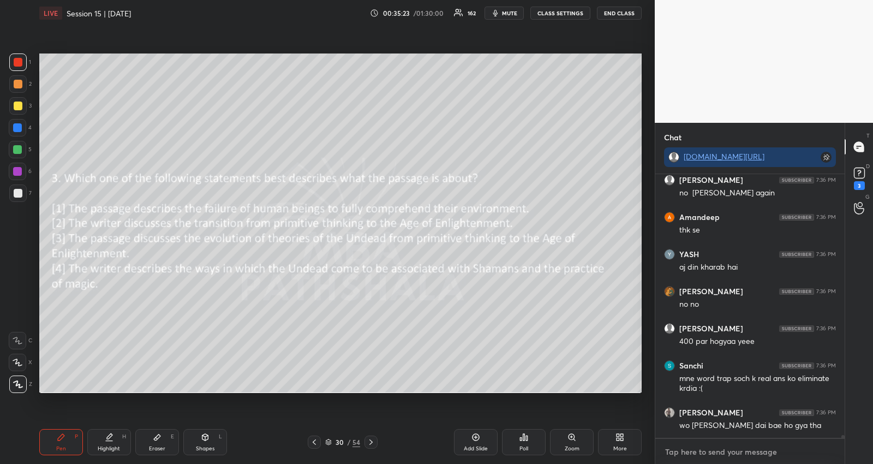
click at [734, 449] on textarea at bounding box center [750, 451] width 172 height 17
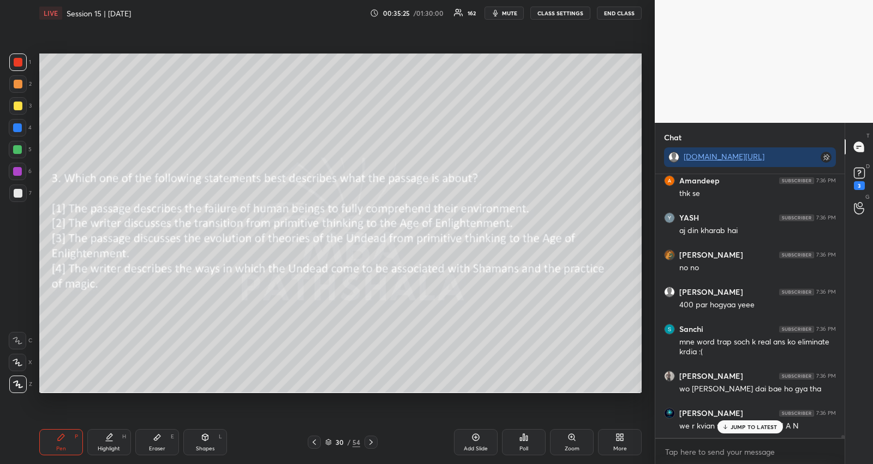
click at [371, 441] on icon at bounding box center [371, 441] width 9 height 9
click at [724, 425] on div "Aniket Bargotra 7:36 PM yupp Asif 7:36 PM yupp Deepshikha 7:36 PM yyy [PERSON_N…" at bounding box center [749, 305] width 189 height 263
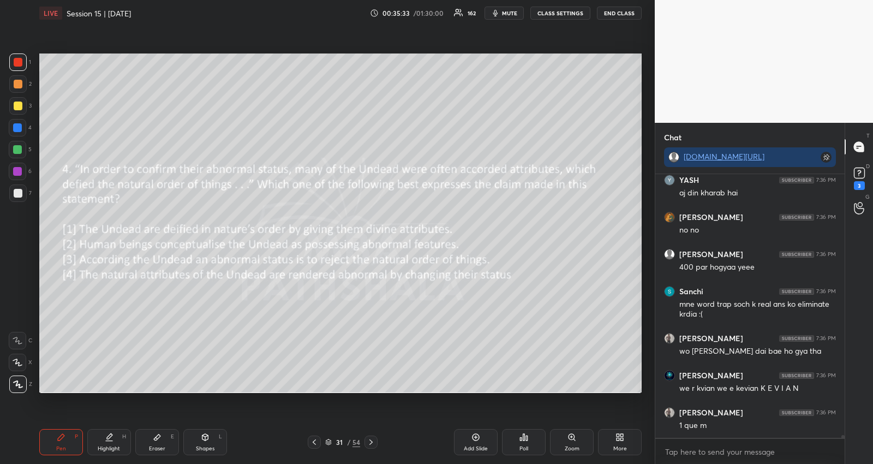
click at [524, 446] on div "Poll" at bounding box center [523, 448] width 9 height 5
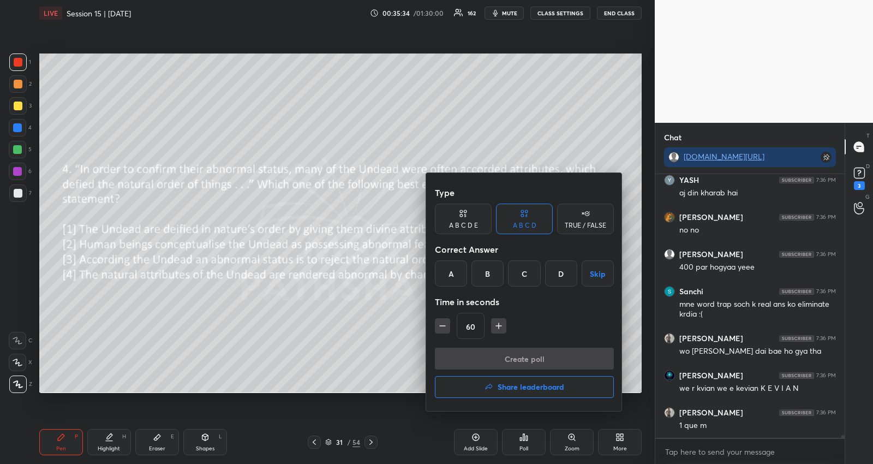
click at [596, 272] on button "Skip" at bounding box center [597, 273] width 32 height 26
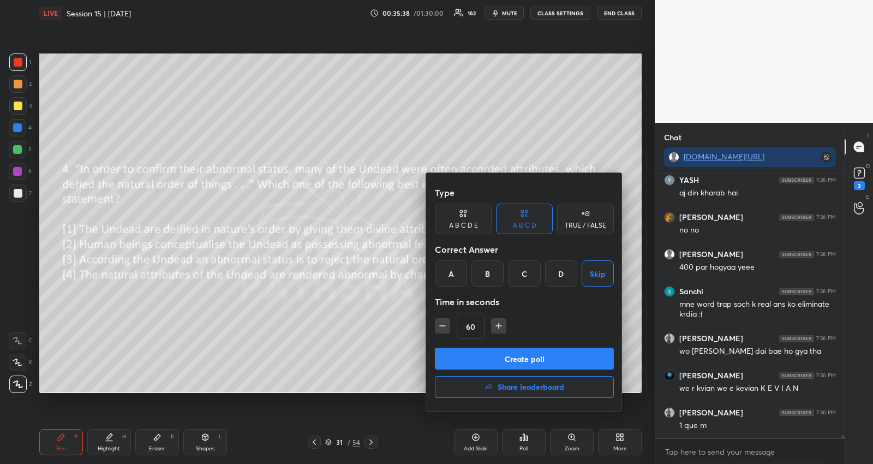
click at [485, 275] on div "B" at bounding box center [487, 273] width 32 height 26
click at [460, 353] on button "Create poll" at bounding box center [524, 358] width 179 height 22
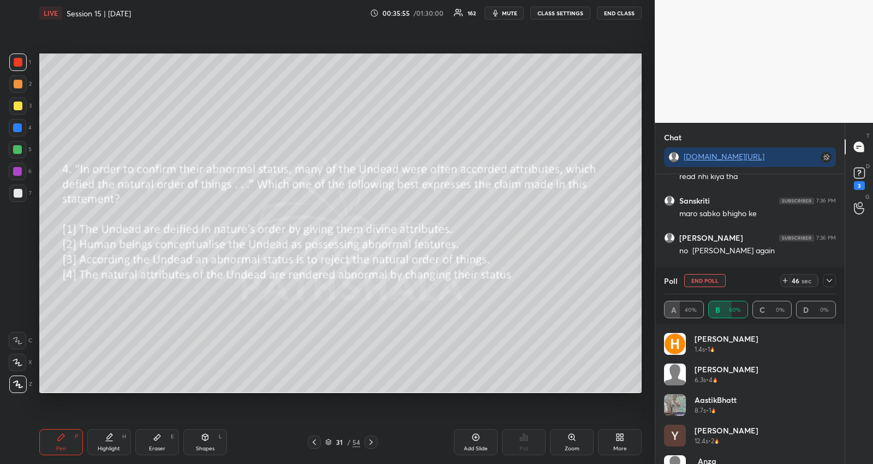
click at [830, 281] on icon at bounding box center [829, 280] width 9 height 9
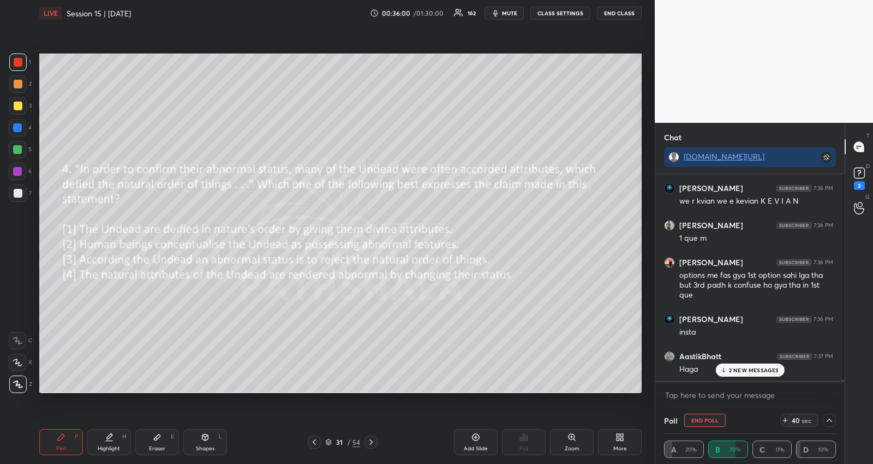
click at [759, 365] on div "2 NEW MESSAGES" at bounding box center [749, 369] width 69 height 13
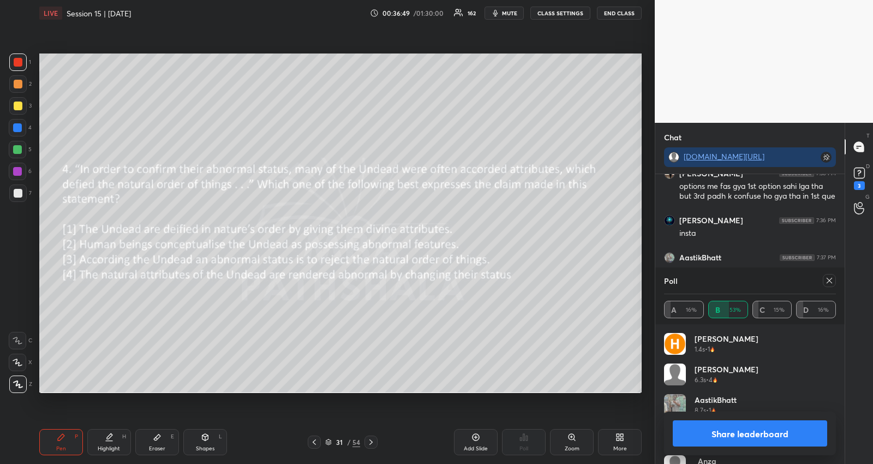
click at [827, 282] on icon at bounding box center [829, 280] width 9 height 9
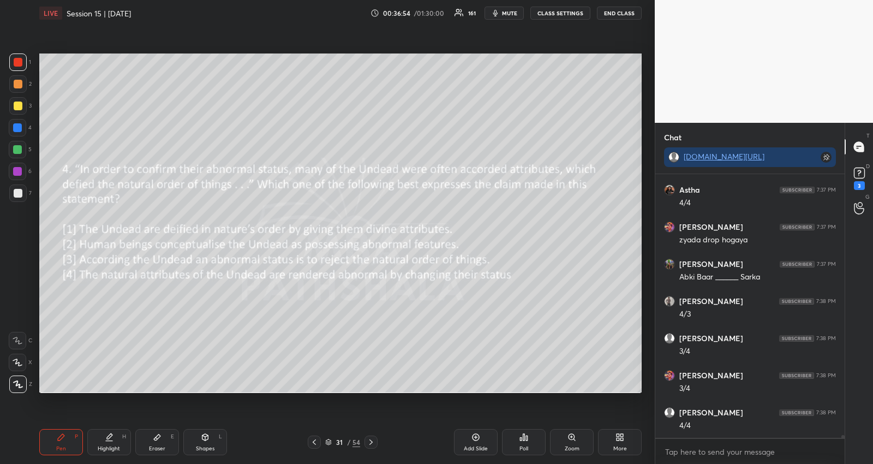
click at [315, 443] on icon at bounding box center [314, 441] width 9 height 9
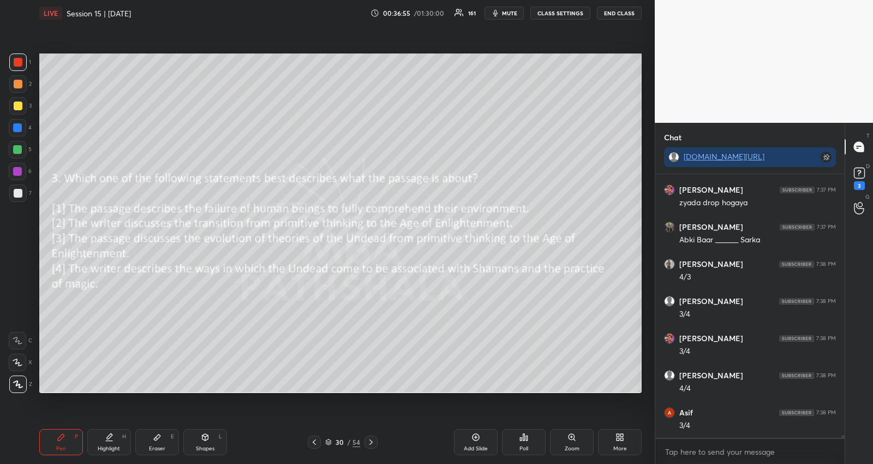
click at [315, 443] on icon at bounding box center [314, 441] width 9 height 9
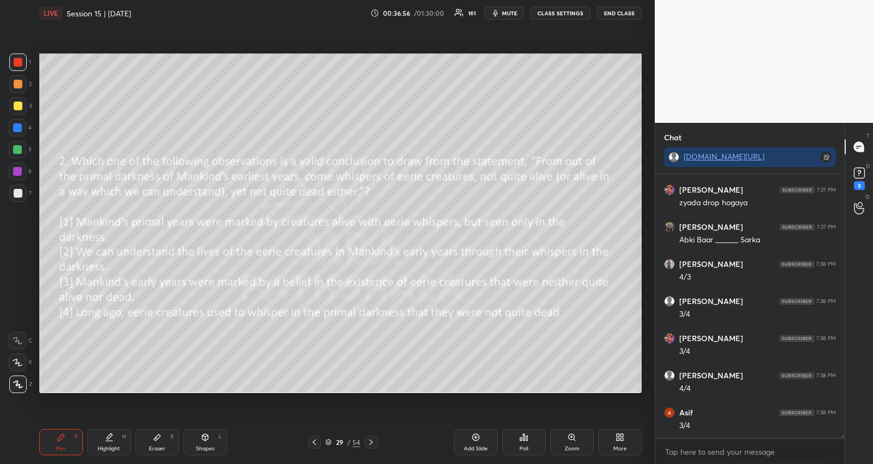
click at [315, 443] on icon at bounding box center [314, 441] width 9 height 9
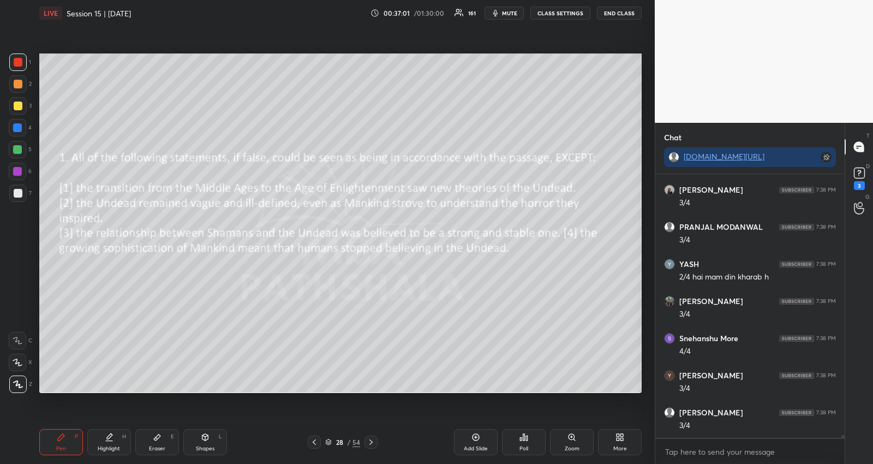
click at [314, 442] on icon at bounding box center [314, 441] width 9 height 9
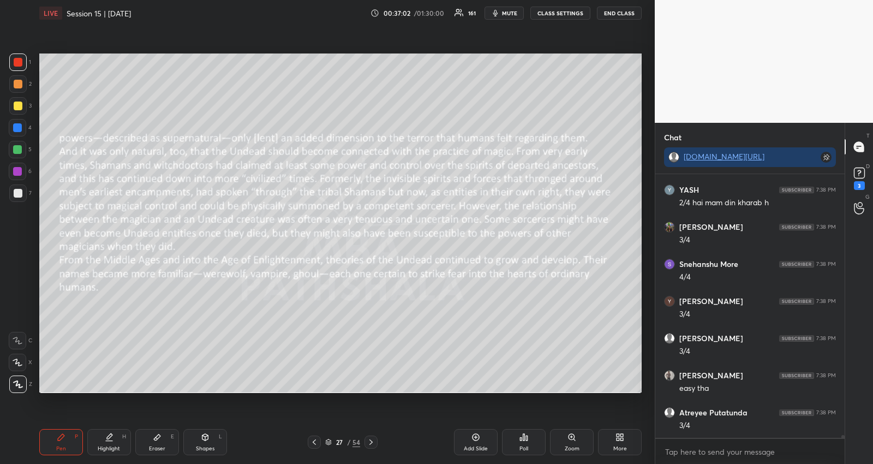
click at [314, 442] on icon at bounding box center [314, 441] width 9 height 9
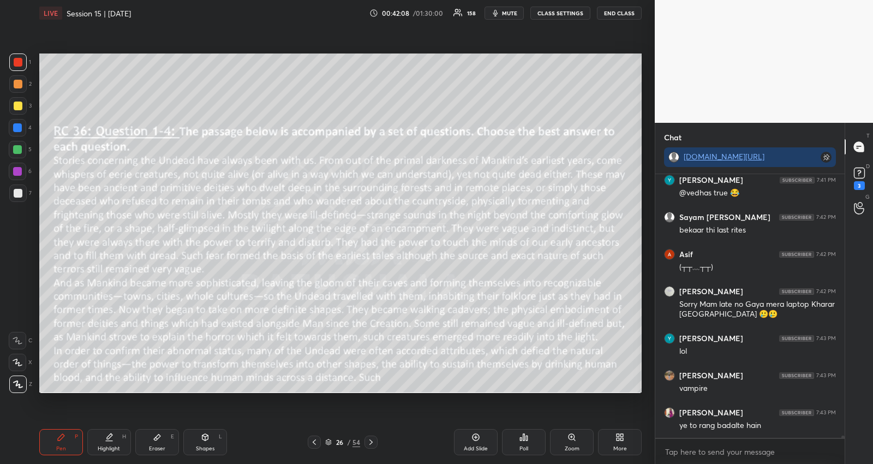
scroll to position [30363, 0]
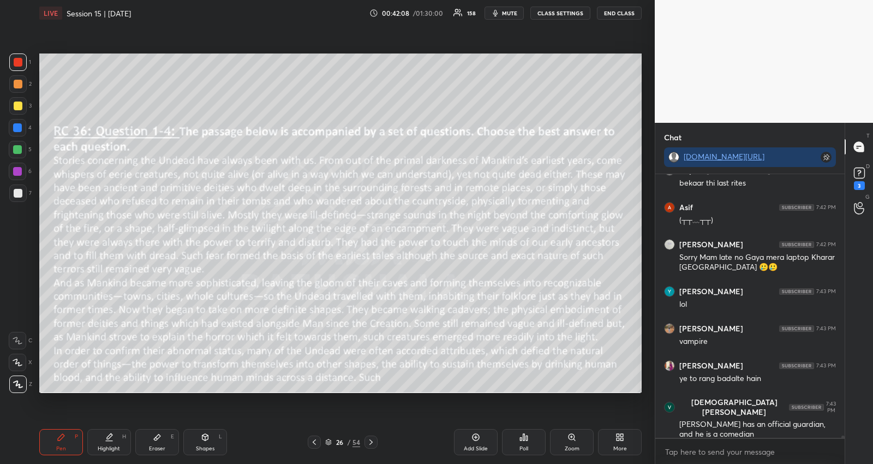
click at [369, 442] on icon at bounding box center [371, 441] width 9 height 9
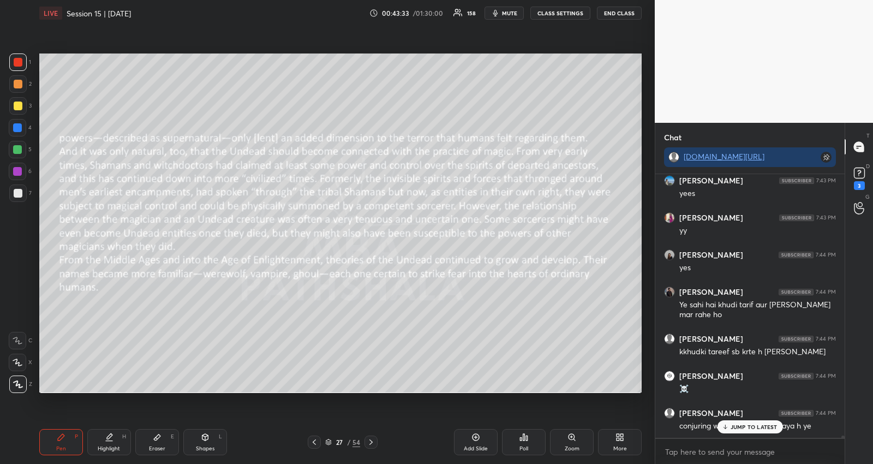
scroll to position [30902, 0]
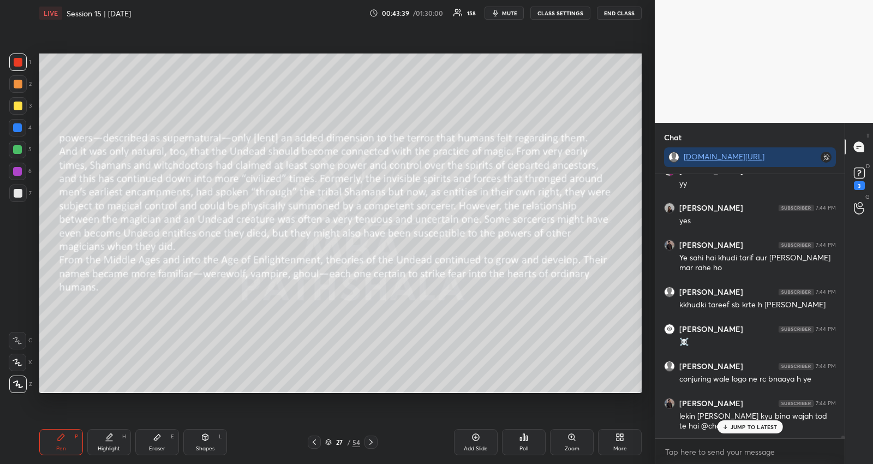
click at [745, 424] on p "JUMP TO LATEST" at bounding box center [753, 426] width 47 height 7
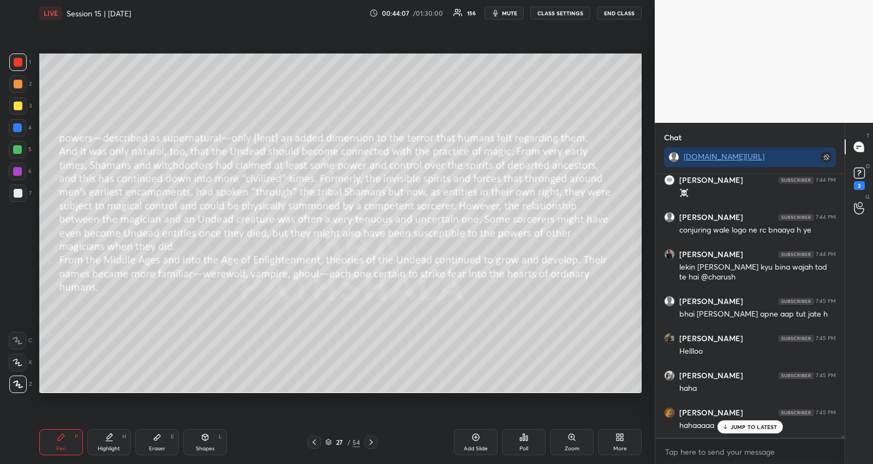
scroll to position [31087, 0]
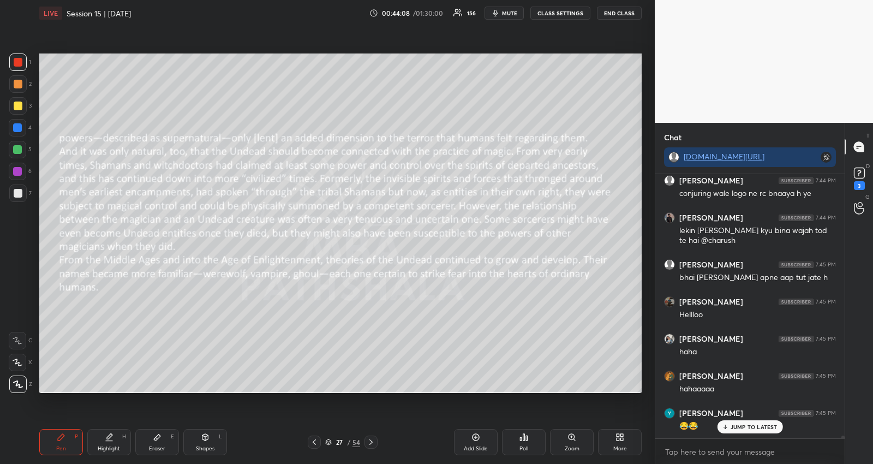
click at [371, 441] on icon at bounding box center [371, 441] width 9 height 9
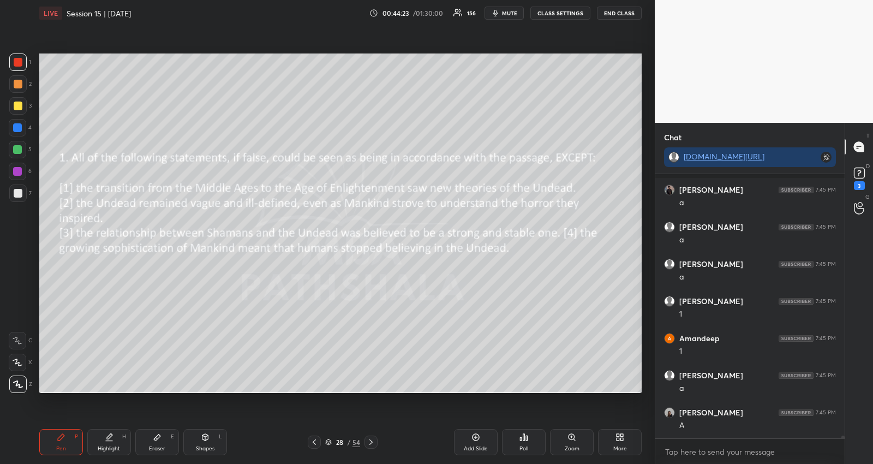
scroll to position [31681, 0]
click at [20, 106] on div at bounding box center [18, 105] width 9 height 9
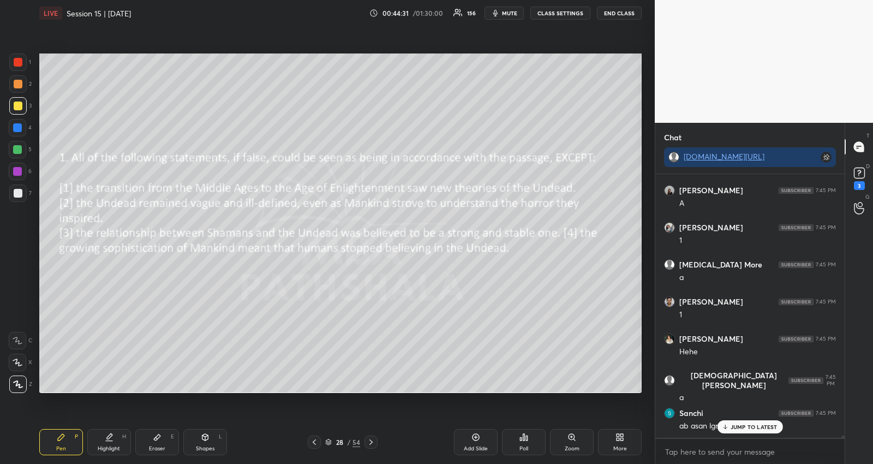
click at [318, 443] on icon at bounding box center [314, 441] width 9 height 9
click at [98, 440] on div "Highlight H" at bounding box center [109, 442] width 44 height 26
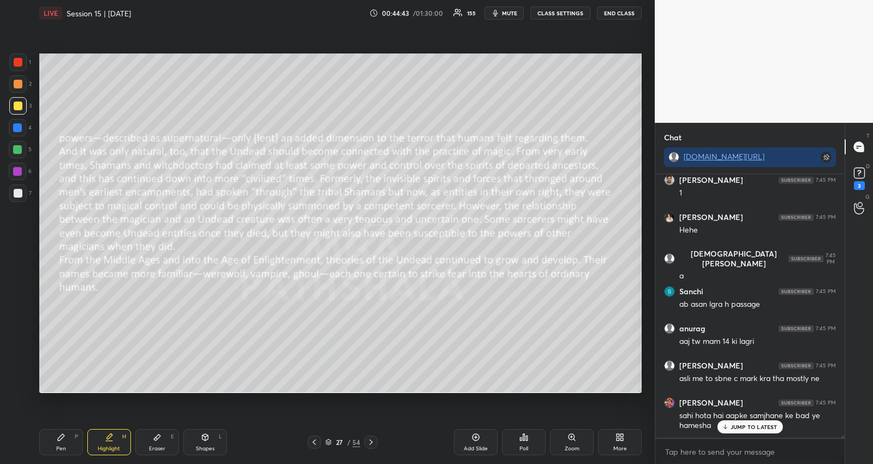
scroll to position [31987, 0]
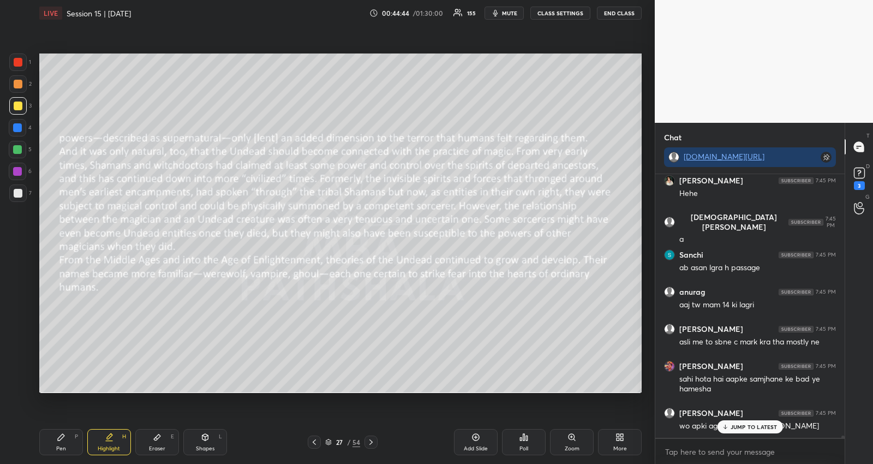
click at [375, 442] on div at bounding box center [370, 441] width 13 height 13
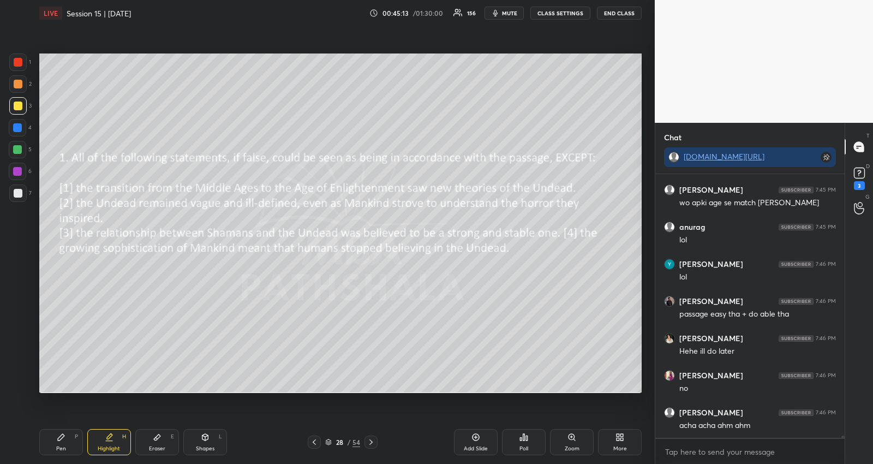
scroll to position [32247, 0]
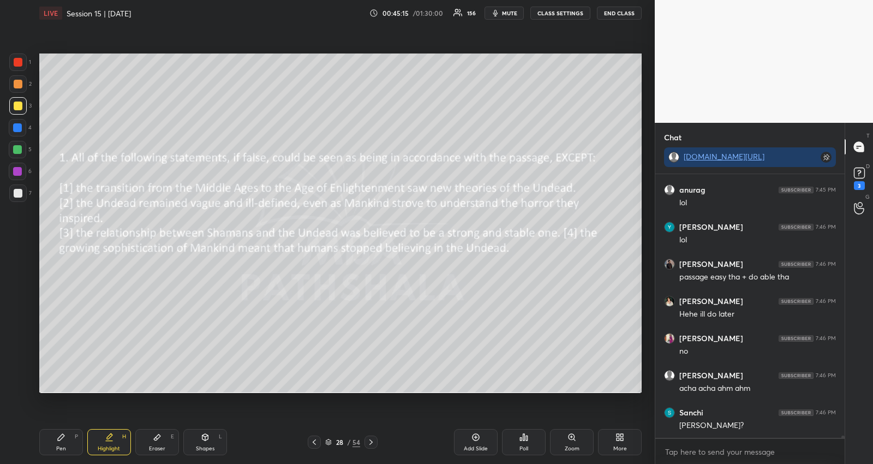
click at [316, 440] on icon at bounding box center [314, 441] width 9 height 9
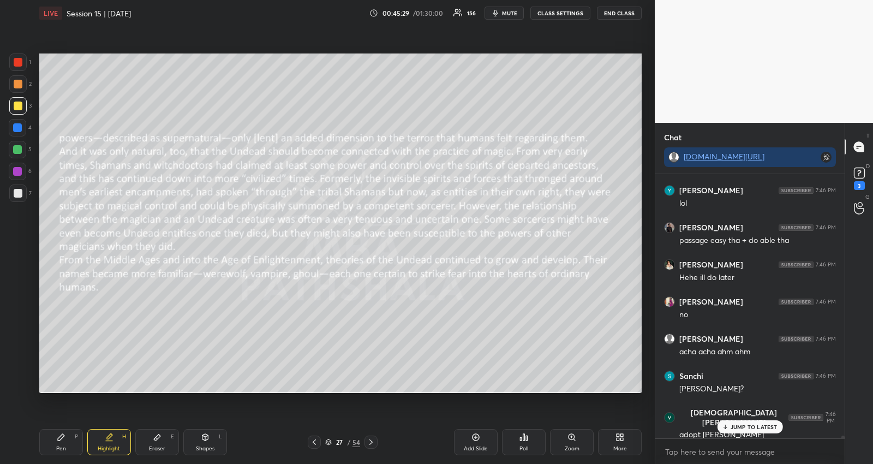
click at [725, 423] on div "JUMP TO LATEST" at bounding box center [749, 426] width 65 height 13
click at [375, 437] on div at bounding box center [370, 441] width 13 height 13
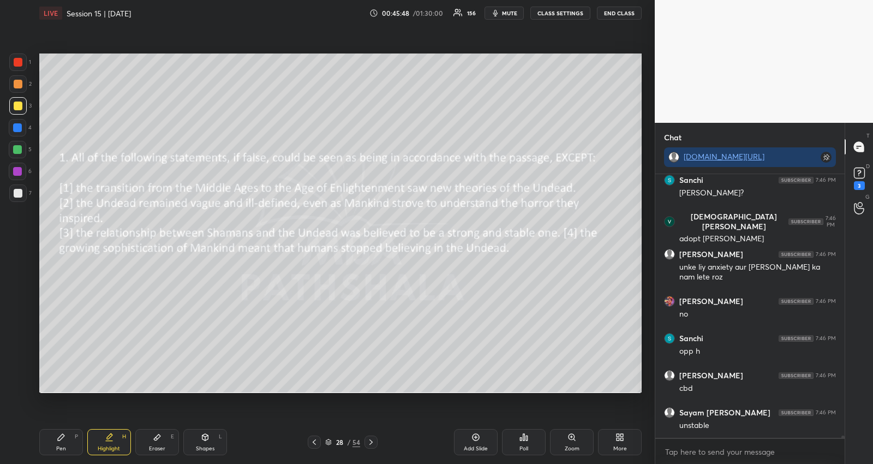
scroll to position [32516, 0]
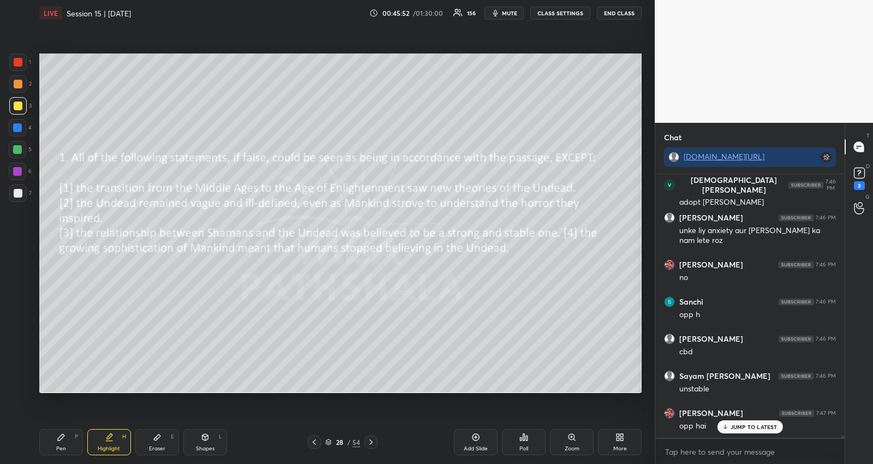
click at [761, 421] on div "JUMP TO LATEST" at bounding box center [749, 426] width 65 height 13
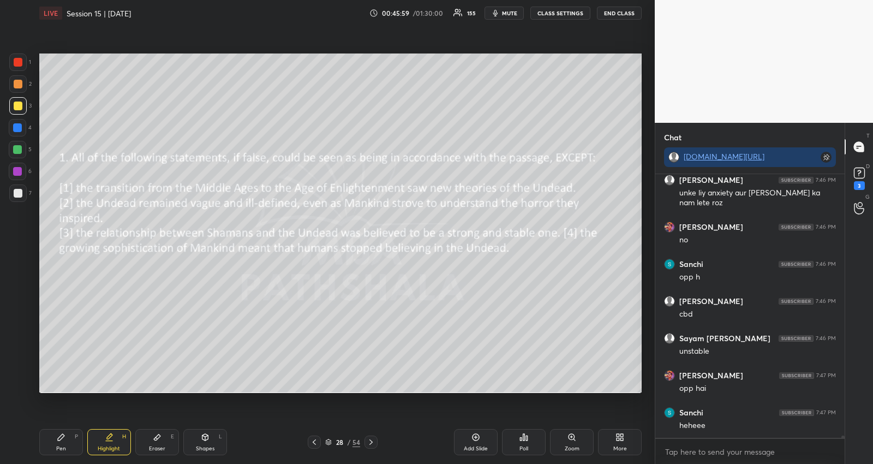
click at [60, 441] on div "Pen P" at bounding box center [61, 442] width 44 height 26
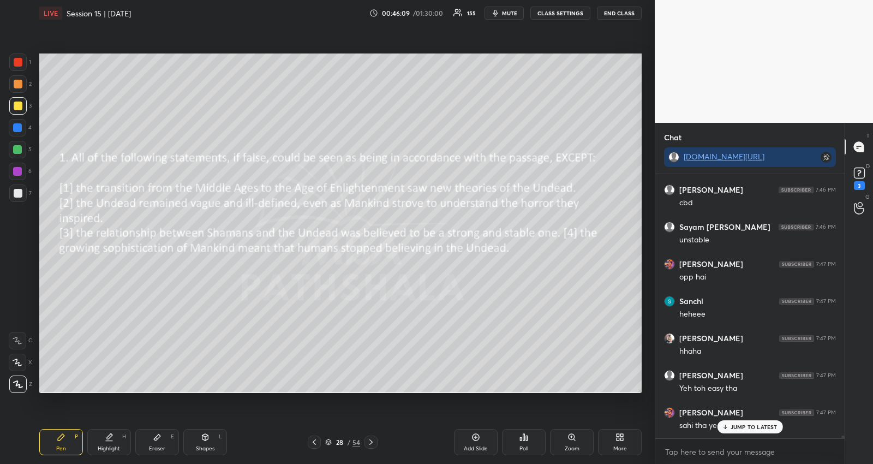
scroll to position [32702, 0]
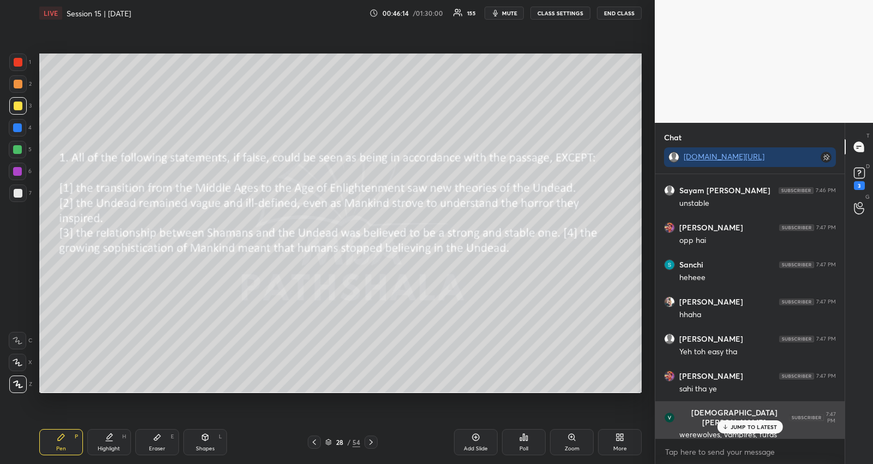
click at [734, 425] on p "JUMP TO LATEST" at bounding box center [753, 426] width 47 height 7
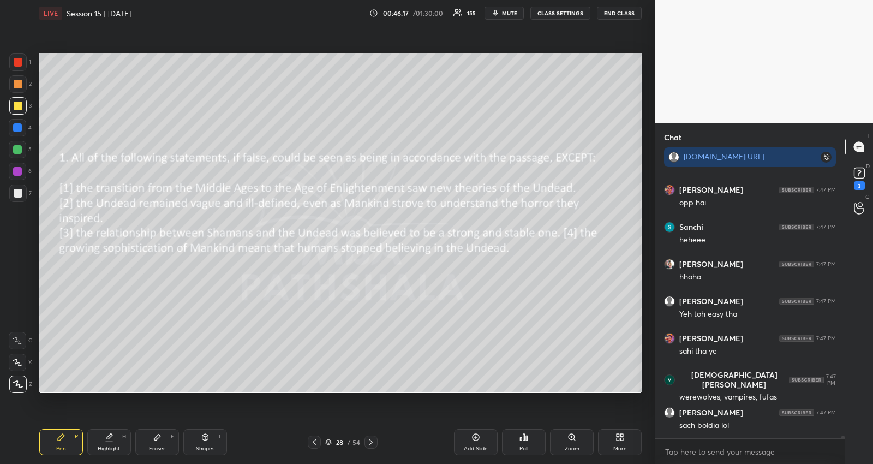
scroll to position [32777, 0]
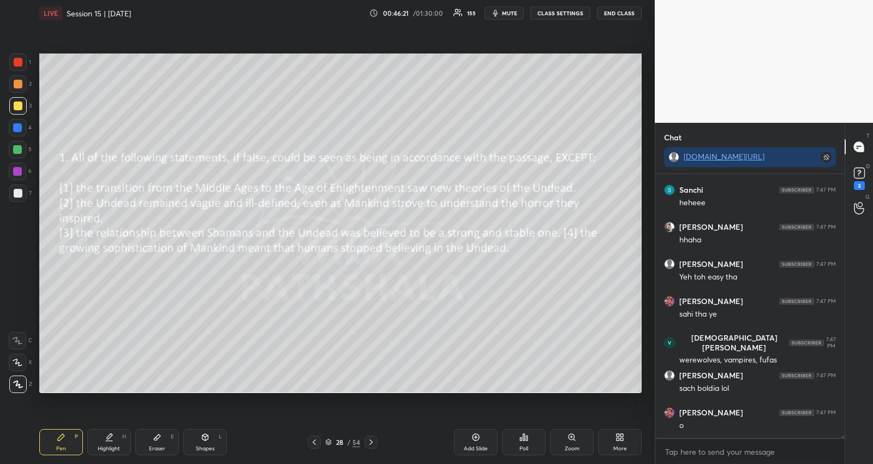
click at [370, 439] on icon at bounding box center [371, 441] width 9 height 9
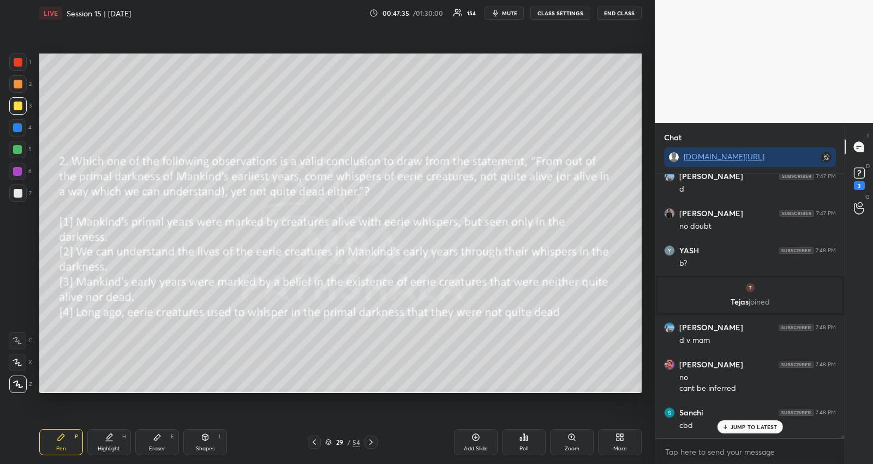
scroll to position [33383, 0]
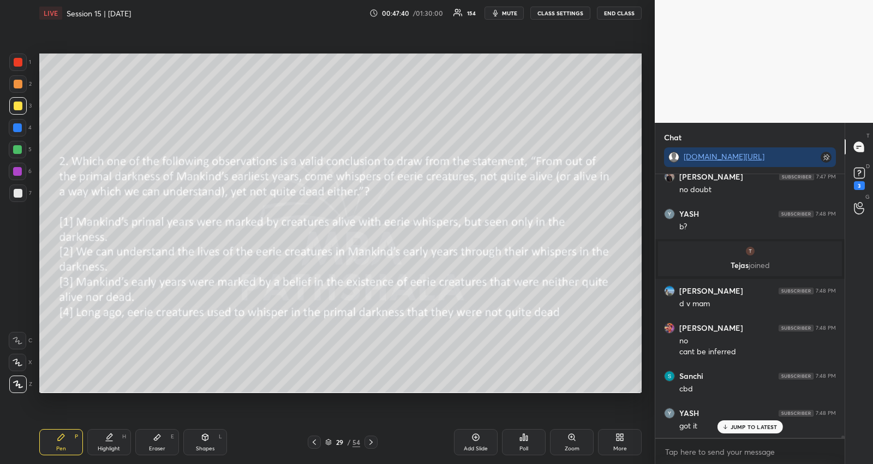
click at [371, 437] on icon at bounding box center [371, 441] width 9 height 9
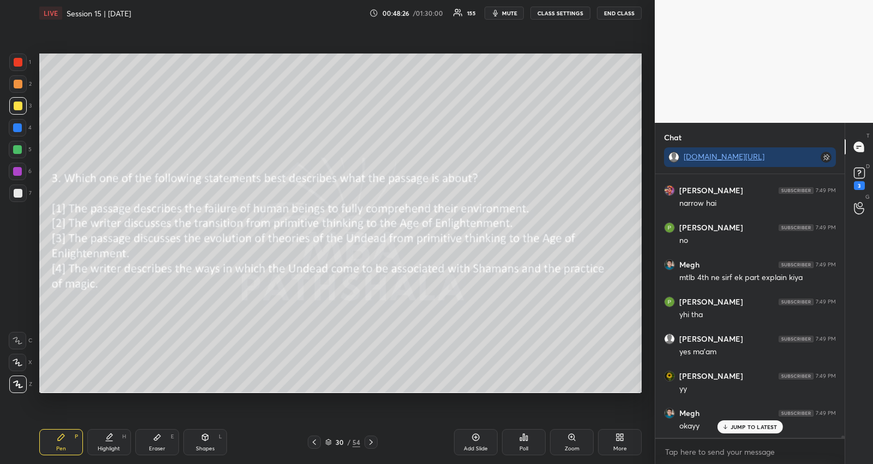
scroll to position [33950, 0]
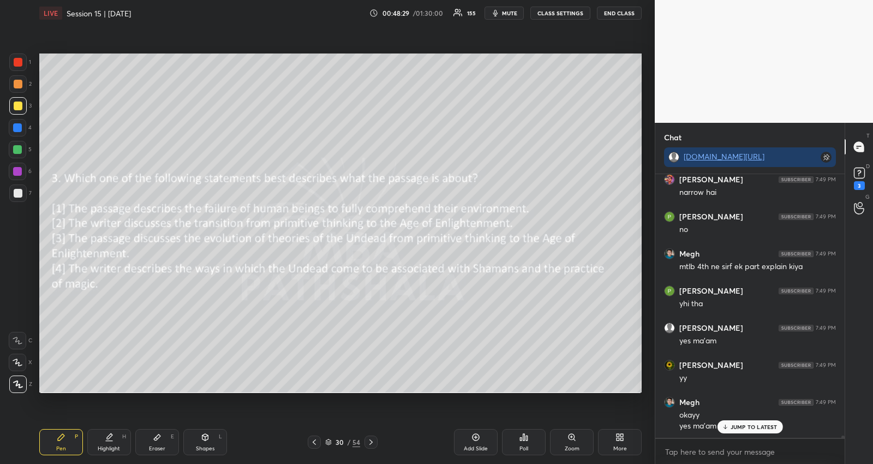
click at [759, 423] on p "JUMP TO LATEST" at bounding box center [753, 426] width 47 height 7
click at [369, 440] on icon at bounding box center [370, 441] width 3 height 5
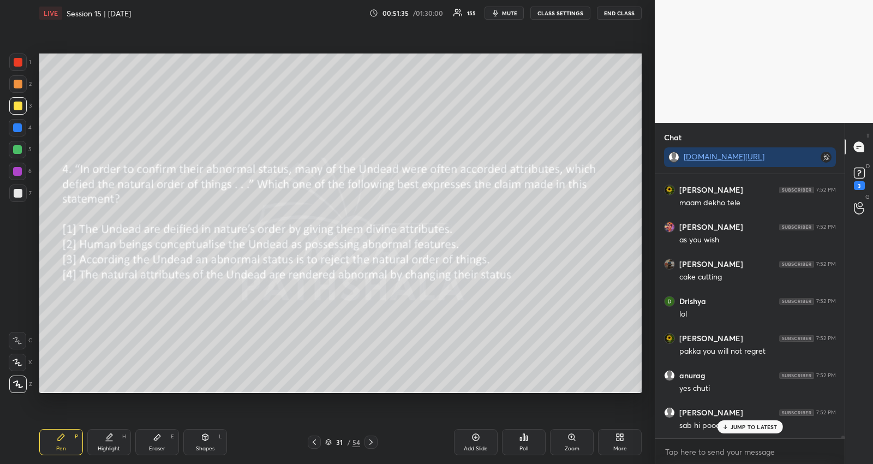
scroll to position [35652, 0]
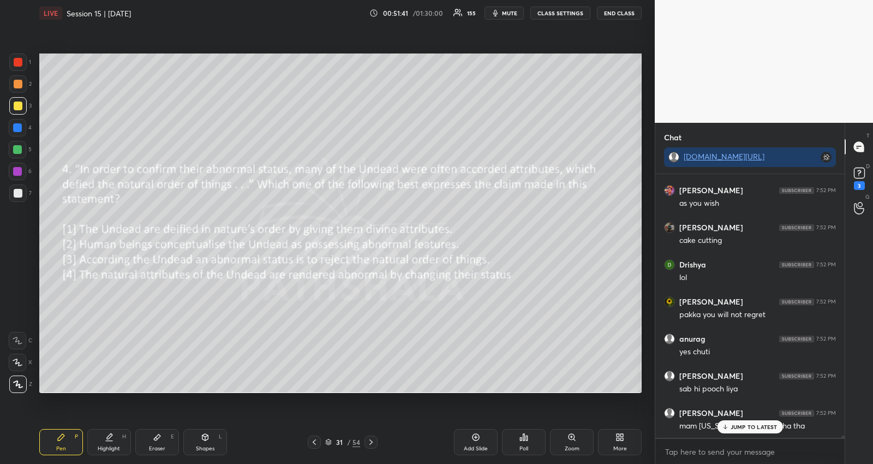
click at [16, 152] on div at bounding box center [17, 149] width 9 height 9
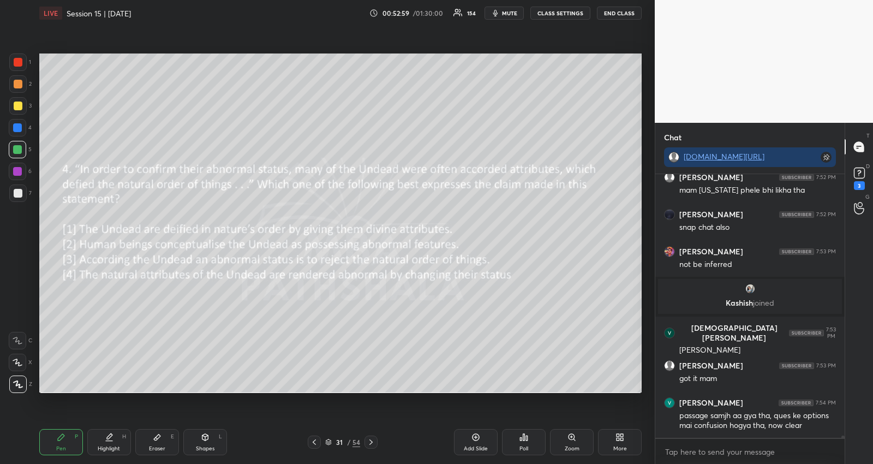
scroll to position [32947, 0]
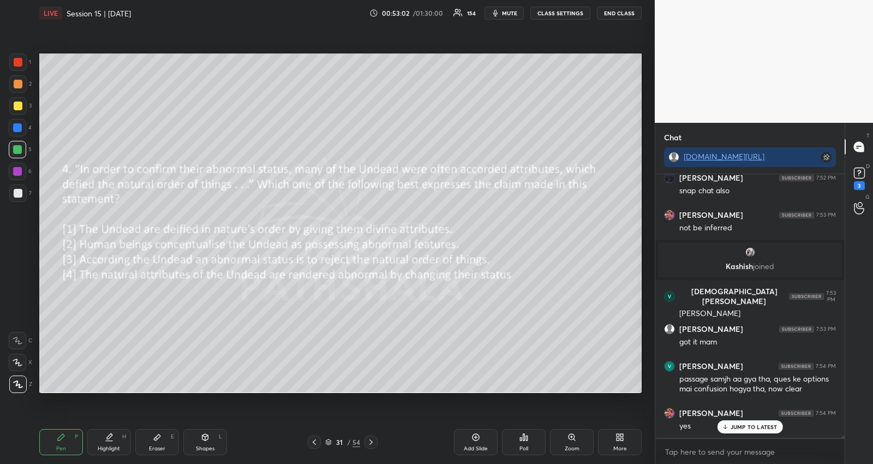
click at [728, 427] on icon at bounding box center [724, 426] width 7 height 7
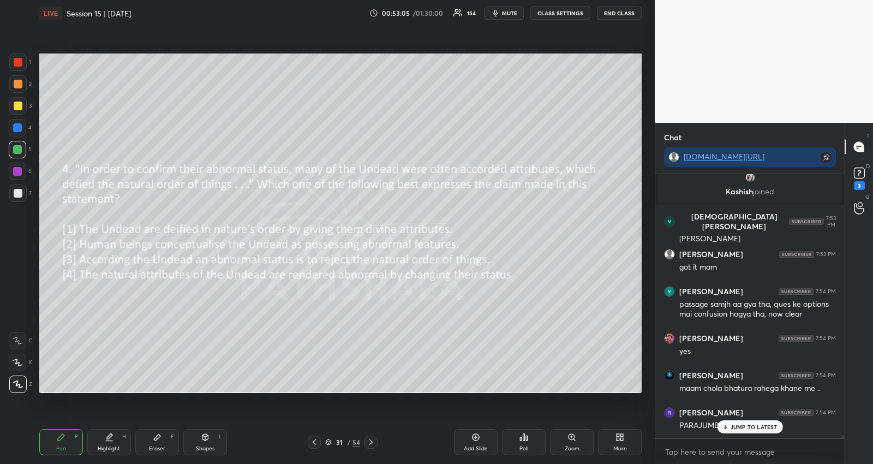
scroll to position [33059, 0]
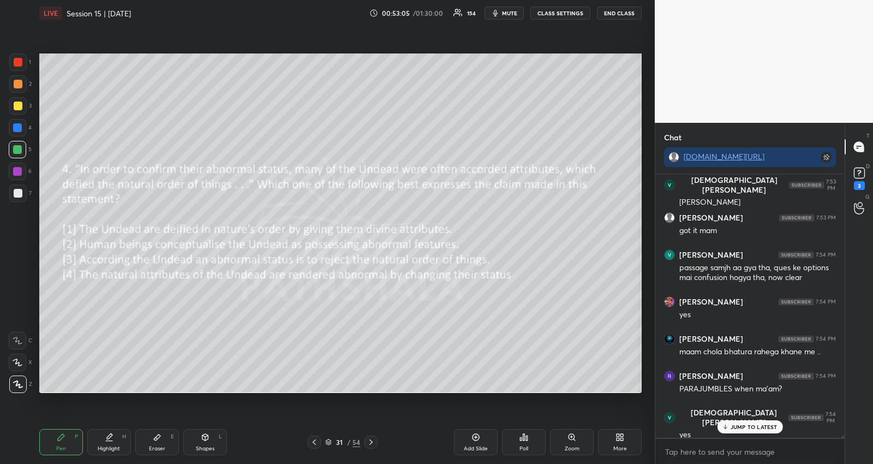
click at [465, 452] on div "Add Slide" at bounding box center [476, 442] width 44 height 26
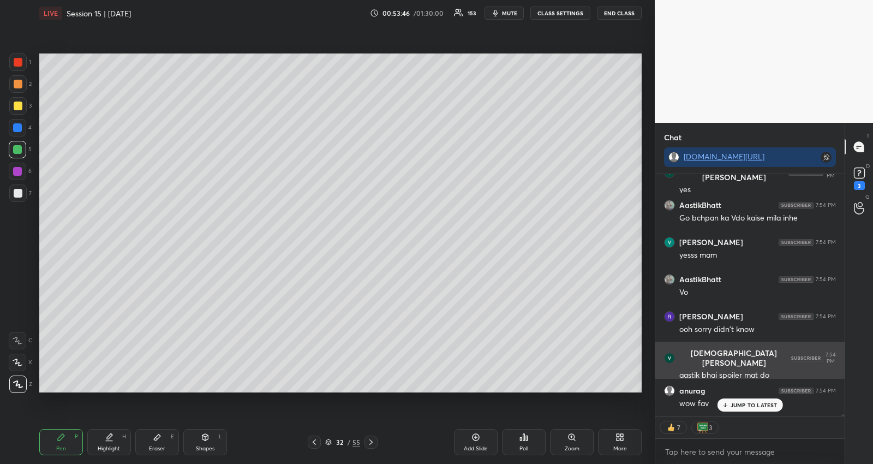
scroll to position [33340, 0]
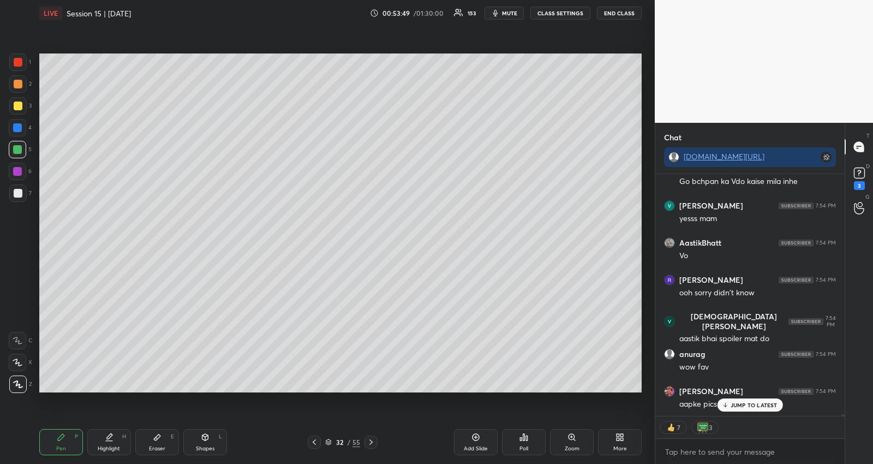
click at [758, 404] on p "JUMP TO LATEST" at bounding box center [753, 404] width 47 height 7
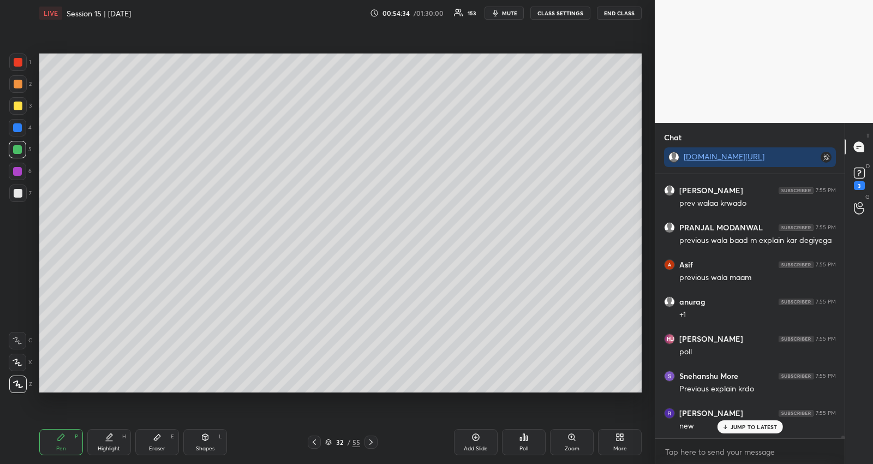
scroll to position [34738, 0]
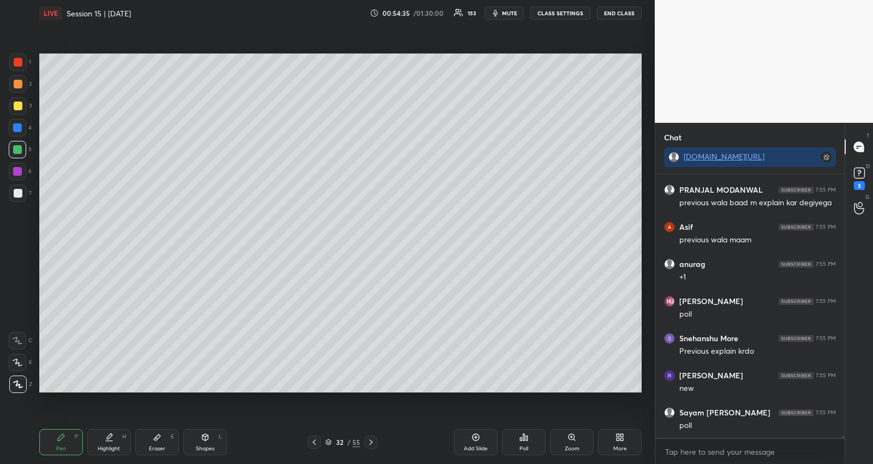
click at [760, 430] on div "poll" at bounding box center [757, 425] width 157 height 11
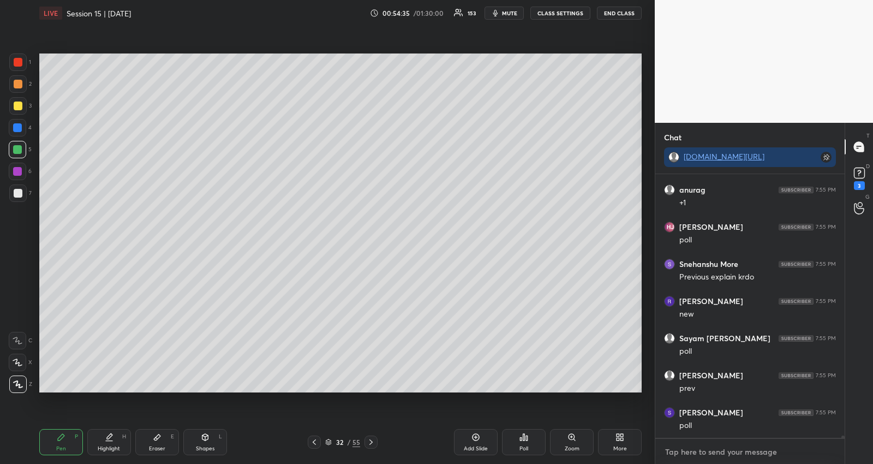
click at [748, 448] on textarea at bounding box center [750, 451] width 172 height 17
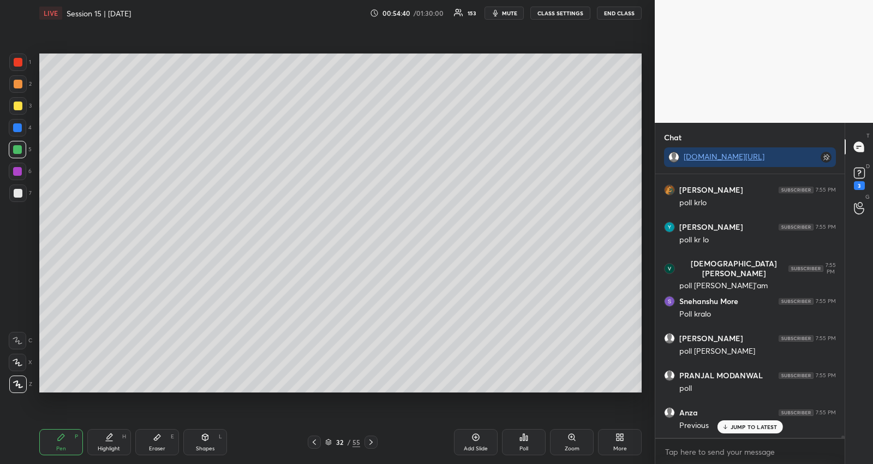
type textarea "x"
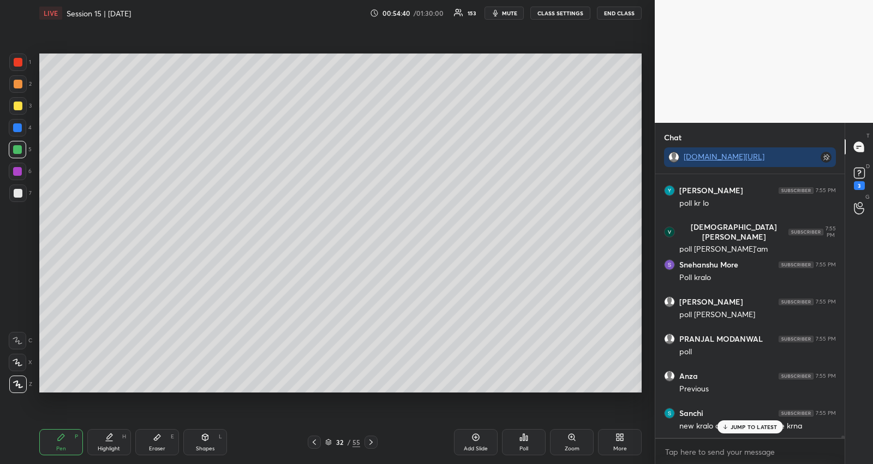
click at [529, 441] on div "Poll" at bounding box center [524, 442] width 44 height 26
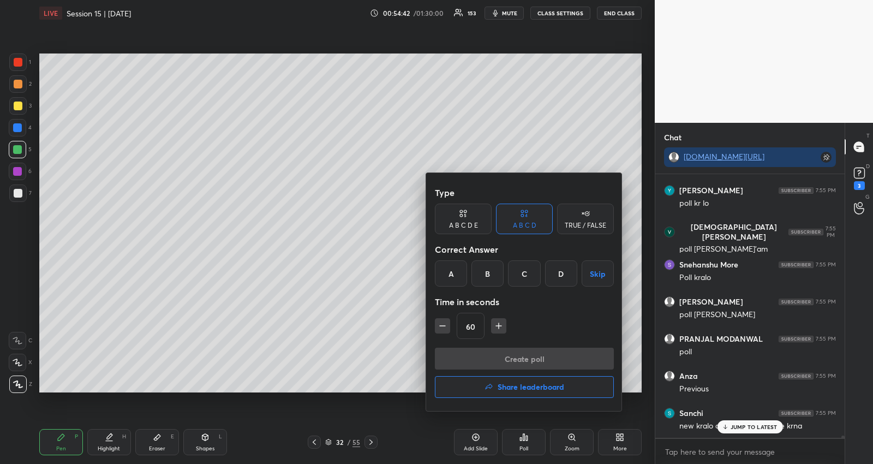
scroll to position [35294, 0]
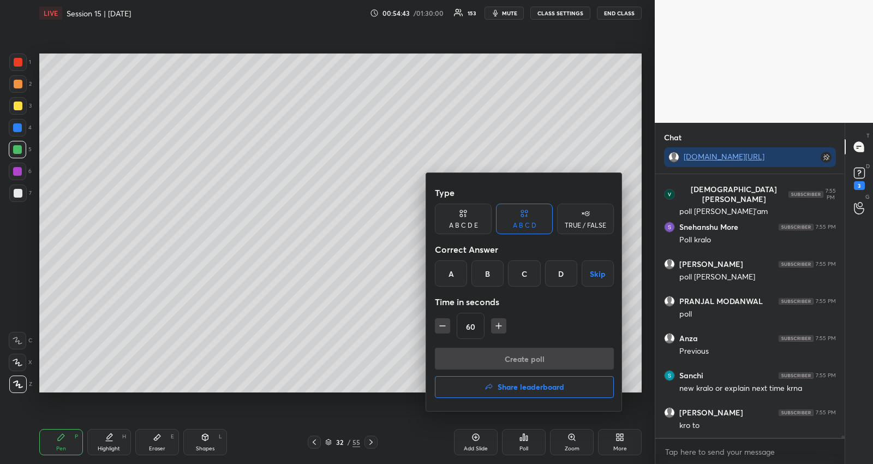
click at [583, 223] on div "TRUE / FALSE" at bounding box center [585, 225] width 41 height 7
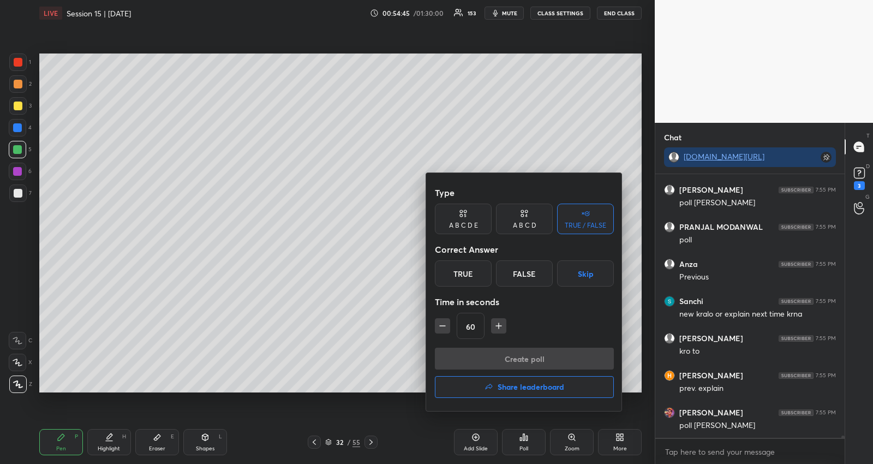
click at [570, 278] on button "Skip" at bounding box center [585, 273] width 57 height 26
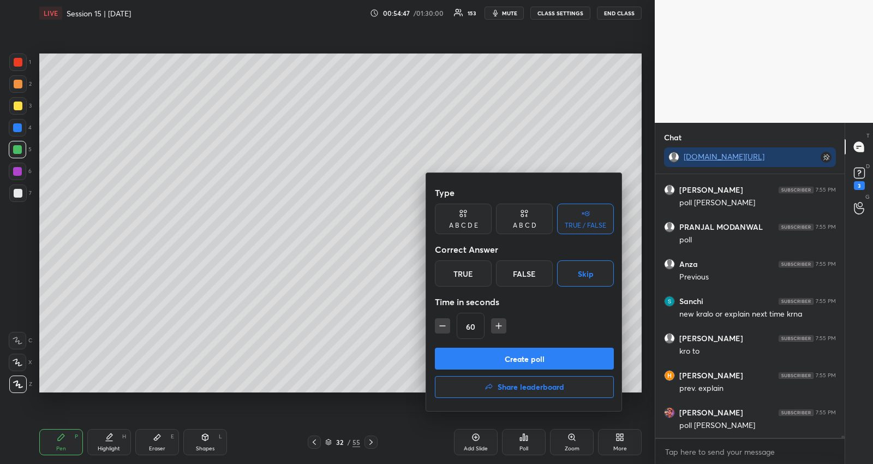
click at [447, 324] on icon "button" at bounding box center [442, 325] width 11 height 11
type input "30"
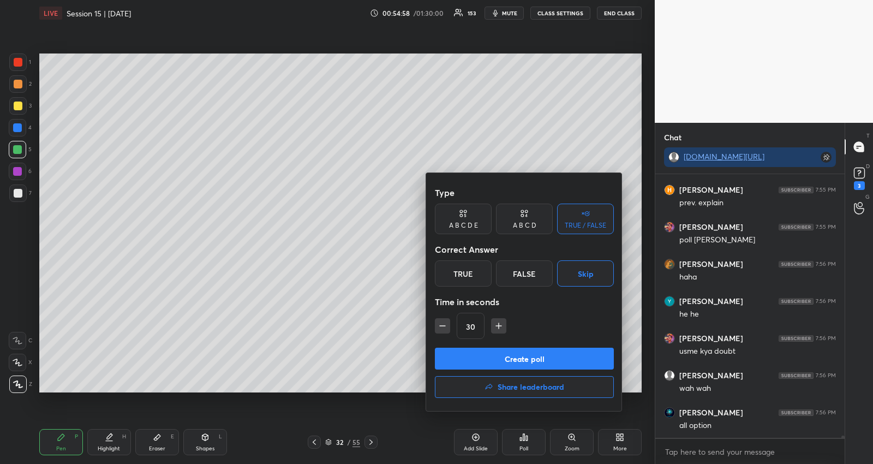
scroll to position [35591, 0]
click at [583, 360] on button "Create poll" at bounding box center [524, 358] width 179 height 22
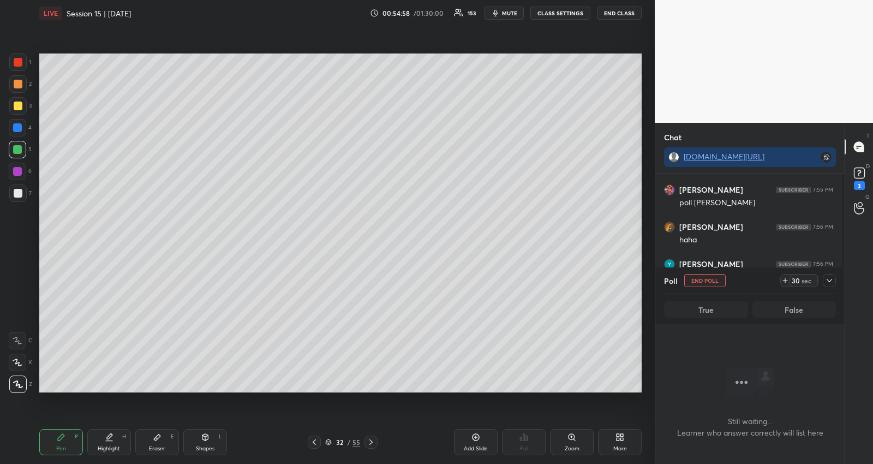
scroll to position [3, 3]
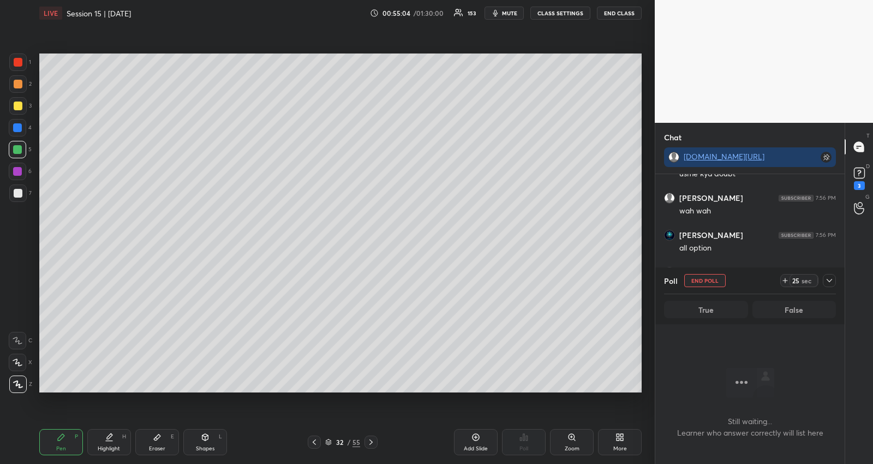
click at [510, 7] on button "mute" at bounding box center [503, 13] width 39 height 13
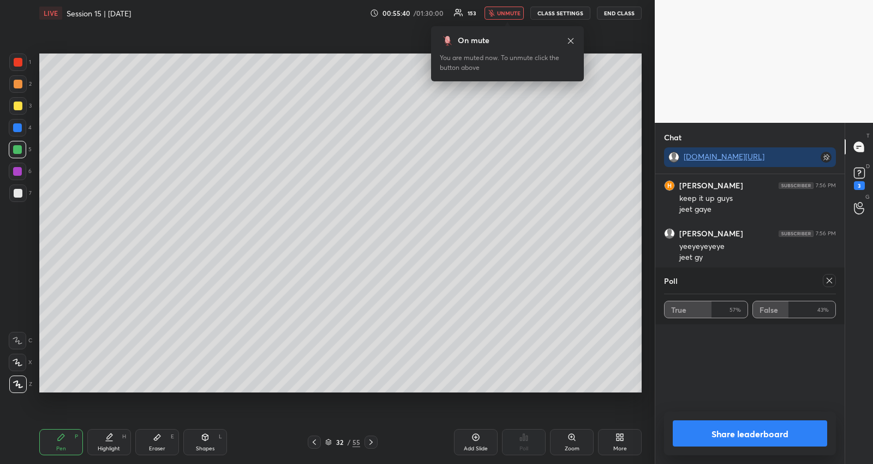
click at [513, 7] on button "unmute" at bounding box center [503, 13] width 39 height 13
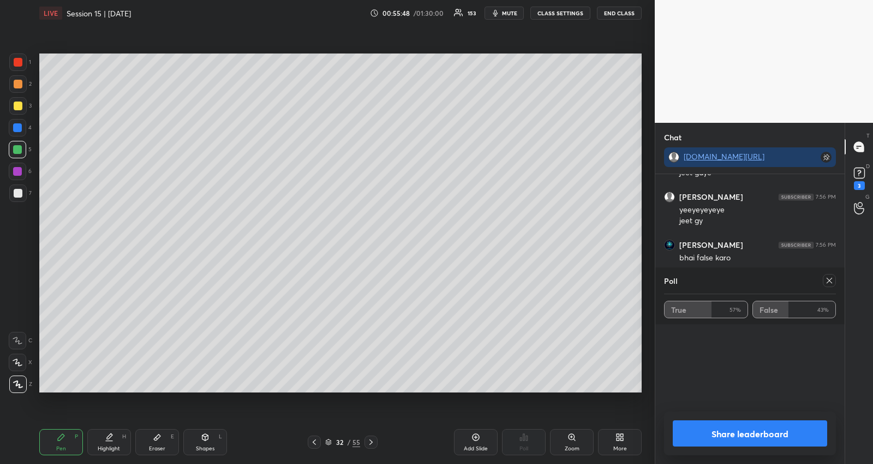
click at [829, 279] on icon at bounding box center [828, 280] width 5 height 5
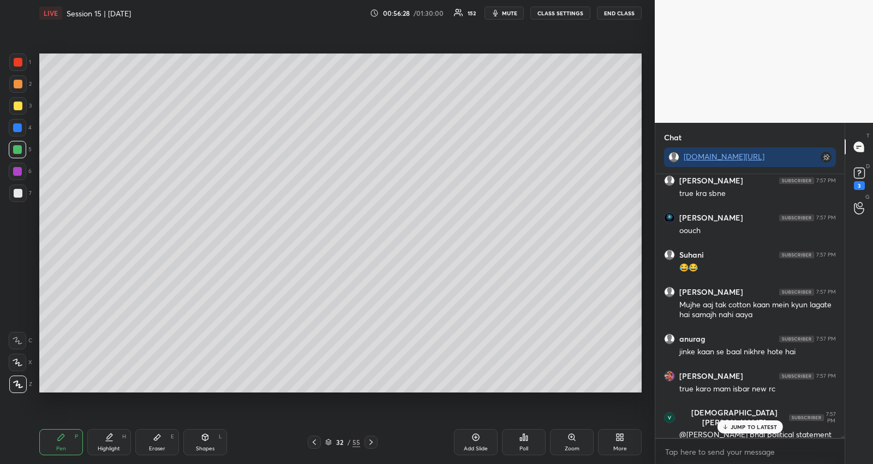
click at [759, 424] on p "JUMP TO LATEST" at bounding box center [753, 426] width 47 height 7
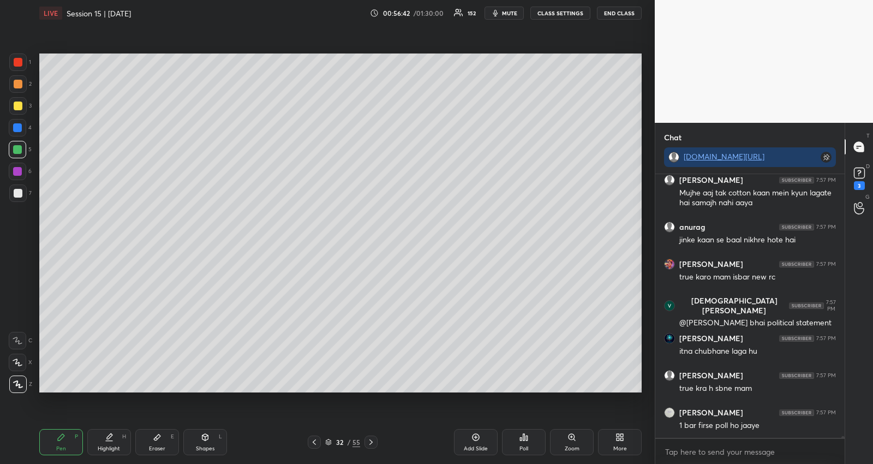
click at [329, 441] on icon at bounding box center [328, 440] width 5 height 3
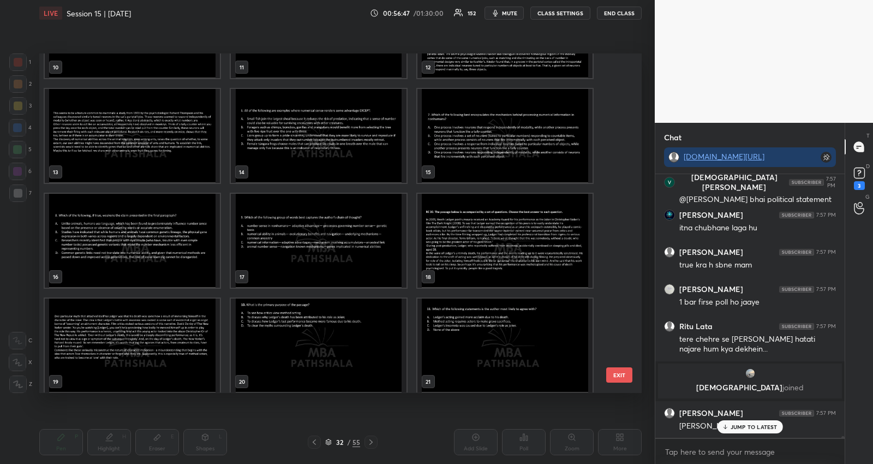
click at [470, 238] on img "grid" at bounding box center [504, 241] width 175 height 94
click at [470, 237] on img "grid" at bounding box center [504, 241] width 175 height 94
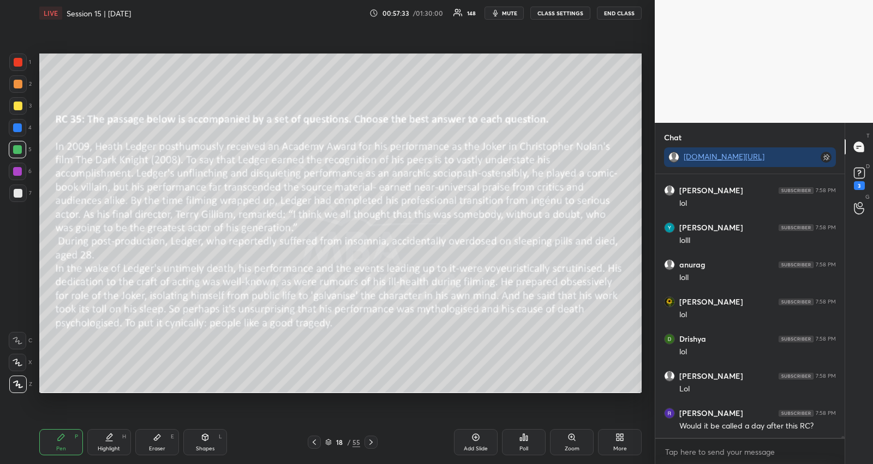
scroll to position [37141, 0]
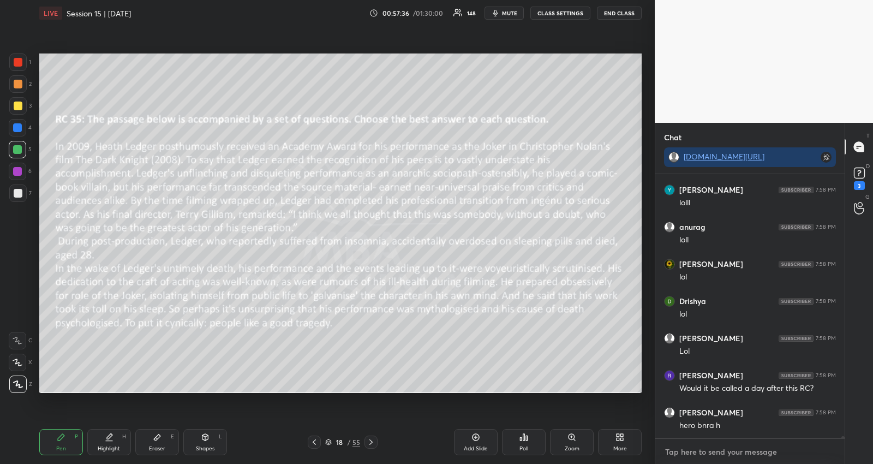
click at [783, 446] on textarea at bounding box center [750, 451] width 172 height 17
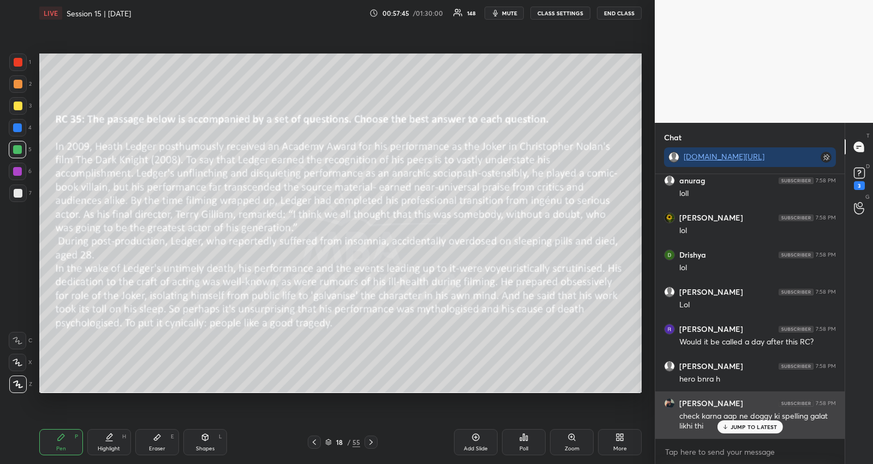
click at [741, 424] on p "JUMP TO LATEST" at bounding box center [753, 426] width 47 height 7
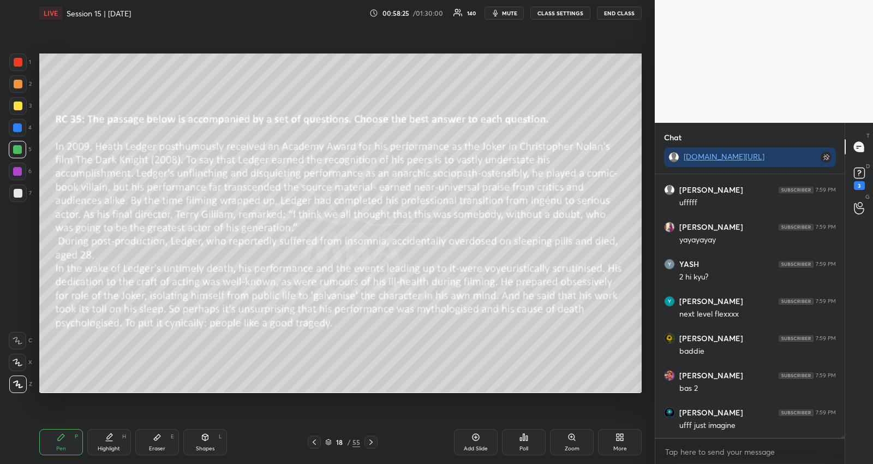
scroll to position [37913, 0]
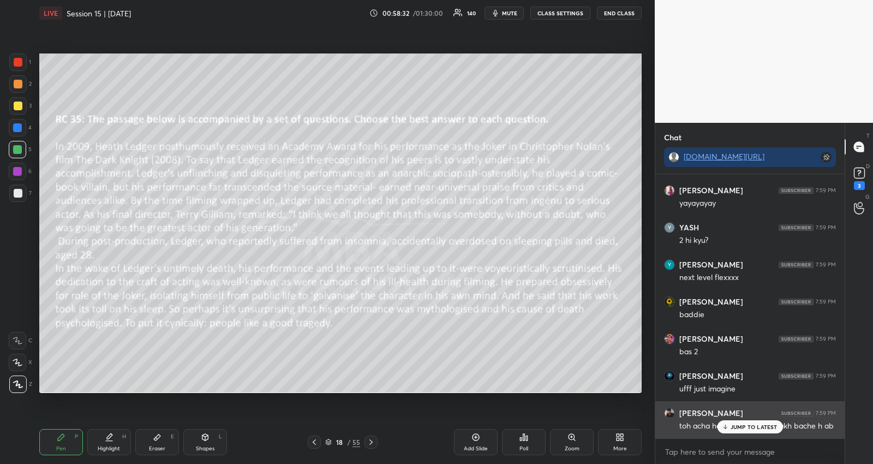
click at [723, 421] on div "JUMP TO LATEST" at bounding box center [749, 426] width 65 height 13
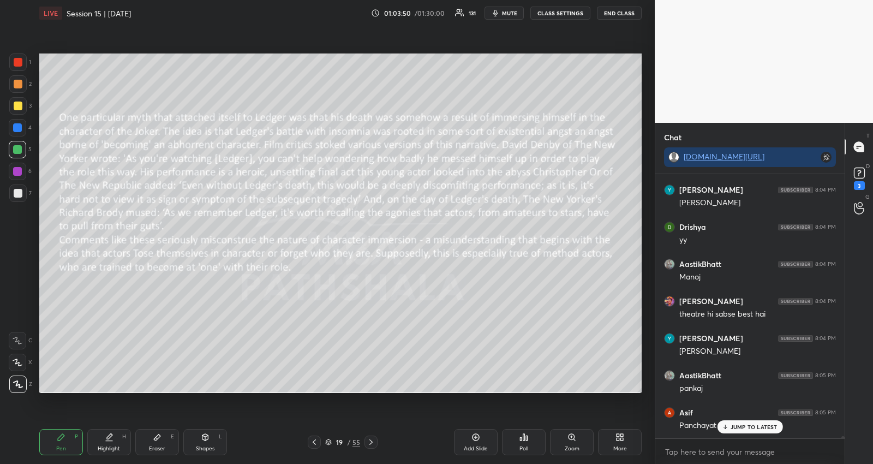
scroll to position [38064, 0]
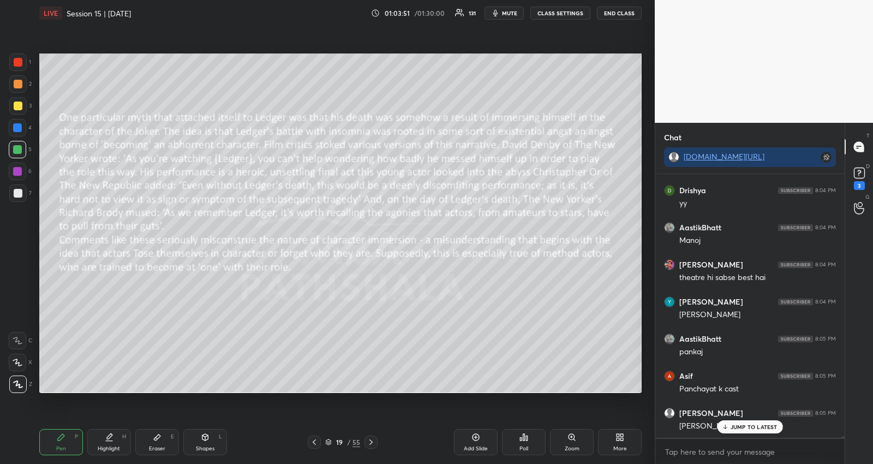
click at [371, 442] on icon at bounding box center [370, 441] width 3 height 5
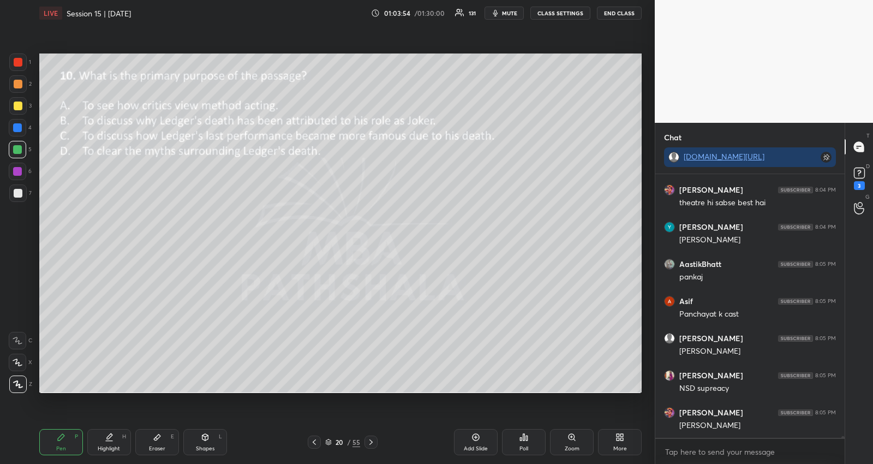
scroll to position [38175, 0]
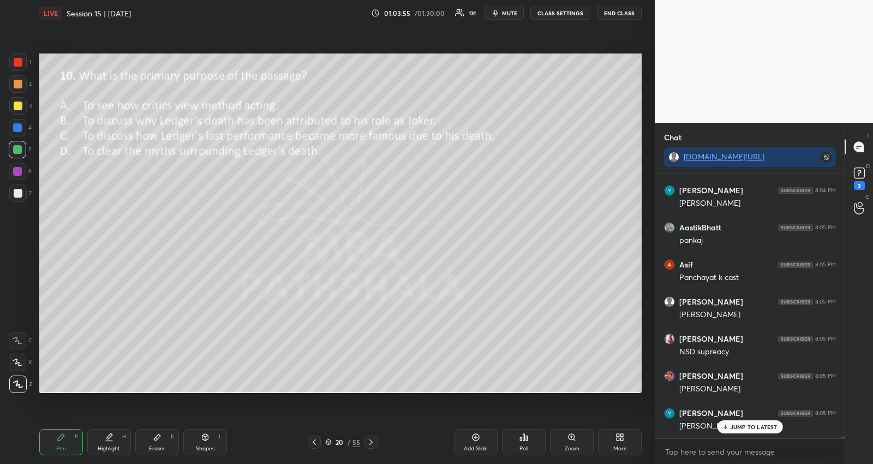
click at [328, 437] on div "20 / 55" at bounding box center [342, 442] width 35 height 10
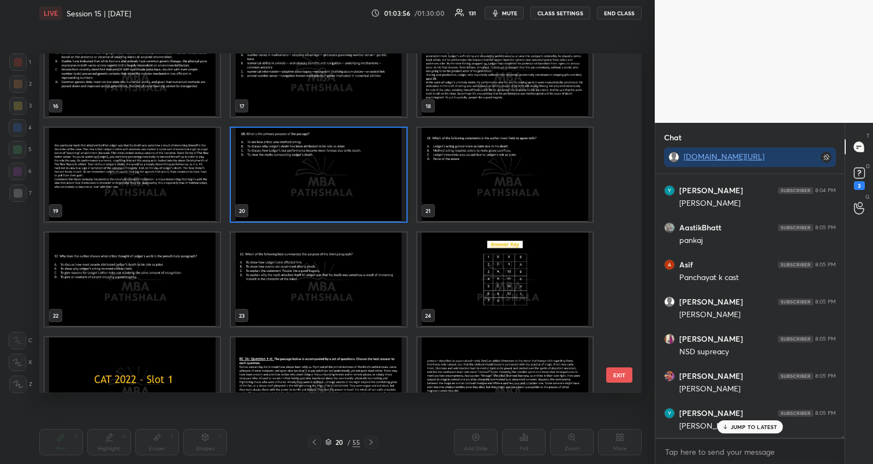
scroll to position [576, 0]
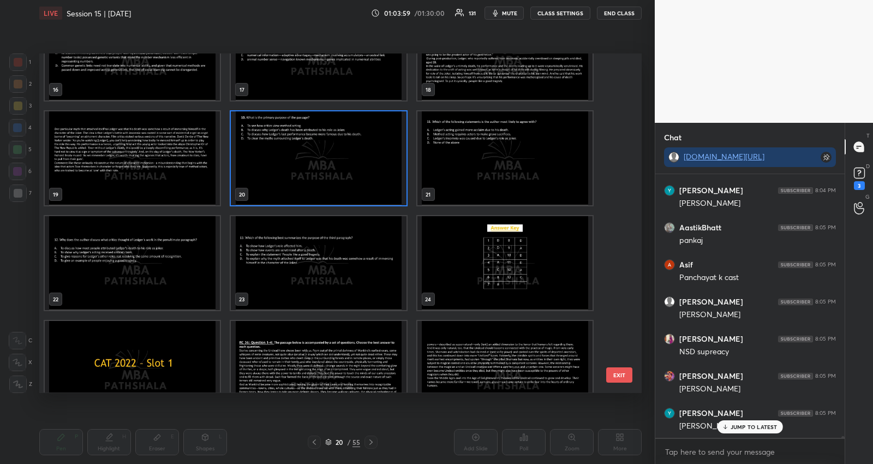
click at [295, 194] on img "grid" at bounding box center [318, 158] width 175 height 94
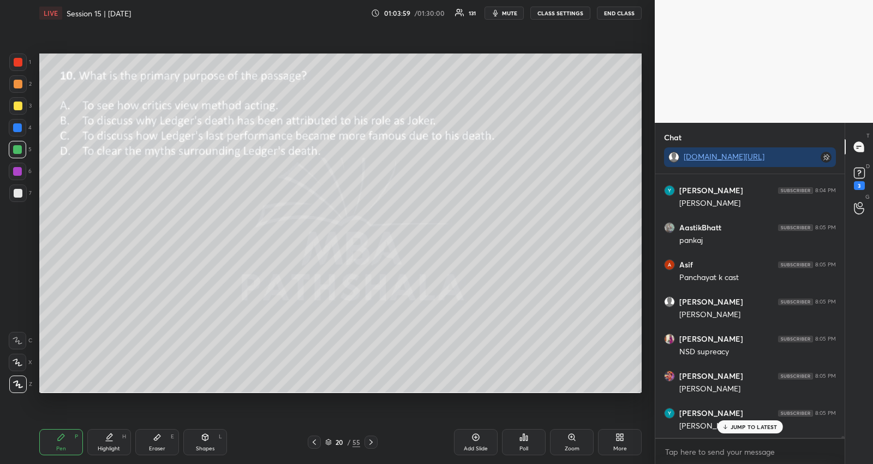
click at [295, 194] on img "grid" at bounding box center [318, 158] width 175 height 94
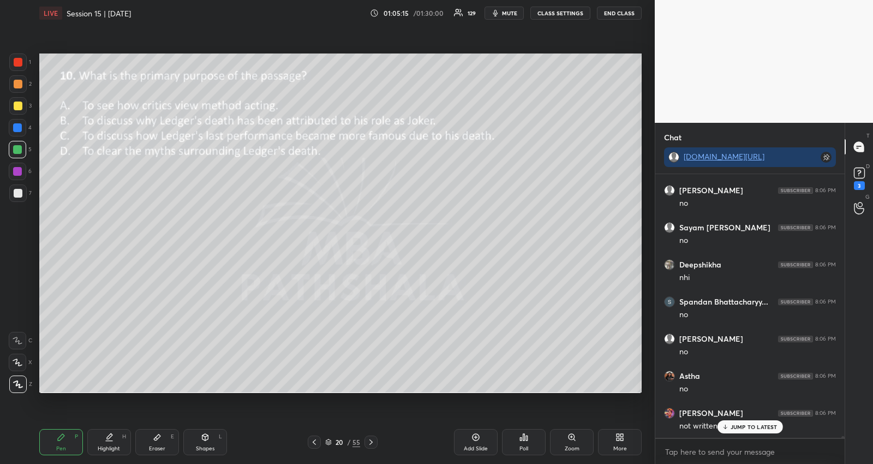
scroll to position [39214, 0]
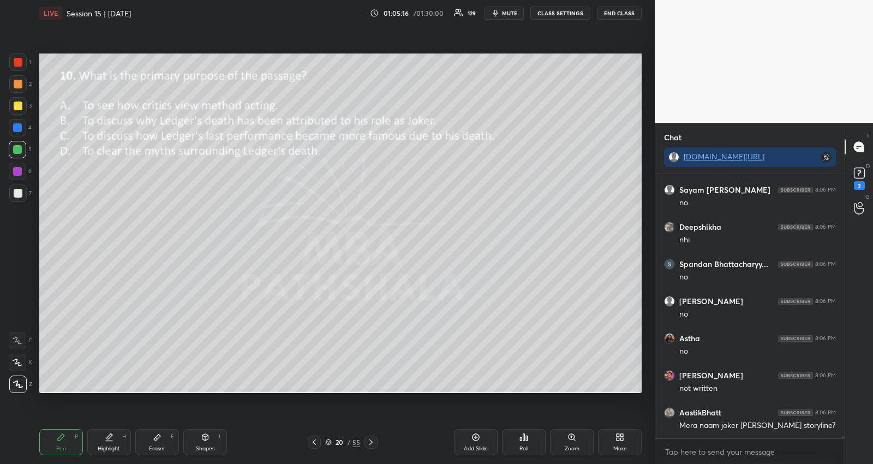
click at [371, 443] on icon at bounding box center [371, 441] width 9 height 9
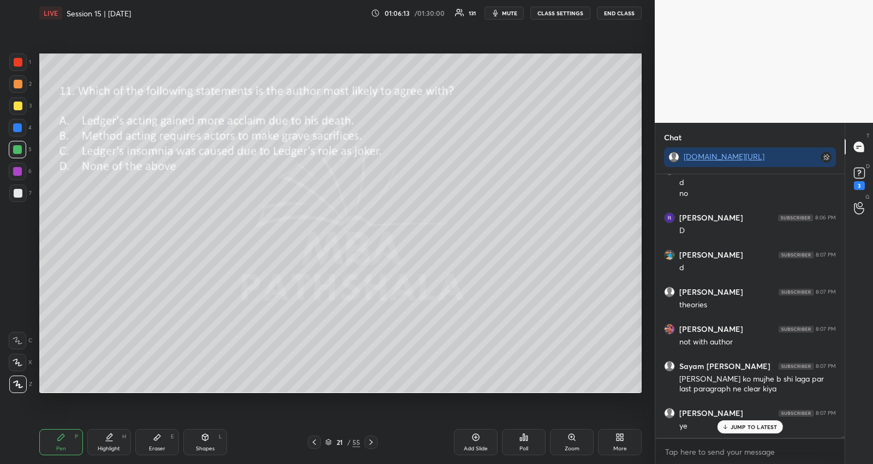
scroll to position [39945, 0]
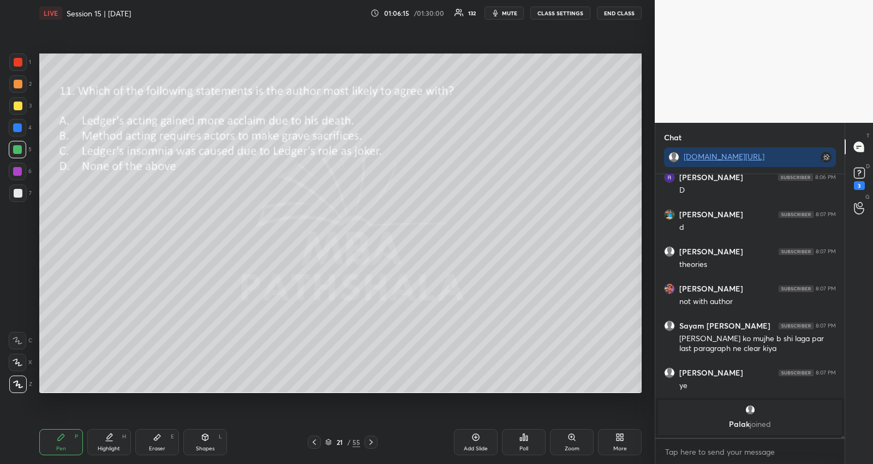
click at [369, 442] on icon at bounding box center [371, 441] width 9 height 9
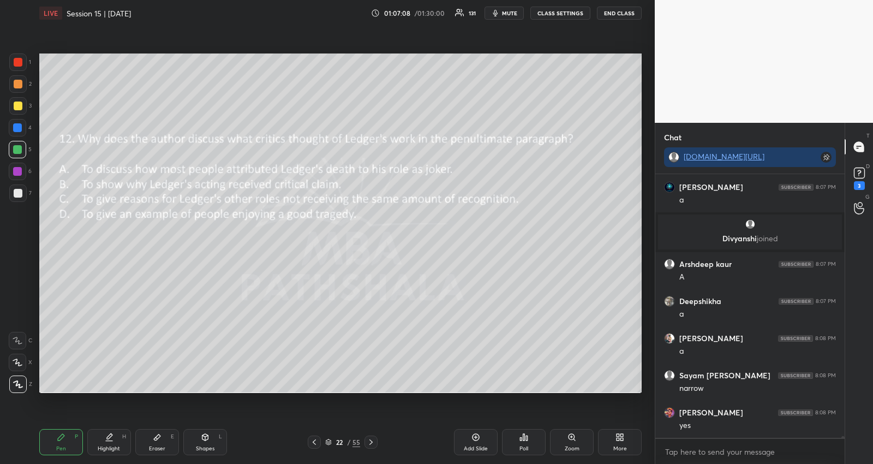
scroll to position [39590, 0]
click at [365, 445] on div at bounding box center [370, 441] width 13 height 13
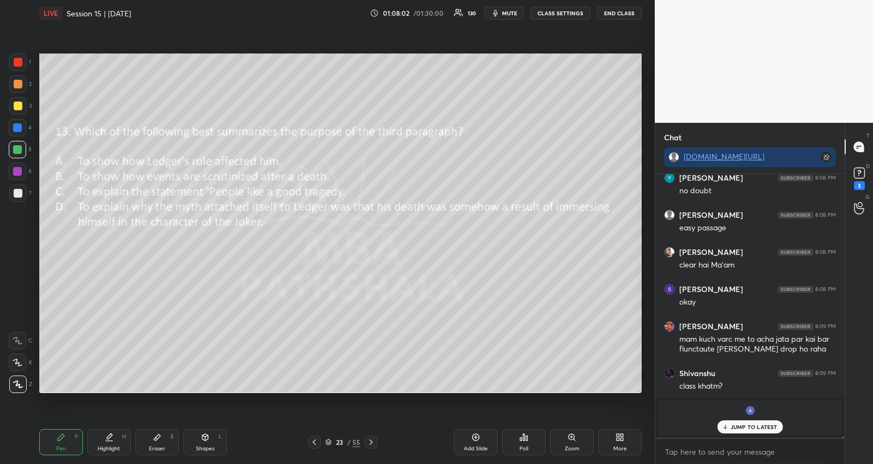
scroll to position [40044, 0]
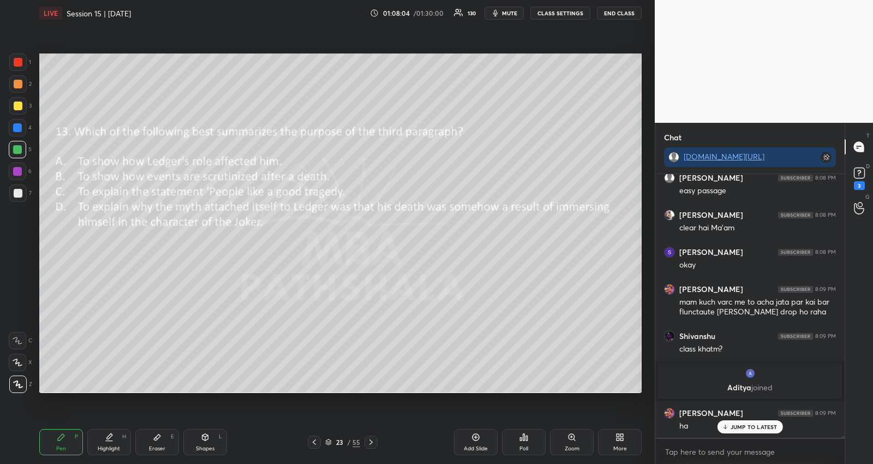
click at [765, 425] on p "JUMP TO LATEST" at bounding box center [753, 426] width 47 height 7
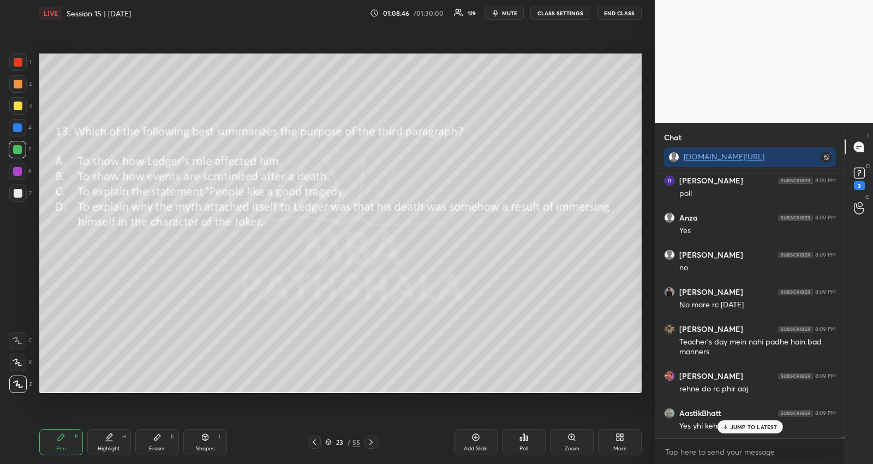
scroll to position [41473, 0]
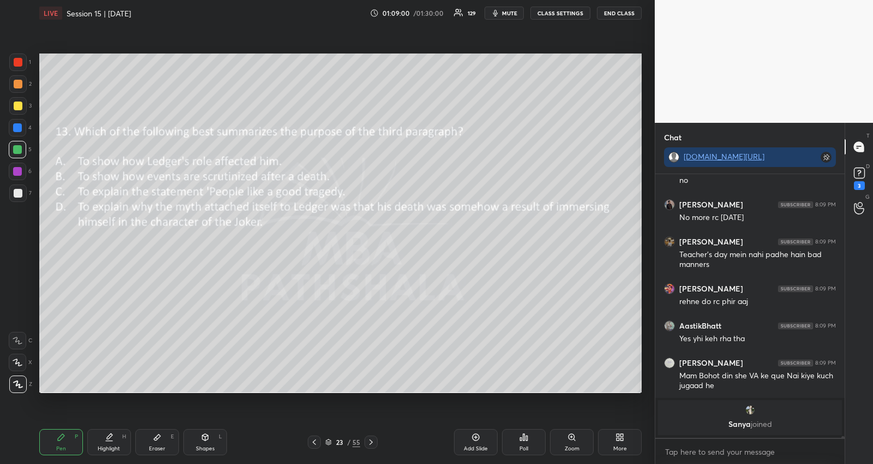
click at [760, 426] on div "Anza 8:09 PM Yes [PERSON_NAME] 8:09 PM no [PERSON_NAME] 8:09 PM No more rc [DAT…" at bounding box center [749, 305] width 189 height 263
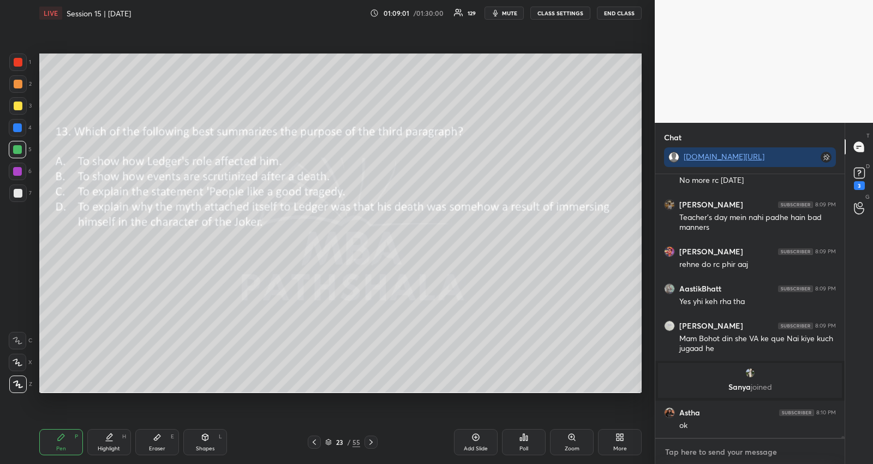
click at [729, 453] on textarea at bounding box center [750, 451] width 172 height 17
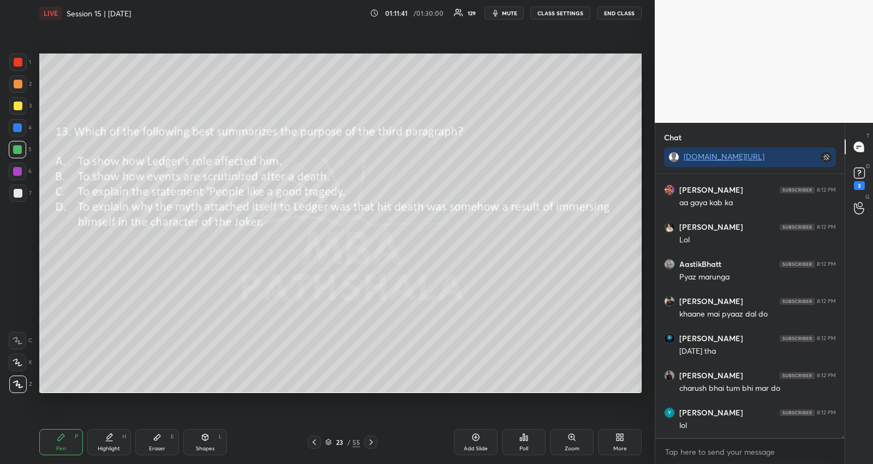
scroll to position [42727, 0]
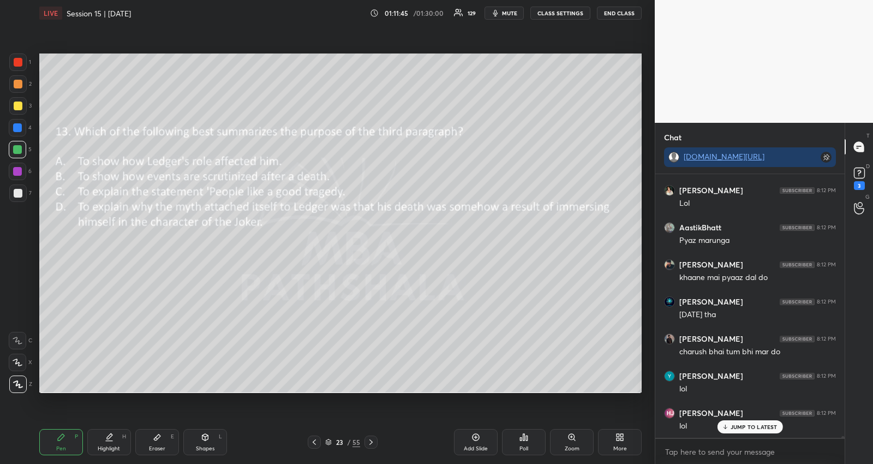
click at [326, 442] on icon at bounding box center [328, 442] width 7 height 7
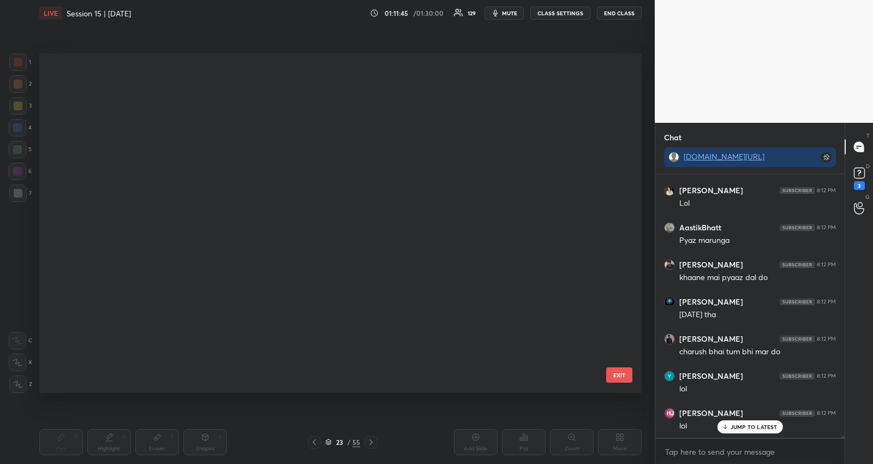
scroll to position [3, 6]
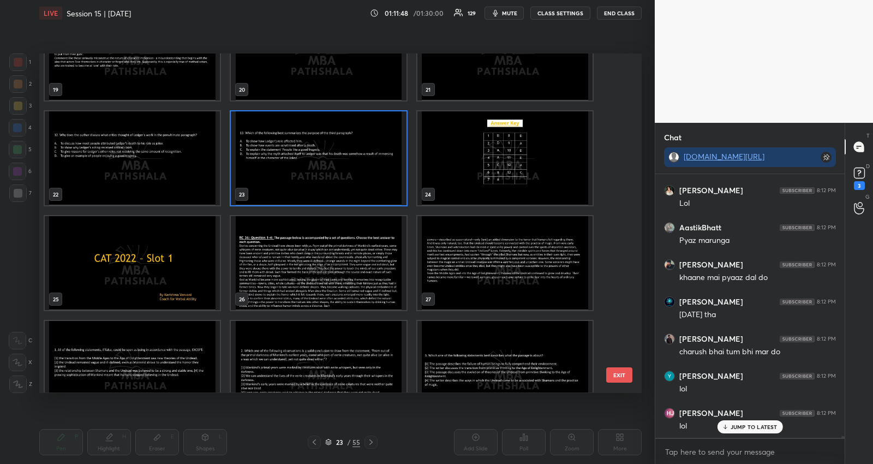
click at [337, 290] on img "grid" at bounding box center [318, 263] width 175 height 94
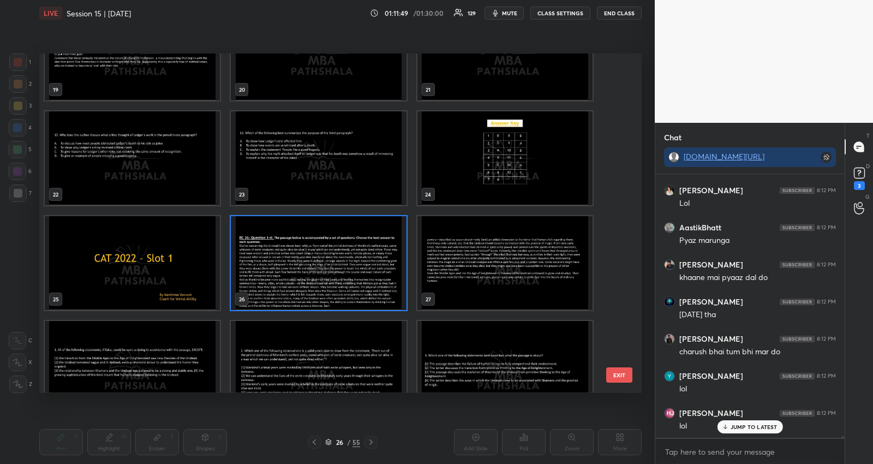
click at [337, 290] on img "grid" at bounding box center [318, 263] width 175 height 94
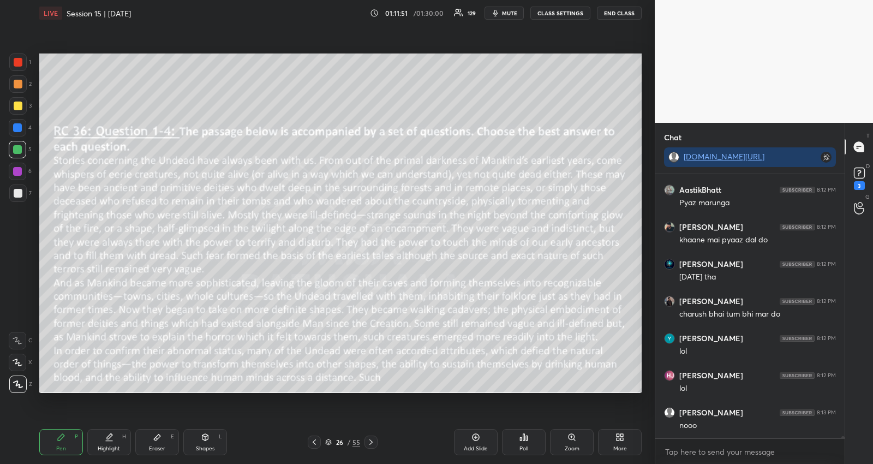
click at [374, 439] on icon at bounding box center [371, 441] width 9 height 9
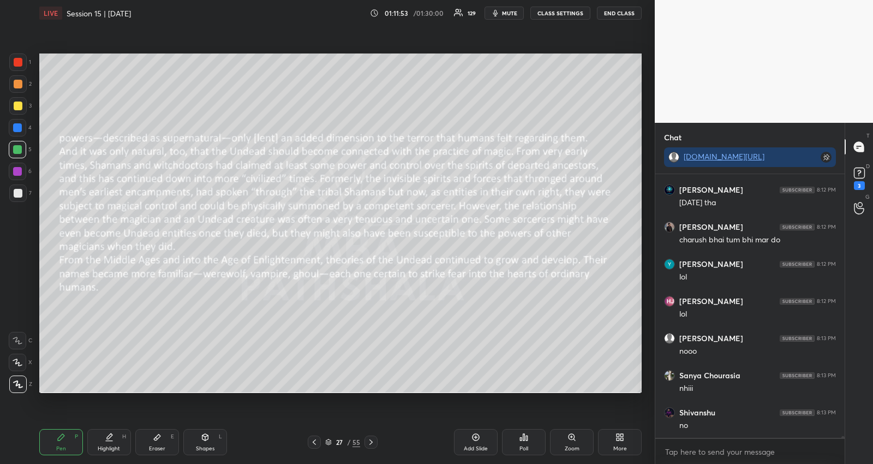
click at [374, 439] on icon at bounding box center [371, 441] width 9 height 9
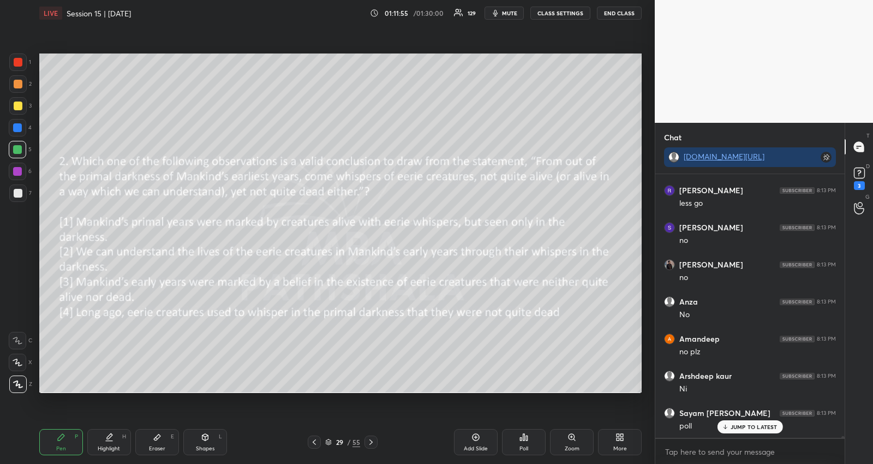
click at [374, 439] on icon at bounding box center [371, 441] width 9 height 9
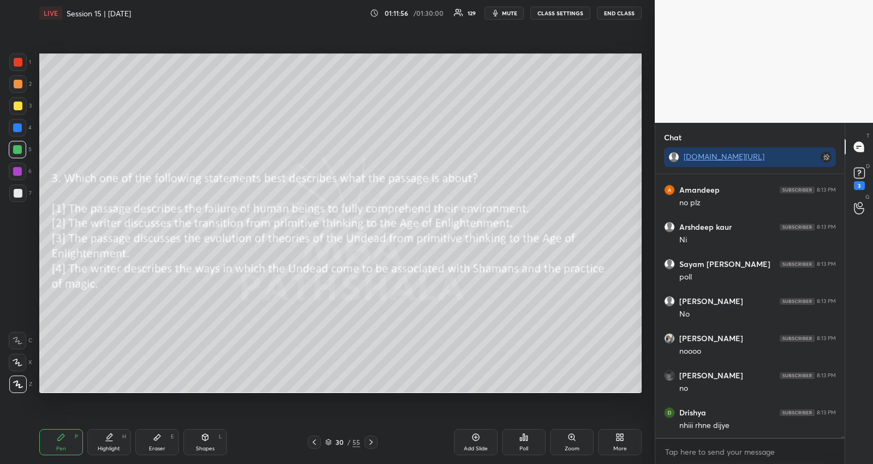
click at [374, 439] on icon at bounding box center [371, 441] width 9 height 9
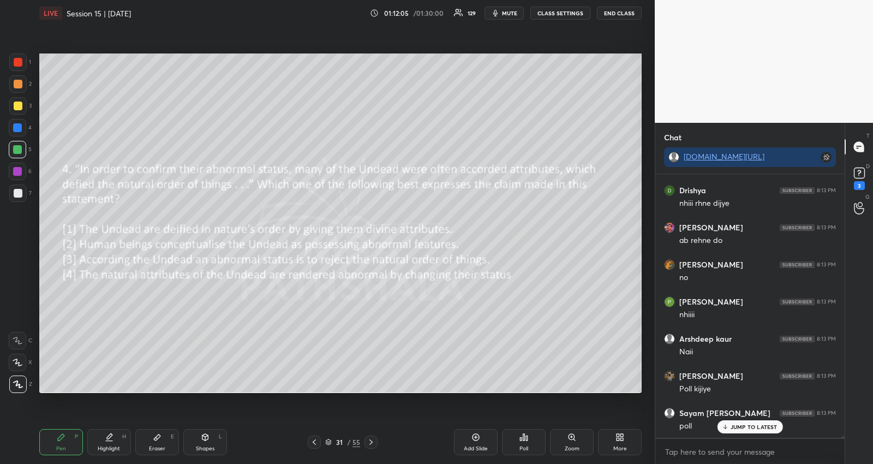
click at [527, 440] on icon at bounding box center [523, 437] width 9 height 9
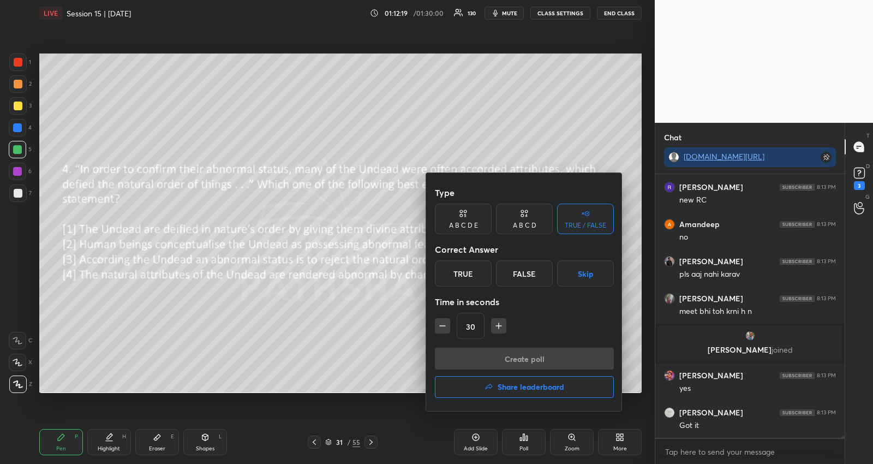
click at [584, 283] on button "Skip" at bounding box center [585, 273] width 57 height 26
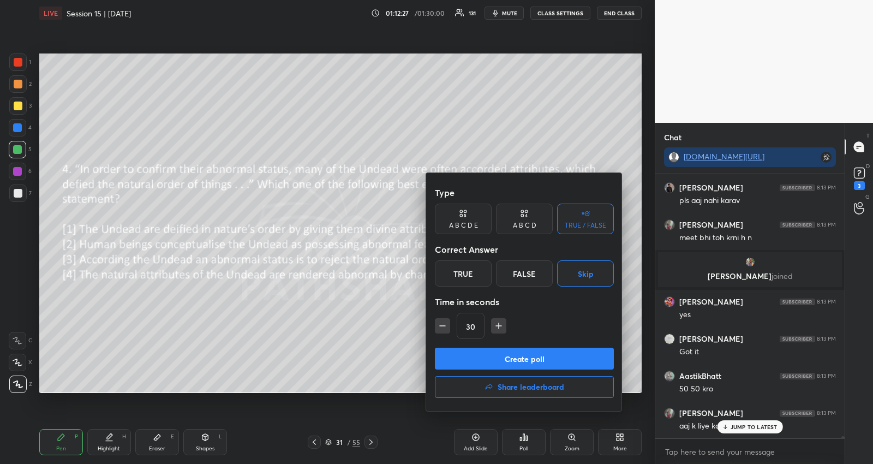
click at [556, 355] on button "Create poll" at bounding box center [524, 358] width 179 height 22
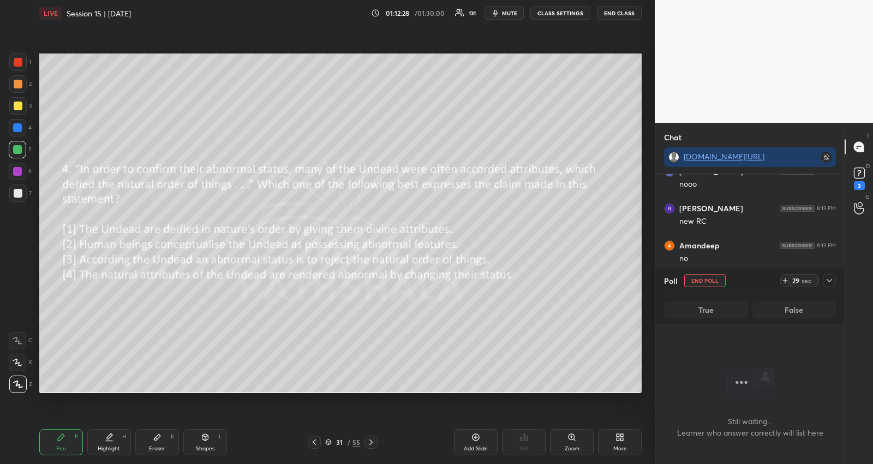
drag, startPoint x: 830, startPoint y: 282, endPoint x: 822, endPoint y: 284, distance: 7.9
click at [828, 281] on icon at bounding box center [829, 280] width 9 height 9
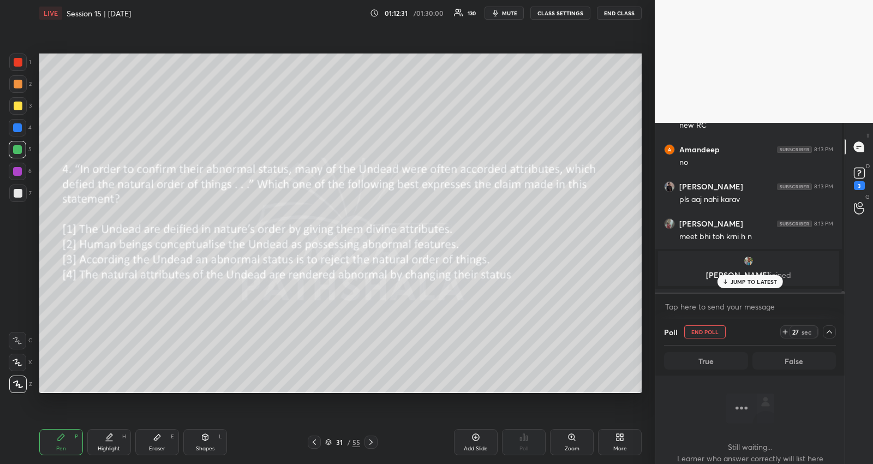
click at [757, 283] on p "JUMP TO LATEST" at bounding box center [753, 281] width 47 height 7
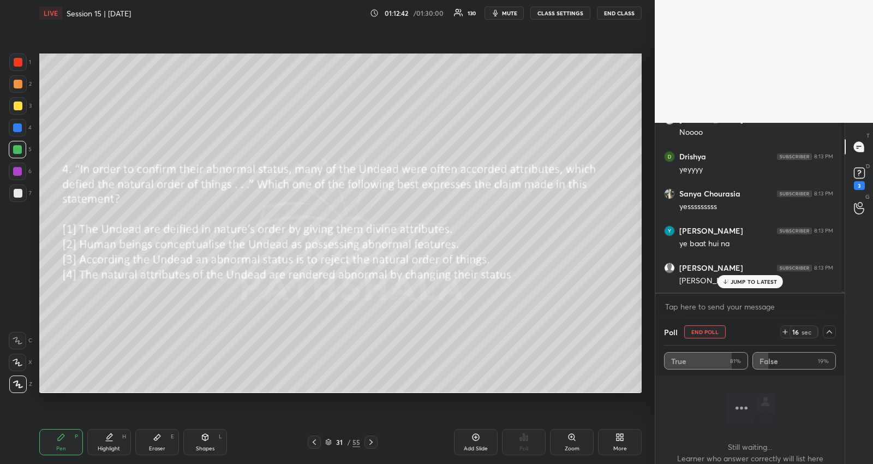
click at [744, 281] on p "JUMP TO LATEST" at bounding box center [753, 281] width 47 height 7
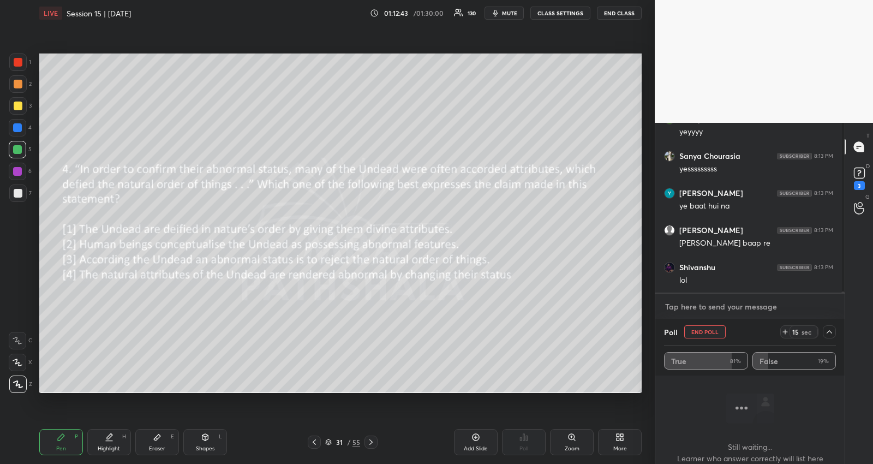
click at [740, 303] on textarea at bounding box center [750, 306] width 172 height 17
click at [734, 284] on div "[PERSON_NAME] 8:13 PM yesssssssss [PERSON_NAME] 8:13 PM ye baat hui na [PERSON_…" at bounding box center [748, 189] width 187 height 207
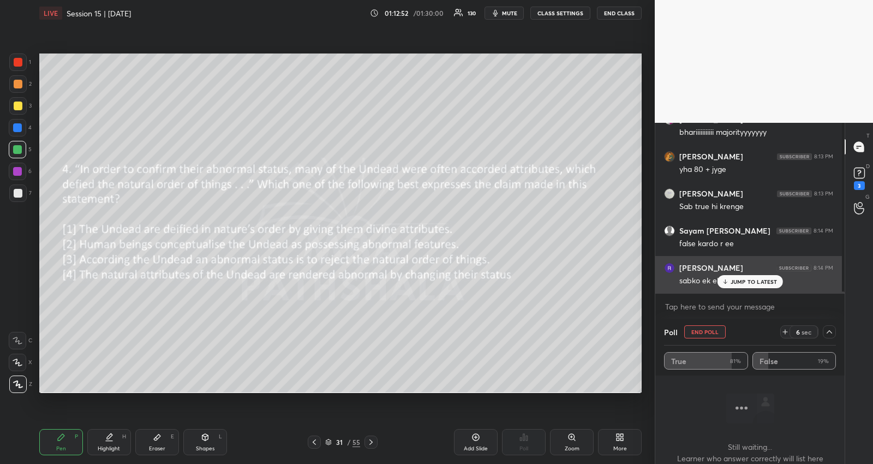
drag, startPoint x: 728, startPoint y: 283, endPoint x: 724, endPoint y: 289, distance: 7.1
click at [727, 283] on div "JUMP TO LATEST" at bounding box center [749, 281] width 65 height 13
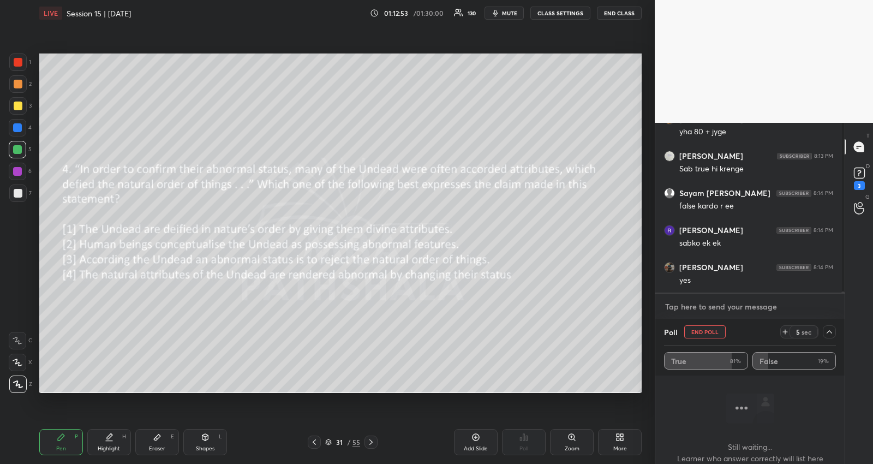
click at [727, 305] on textarea at bounding box center [750, 306] width 172 height 17
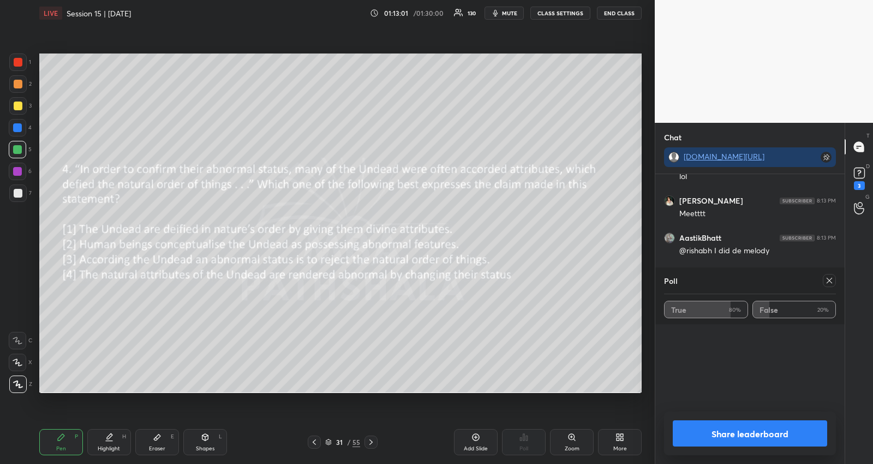
click at [827, 281] on icon at bounding box center [829, 280] width 9 height 9
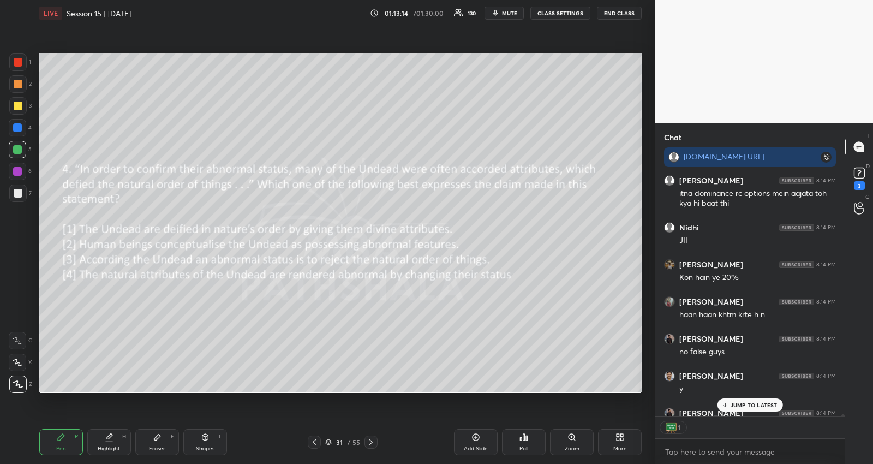
click at [737, 423] on div "1" at bounding box center [749, 427] width 189 height 22
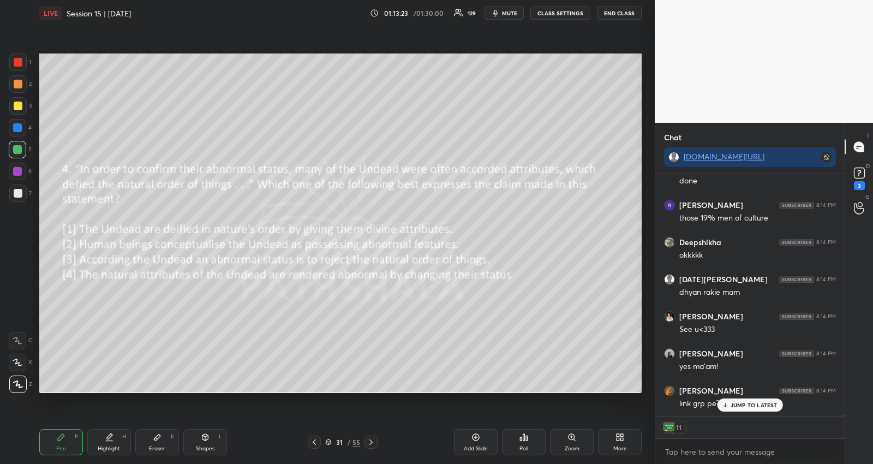
click at [735, 403] on div "[PERSON_NAME] 8:14 PM no false guys [PERSON_NAME] 8:14 PM y [PERSON_NAME] 8:14 …" at bounding box center [749, 295] width 189 height 242
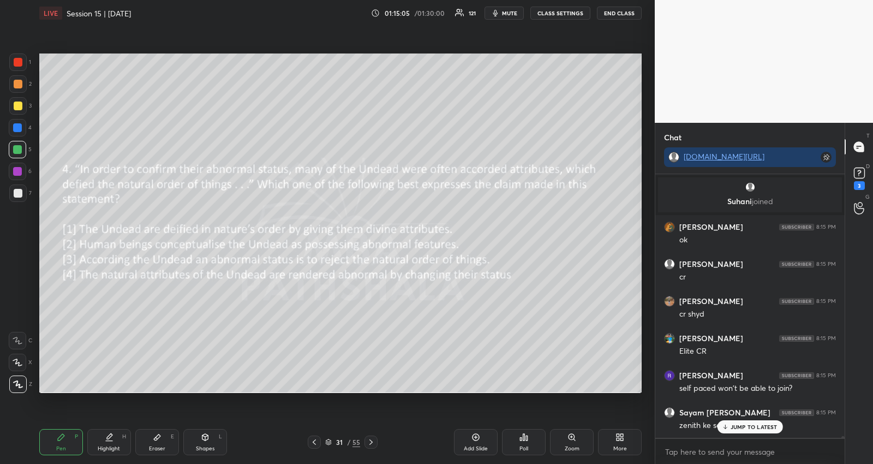
scroll to position [46030, 0]
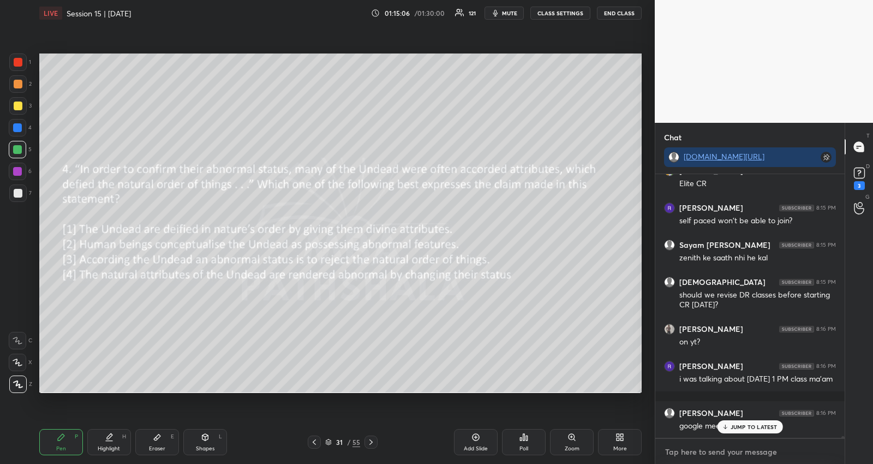
type textarea "x"
click at [669, 455] on textarea at bounding box center [750, 451] width 172 height 17
paste textarea "[URL][DOMAIN_NAME]"
type textarea "[URL][DOMAIN_NAME]"
type textarea "x"
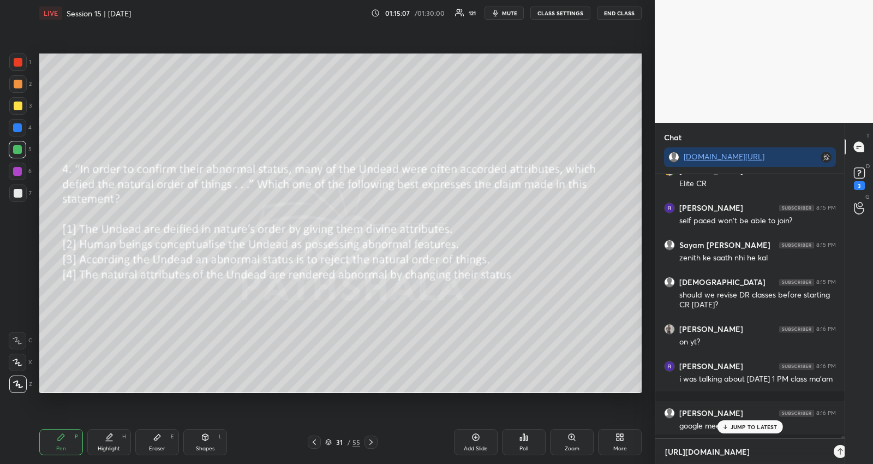
scroll to position [3, 3]
type textarea "[URL][DOMAIN_NAME]"
type textarea "x"
click at [825, 445] on div at bounding box center [826, 451] width 13 height 13
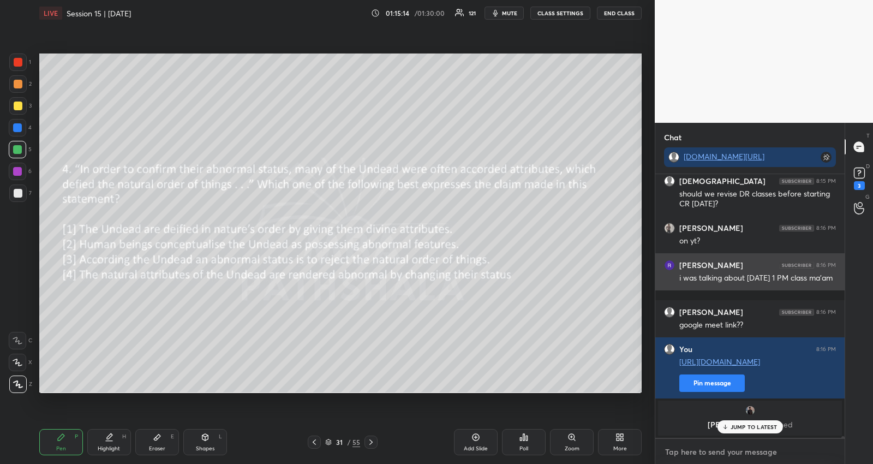
scroll to position [45490, 0]
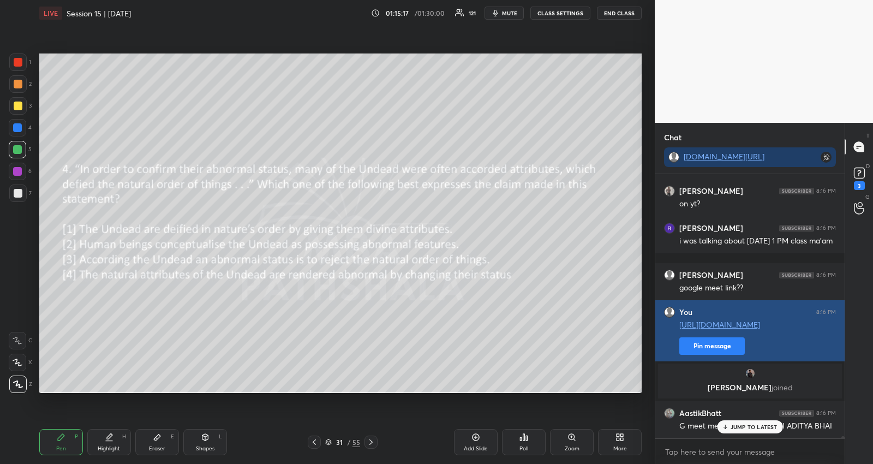
click at [726, 345] on button "Pin message" at bounding box center [711, 345] width 65 height 17
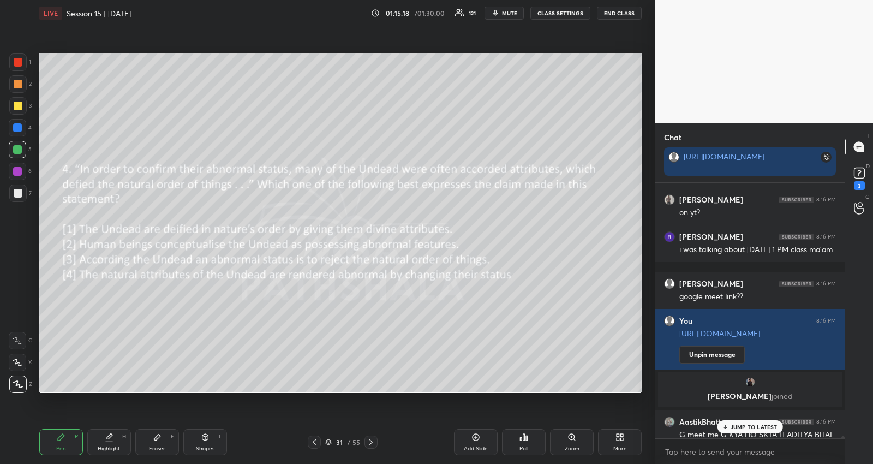
click at [742, 425] on p "JUMP TO LATEST" at bounding box center [753, 426] width 47 height 7
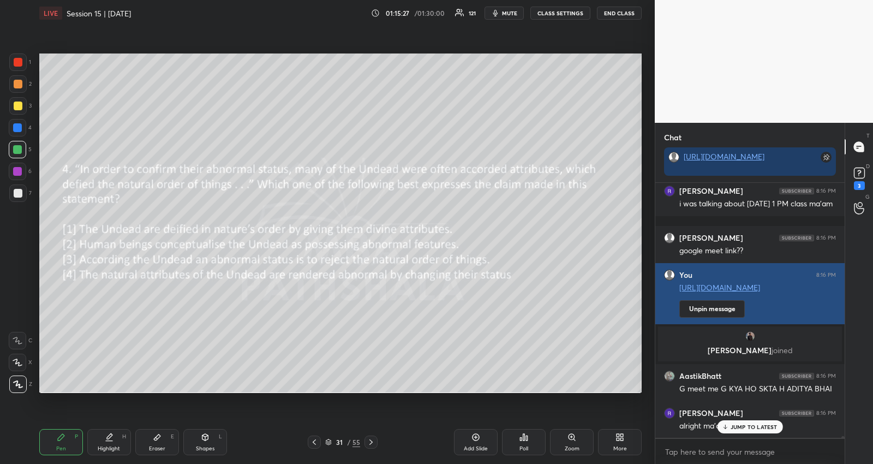
scroll to position [45536, 0]
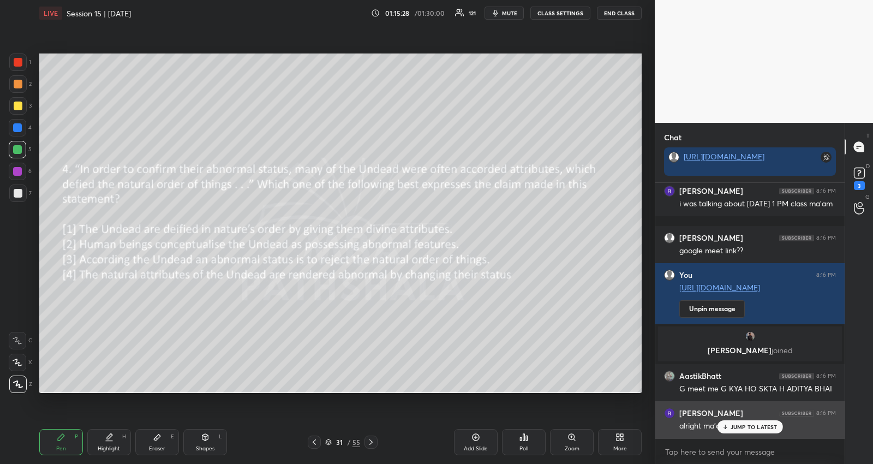
click at [765, 424] on p "JUMP TO LATEST" at bounding box center [753, 426] width 47 height 7
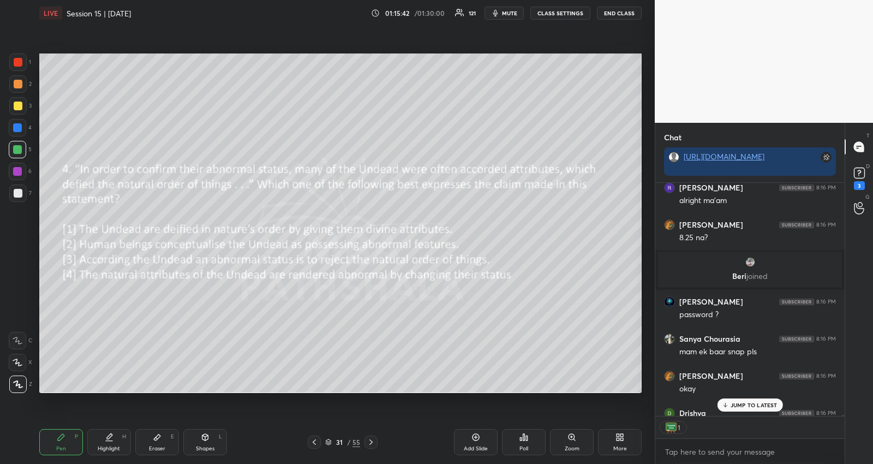
scroll to position [230, 187]
click at [729, 405] on div "JUMP TO LATEST" at bounding box center [749, 404] width 65 height 13
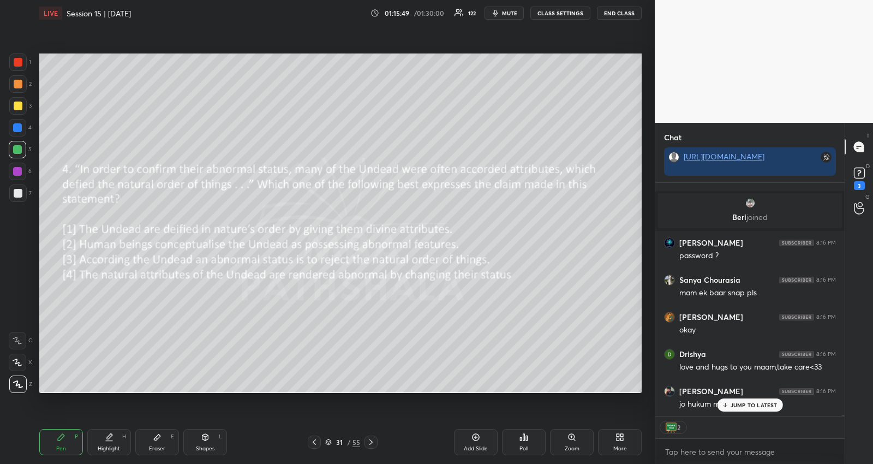
scroll to position [45857, 0]
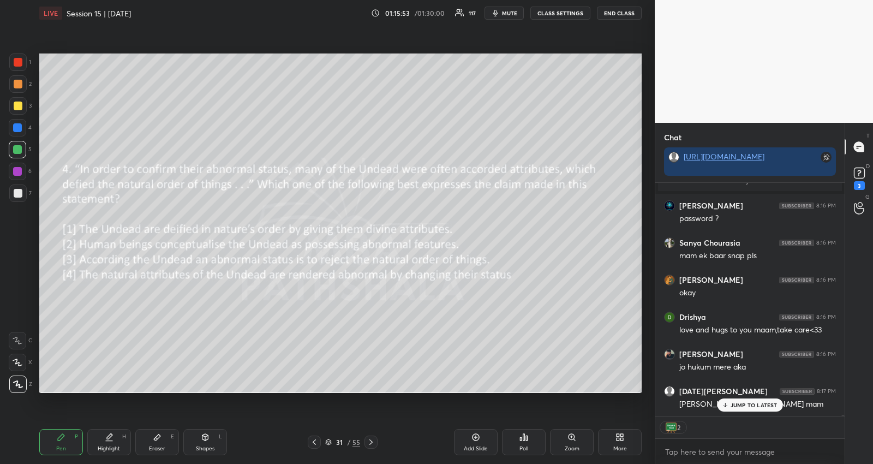
click at [615, 11] on button "END CLASS" at bounding box center [619, 13] width 45 height 13
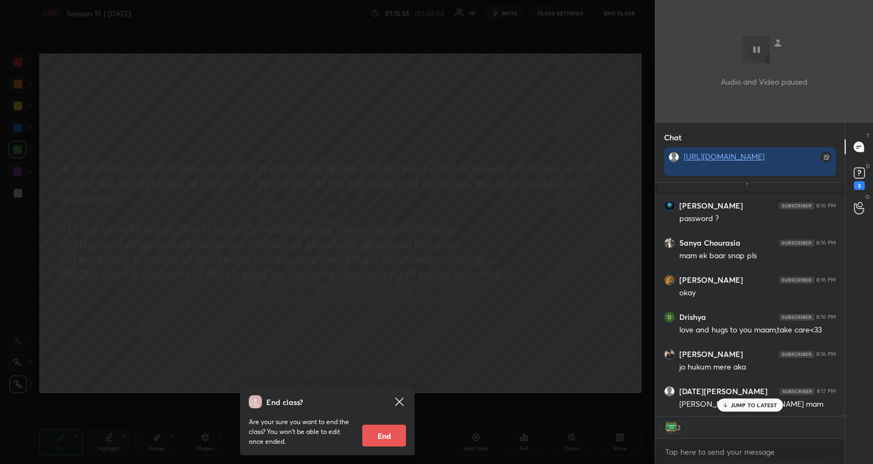
click at [383, 431] on button "End" at bounding box center [384, 435] width 44 height 22
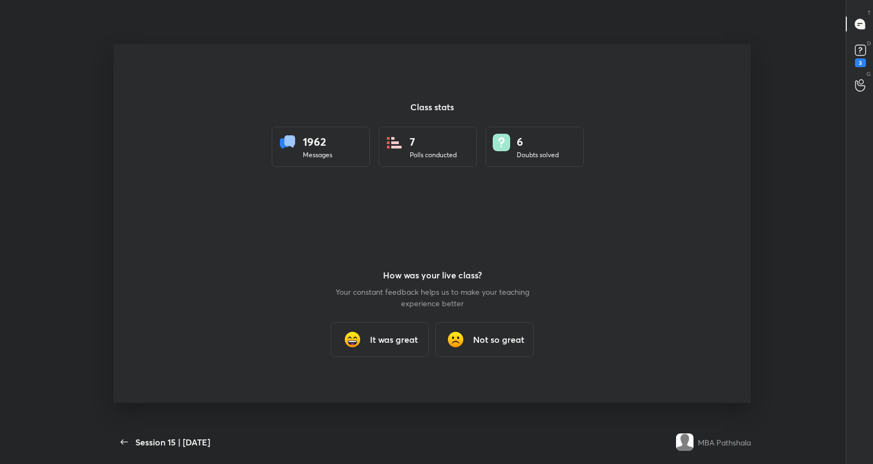
type textarea "x"
